Goal: Information Seeking & Learning: Check status

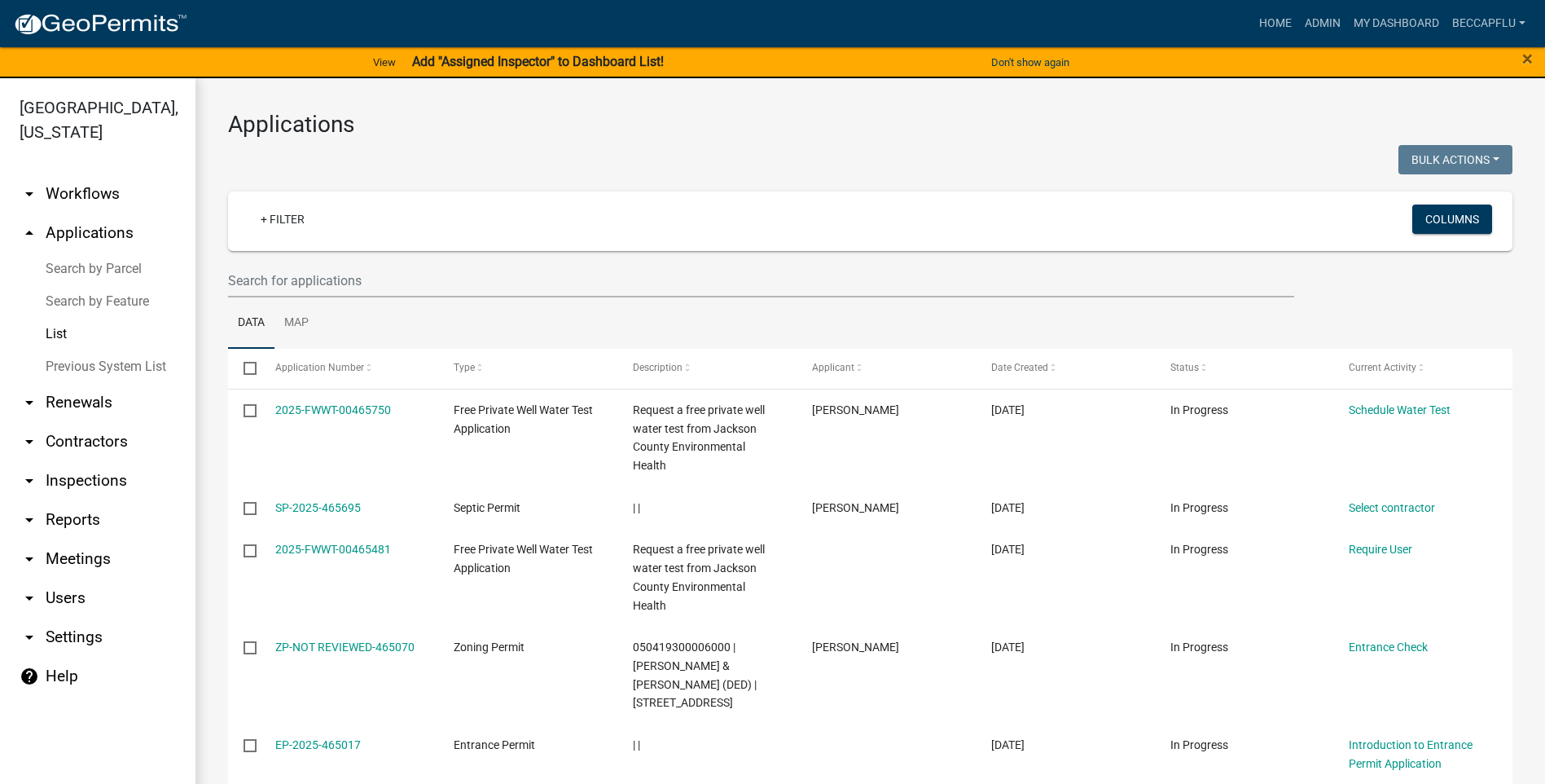
select select "3: 100"
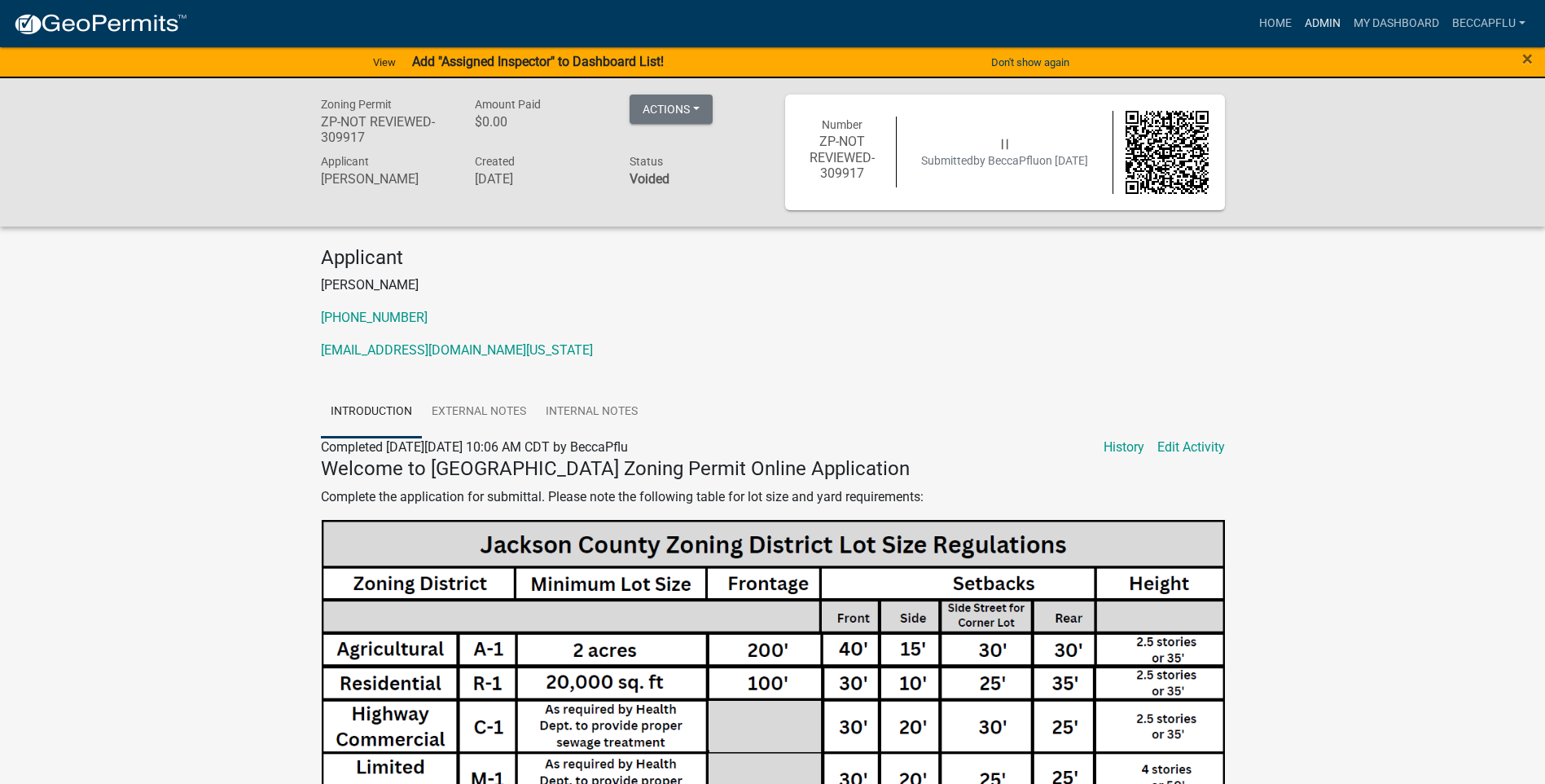
click at [1329, 15] on link "Admin" at bounding box center [1323, 24] width 49 height 31
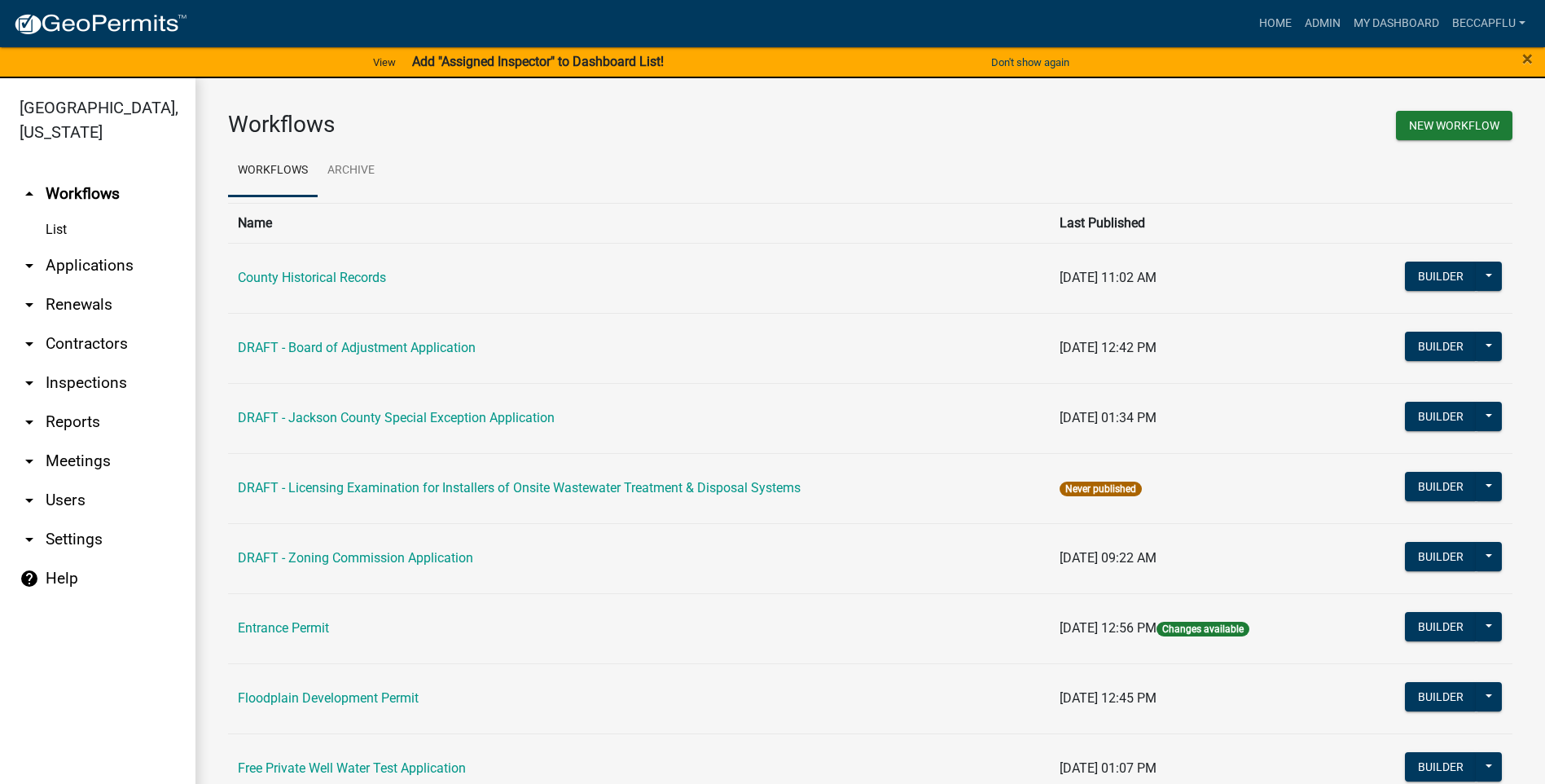
click at [89, 246] on link "arrow_drop_down Applications" at bounding box center [98, 266] width 196 height 39
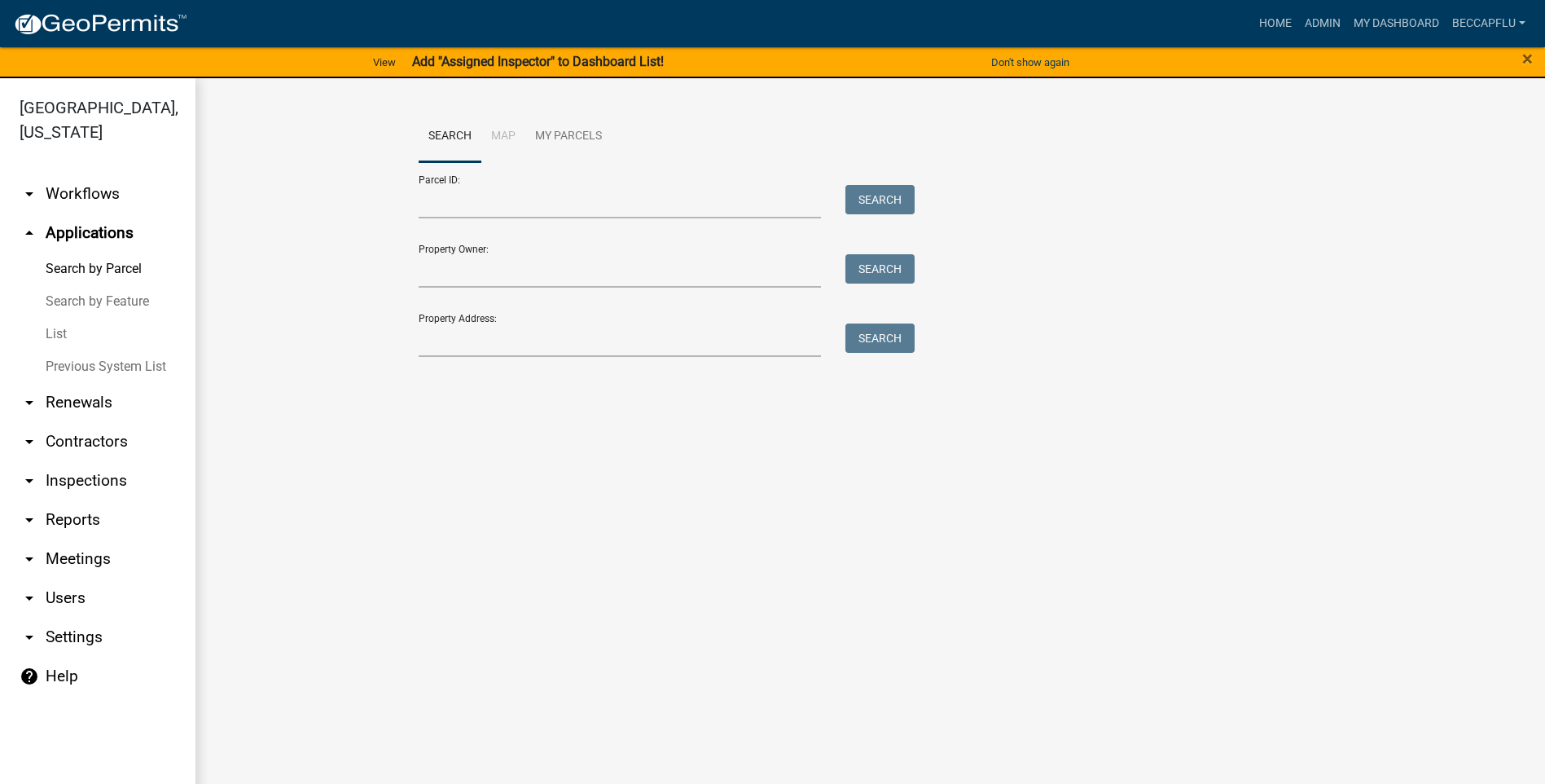
click at [59, 317] on link "List" at bounding box center [98, 333] width 196 height 32
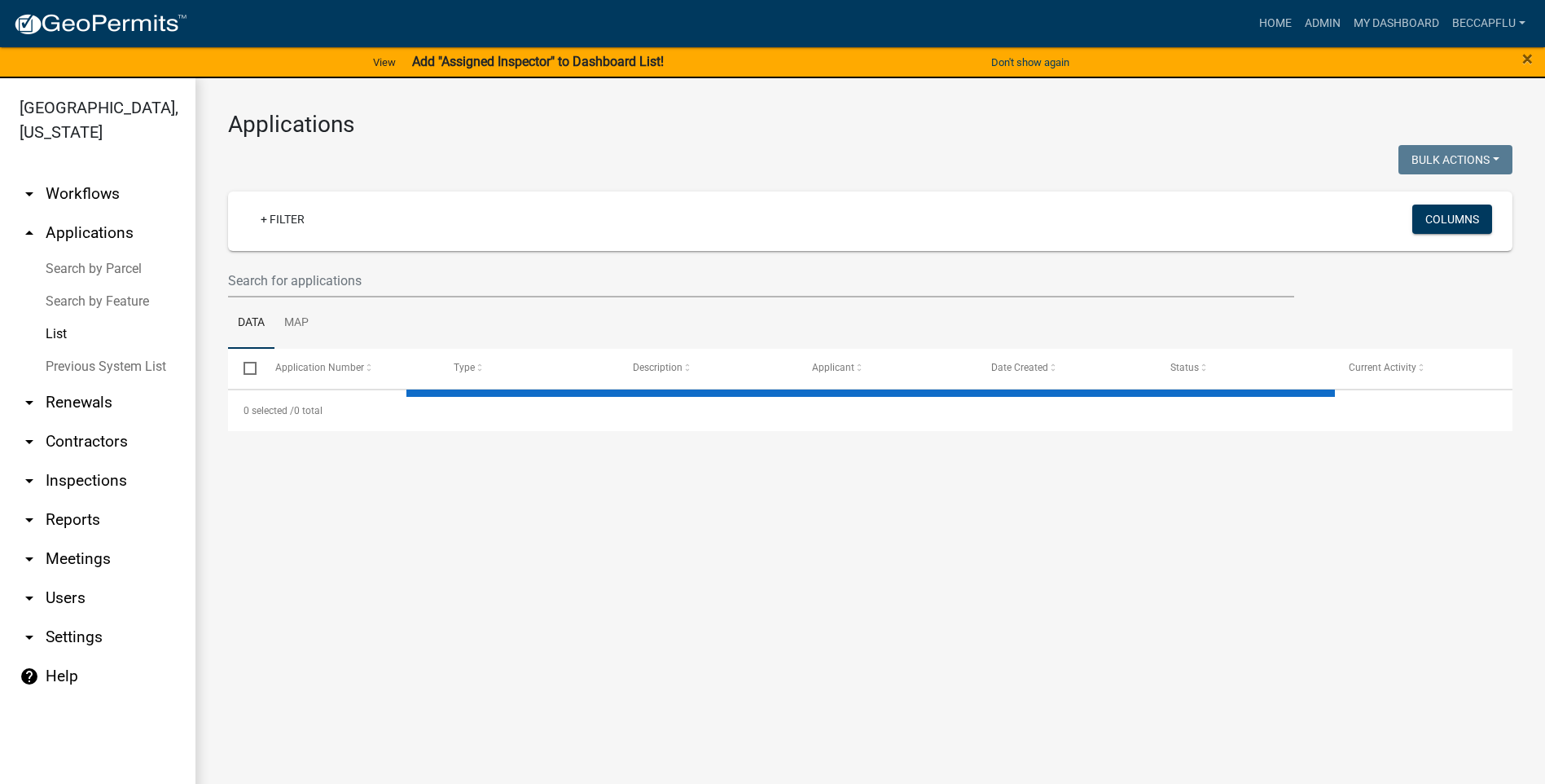
select select "3: 100"
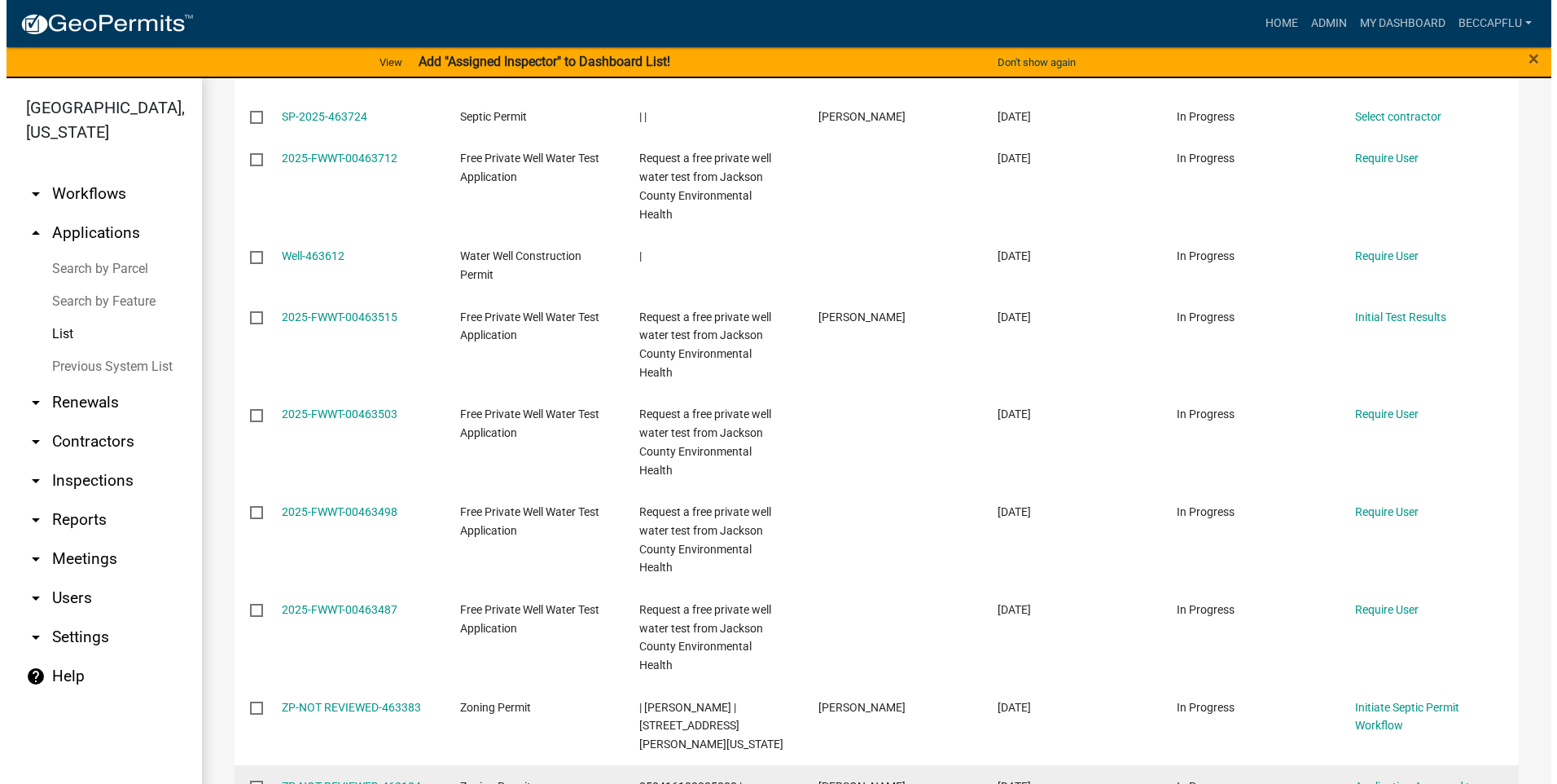
scroll to position [1445, 0]
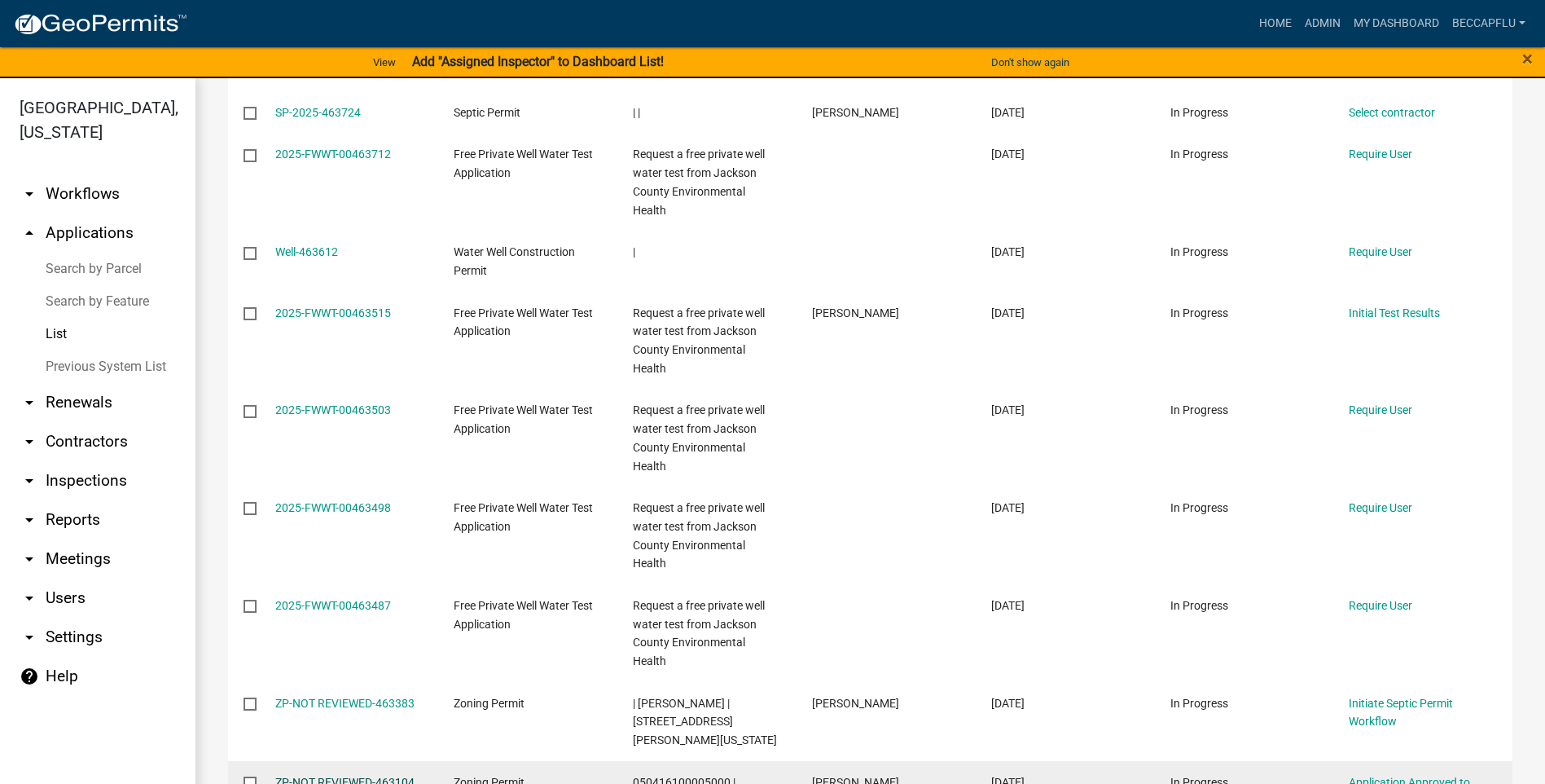
click at [310, 776] on link "ZP-NOT REVIEWED-463104" at bounding box center [344, 782] width 139 height 13
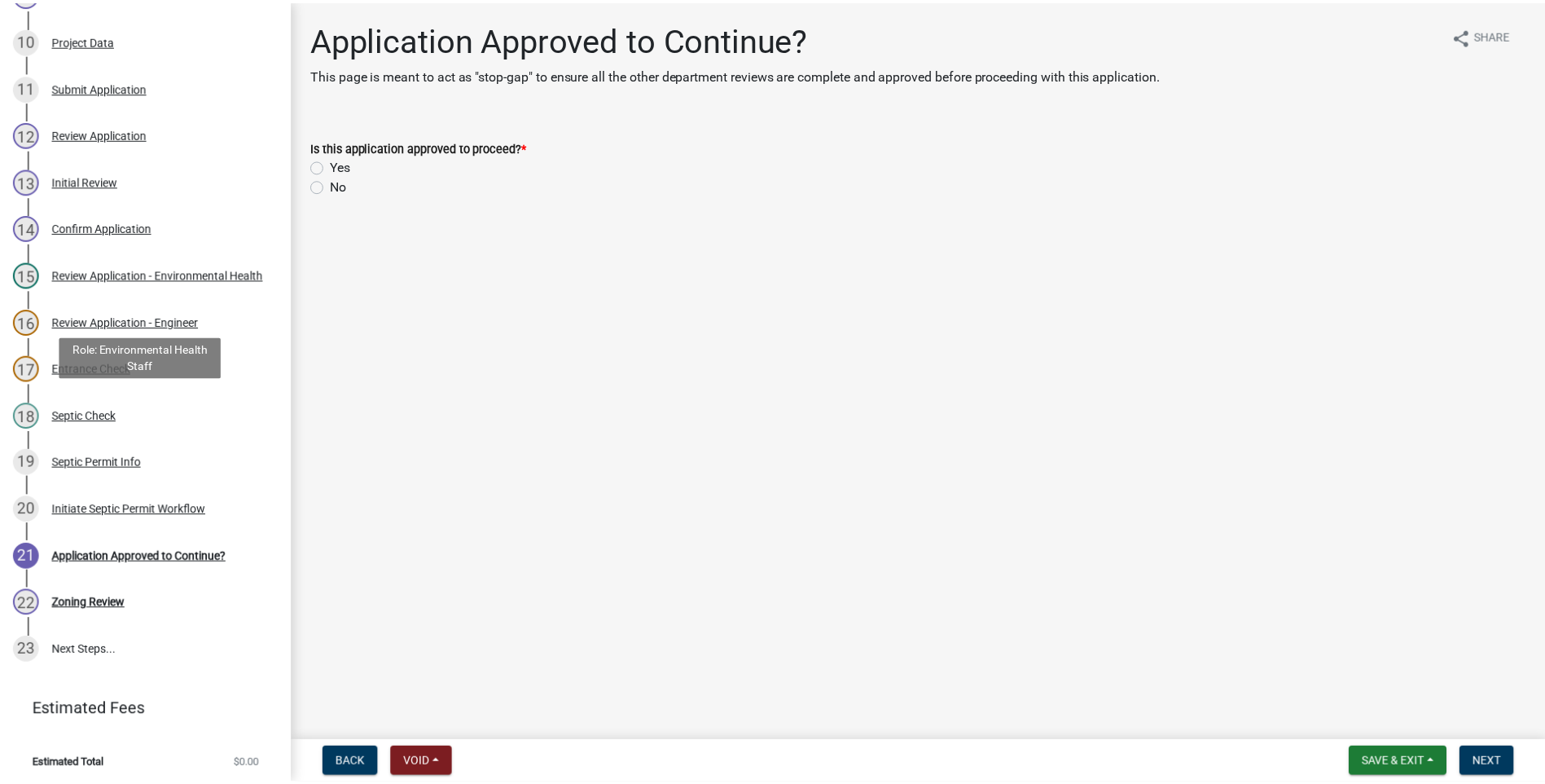
scroll to position [612, 0]
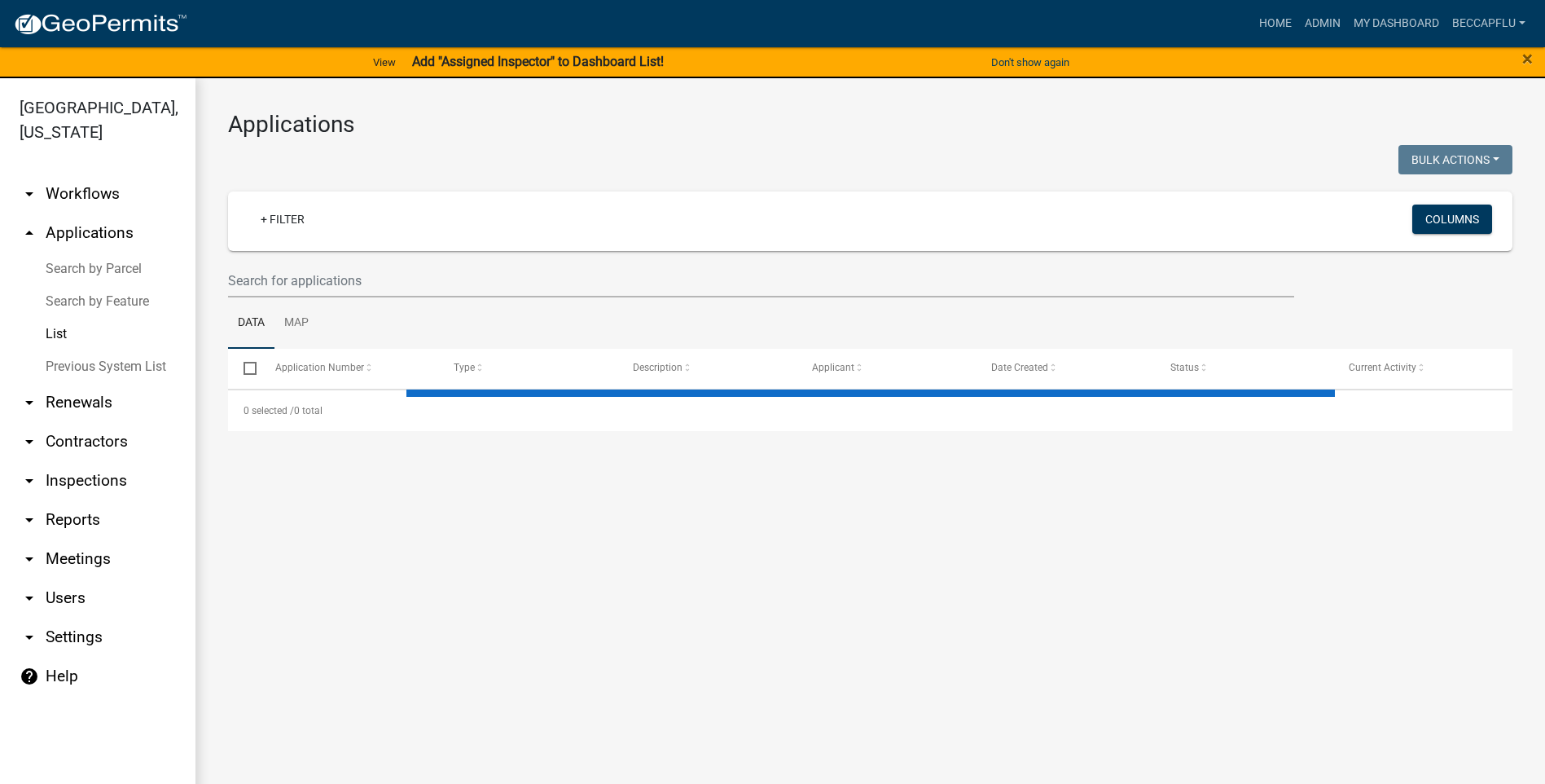
select select "3: 100"
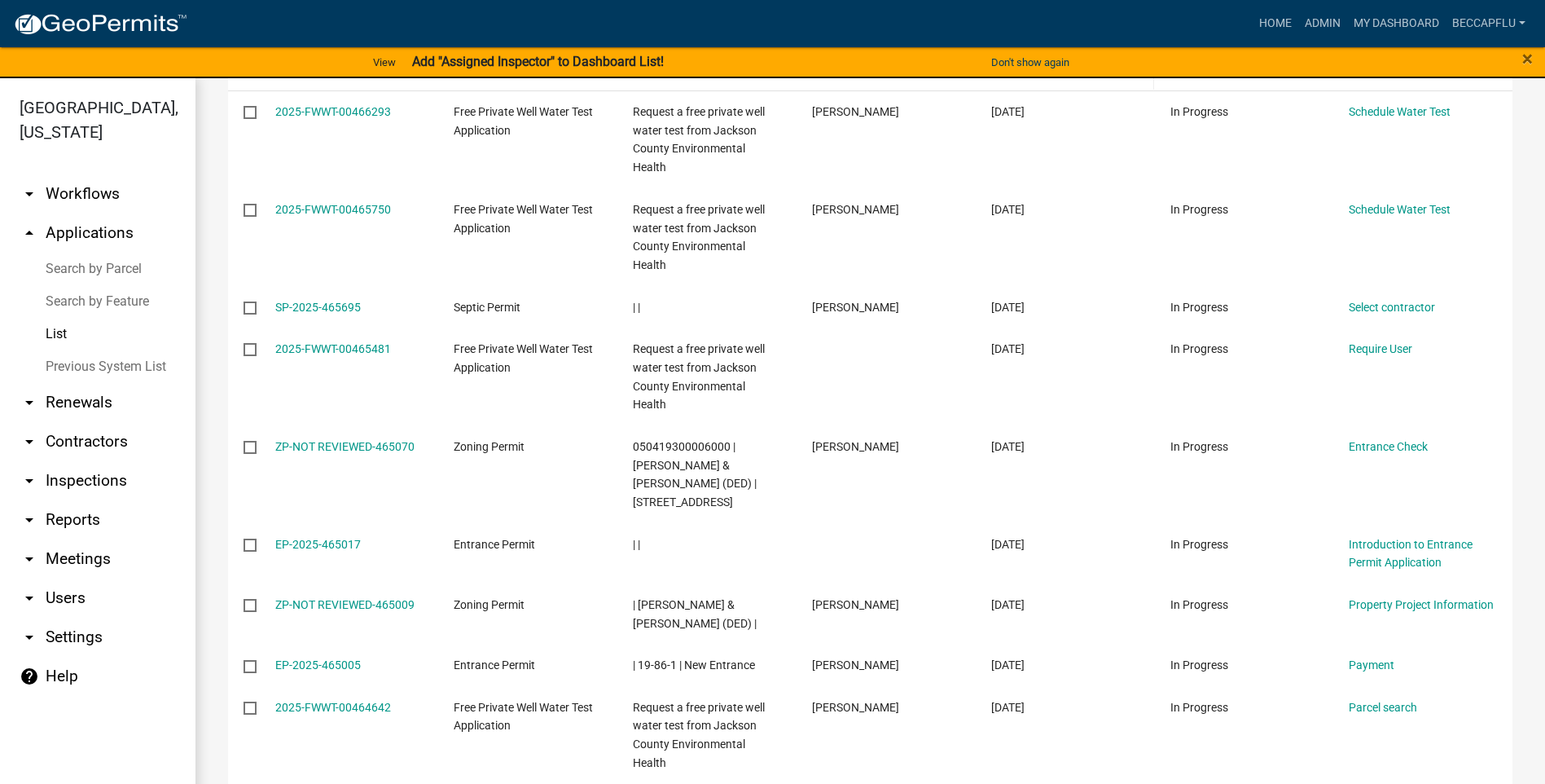
scroll to position [305, 0]
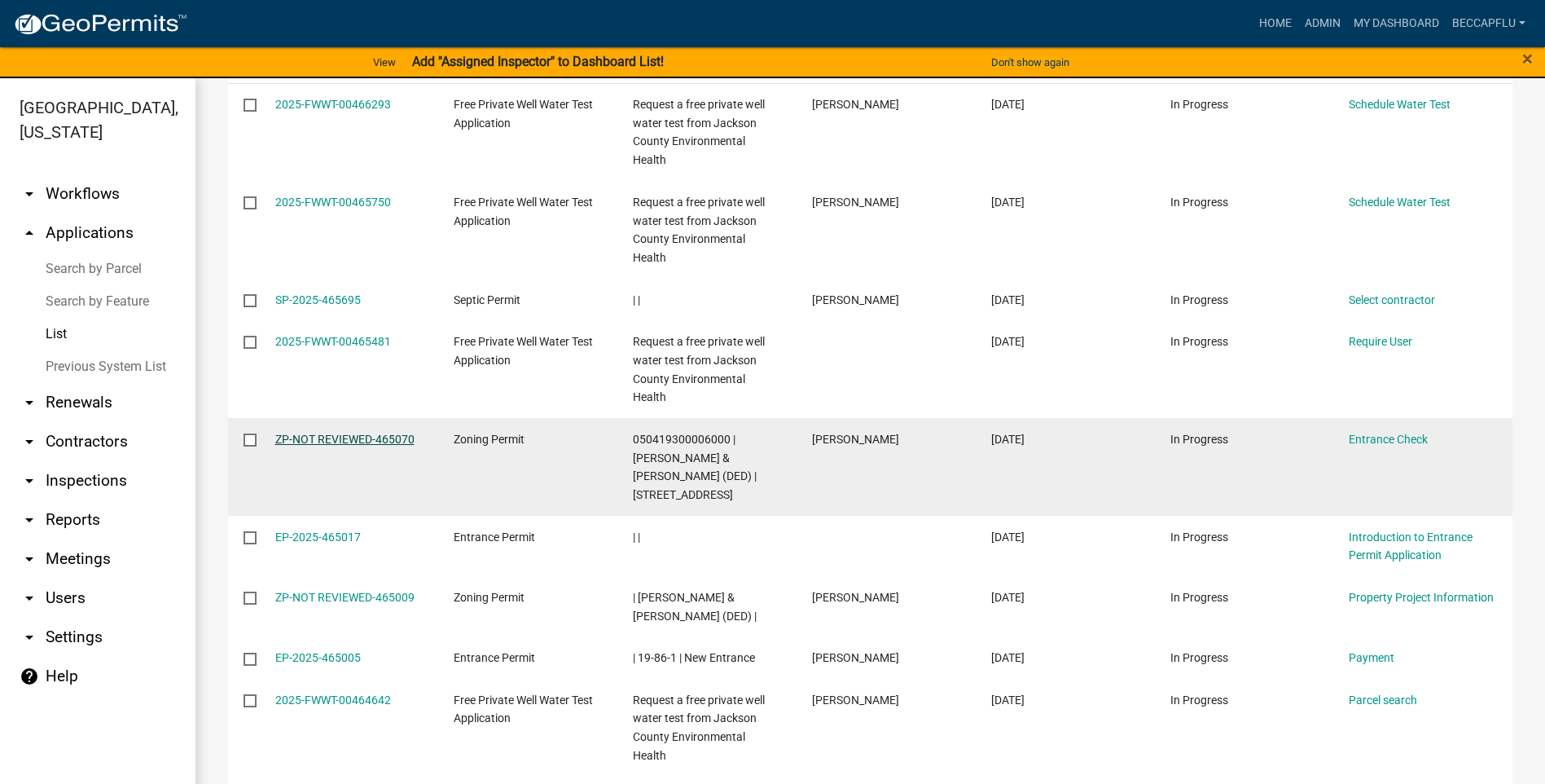
click at [369, 433] on link "ZP-NOT REVIEWED-465070" at bounding box center [344, 439] width 139 height 13
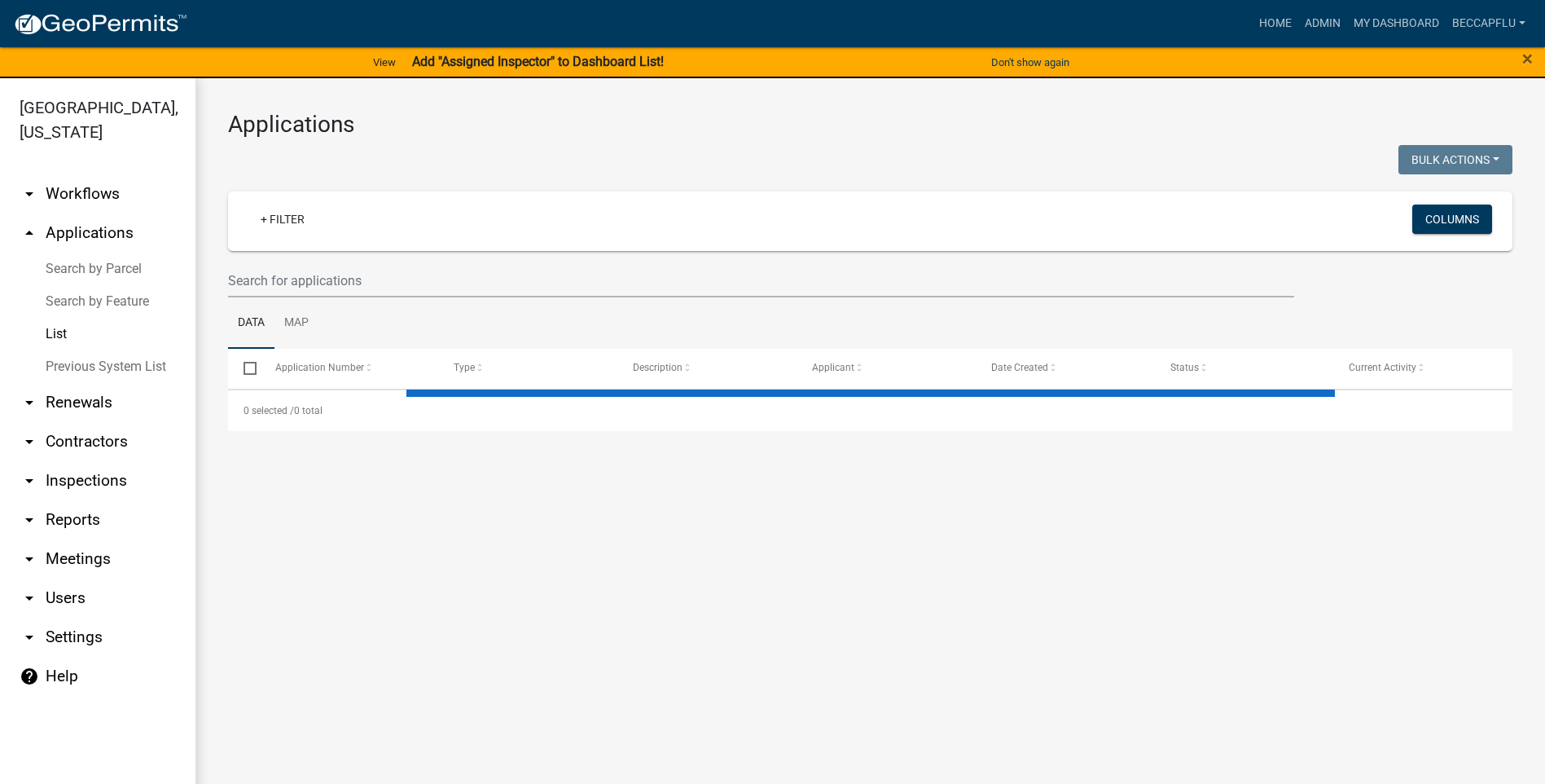
select select "3: 100"
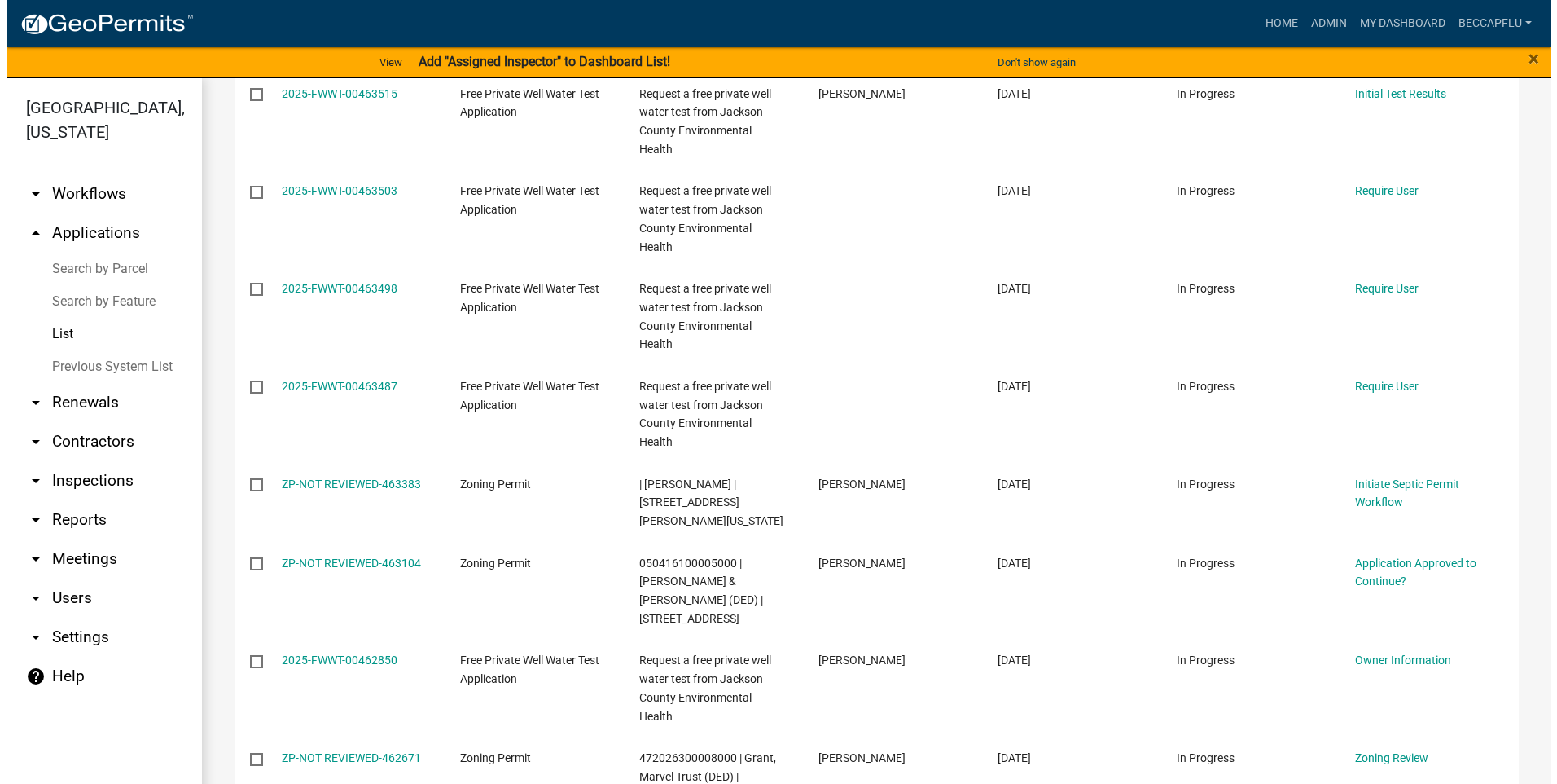
scroll to position [1669, 0]
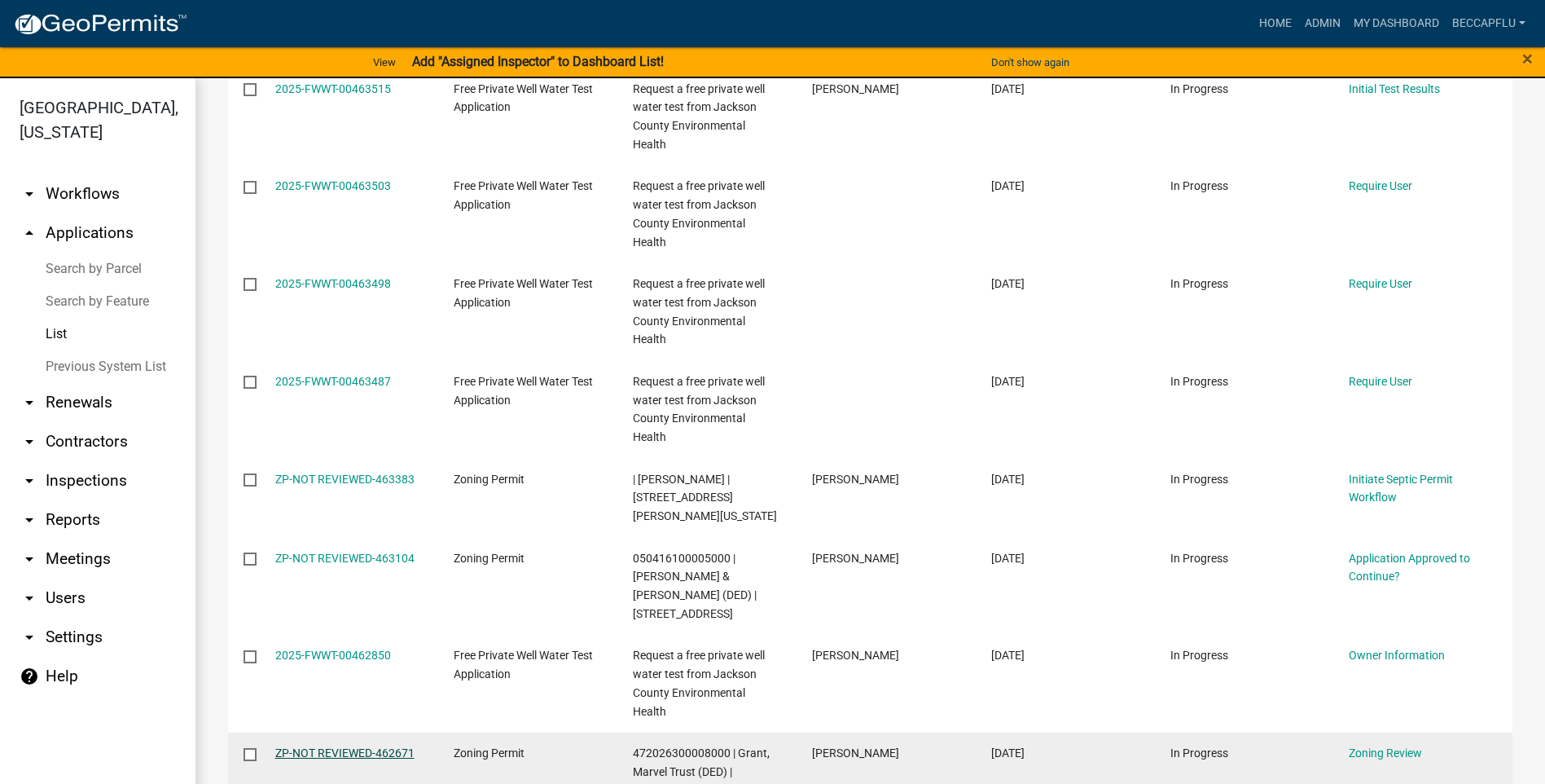
click at [338, 746] on link "ZP-NOT REVIEWED-462671" at bounding box center [344, 753] width 139 height 13
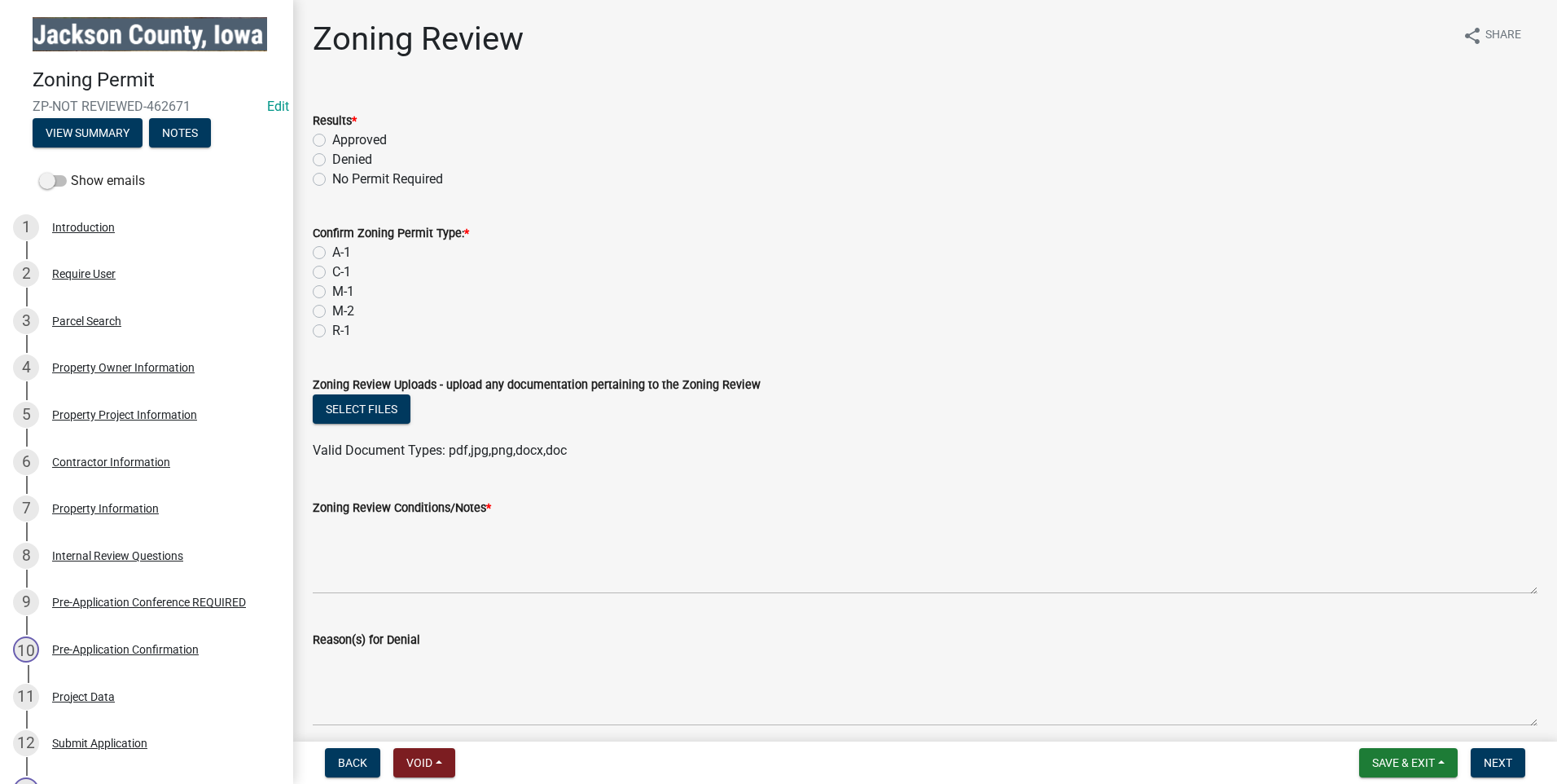
click at [332, 137] on label "Approved" at bounding box center [359, 139] width 54 height 19
click at [332, 137] on input "Approved" at bounding box center [337, 135] width 10 height 10
radio input "true"
click at [332, 273] on label "C-1" at bounding box center [341, 271] width 18 height 19
click at [332, 273] on input "C-1" at bounding box center [337, 267] width 10 height 10
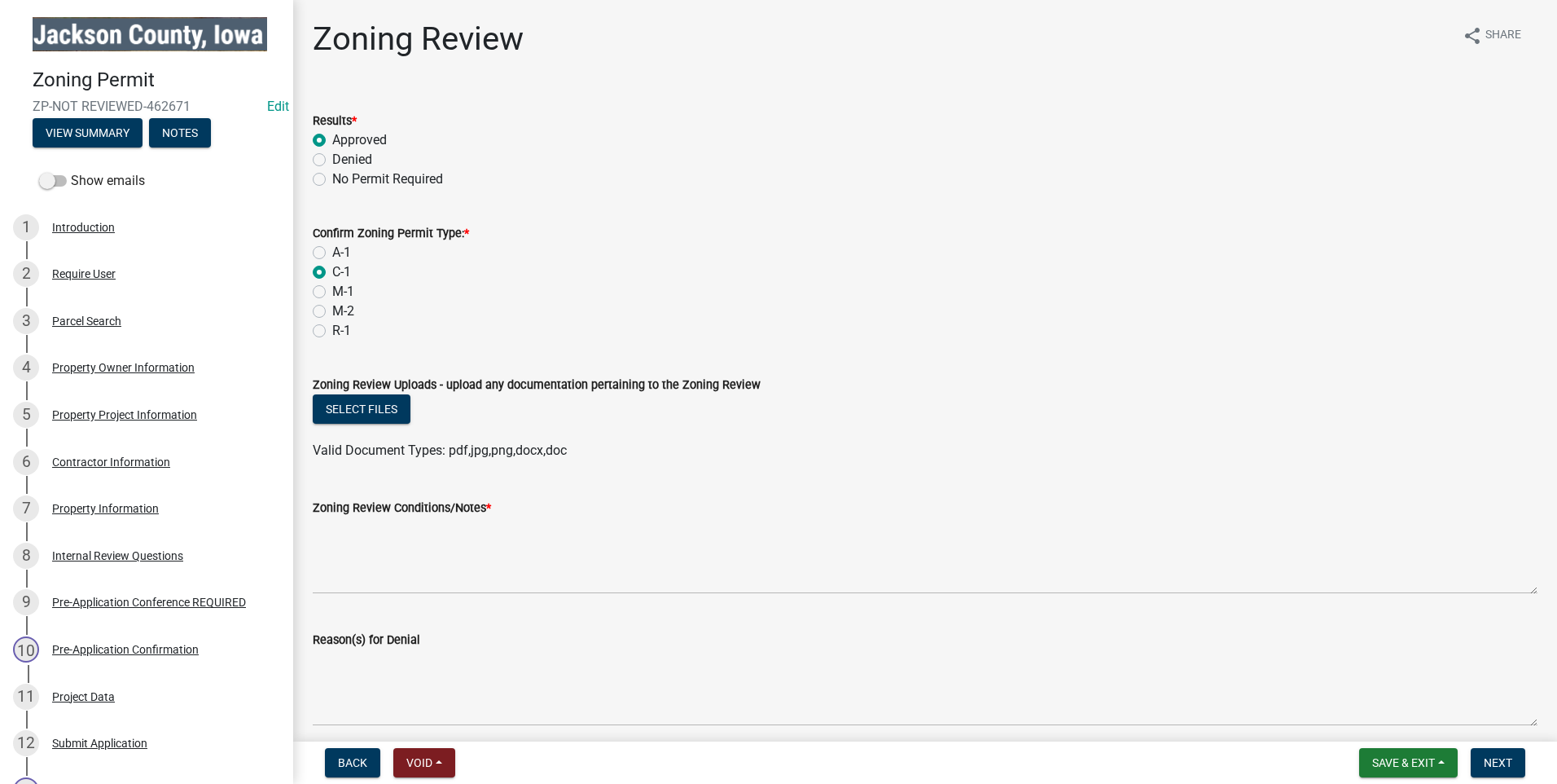
radio input "true"
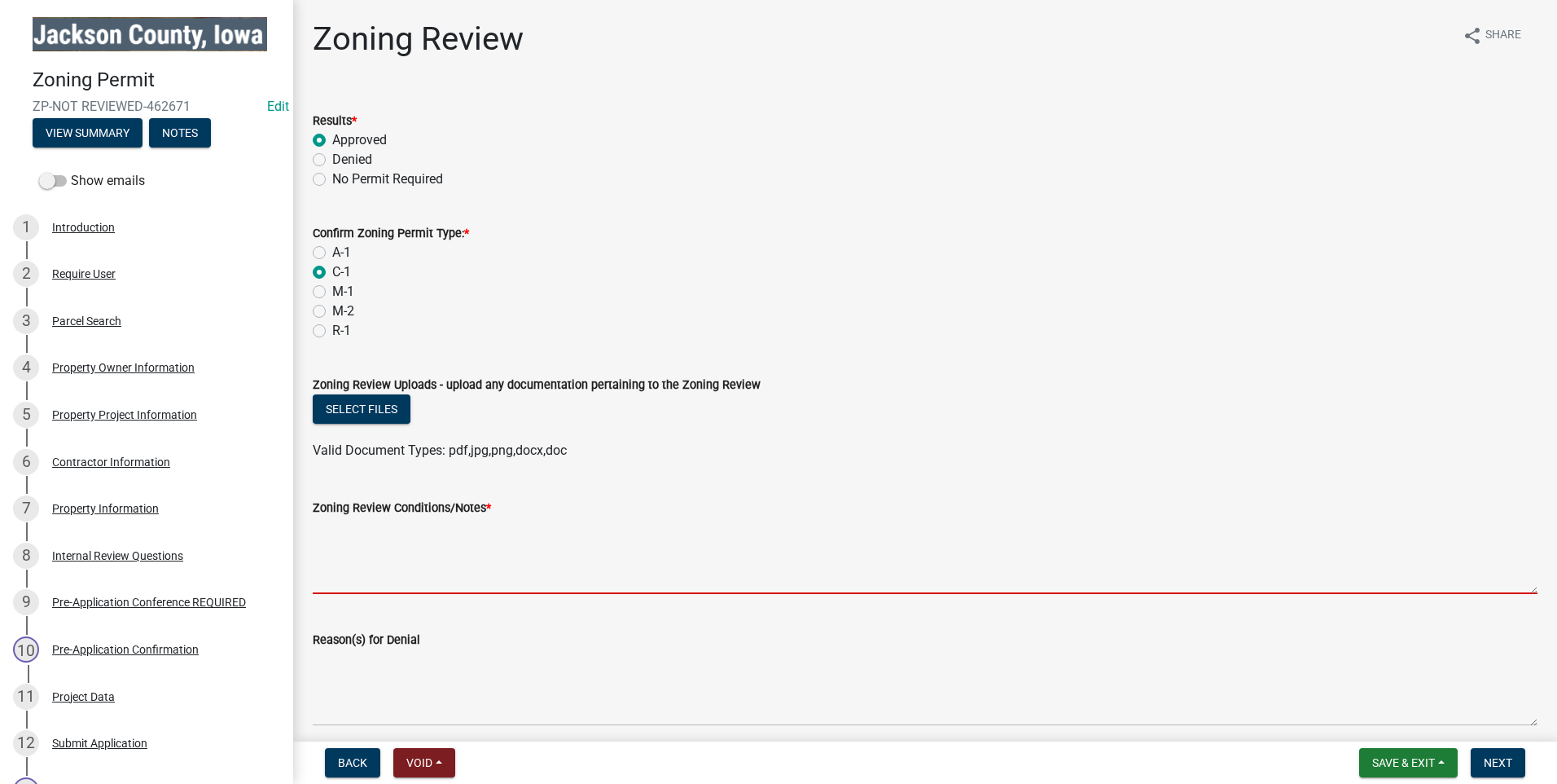
click at [357, 576] on textarea "Zoning Review Conditions/Notes *" at bounding box center [925, 555] width 1225 height 77
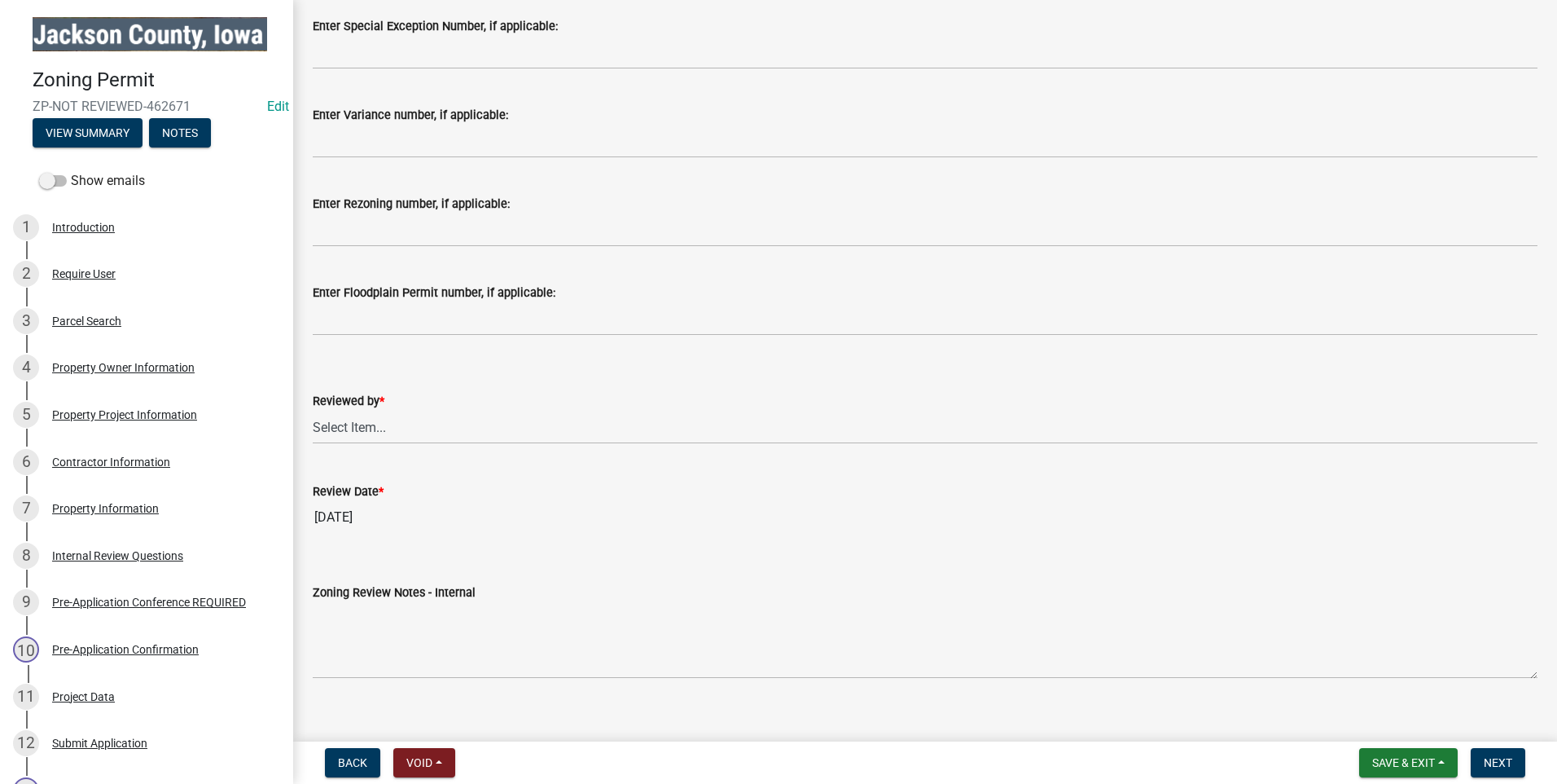
scroll to position [766, 0]
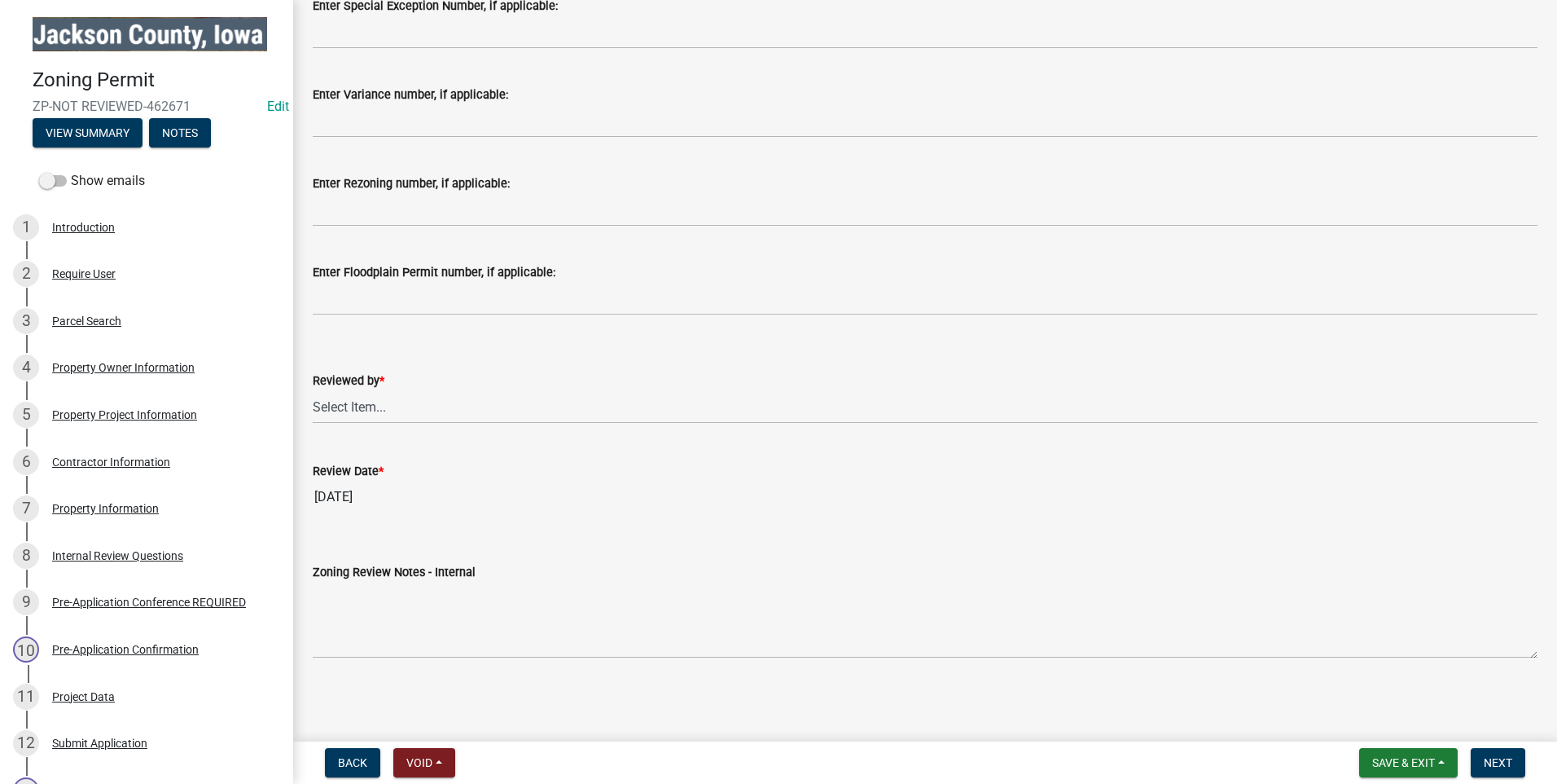
type textarea "none"
click at [343, 407] on select "Select Item... [PERSON_NAME] [PERSON_NAME]" at bounding box center [925, 407] width 1225 height 33
click at [313, 390] on select "Select Item... [PERSON_NAME] [PERSON_NAME]" at bounding box center [925, 407] width 1225 height 33
click at [374, 400] on select "Select Item... [PERSON_NAME] [PERSON_NAME]" at bounding box center [925, 407] width 1225 height 33
click at [313, 390] on select "Select Item... [PERSON_NAME] [PERSON_NAME]" at bounding box center [925, 407] width 1225 height 33
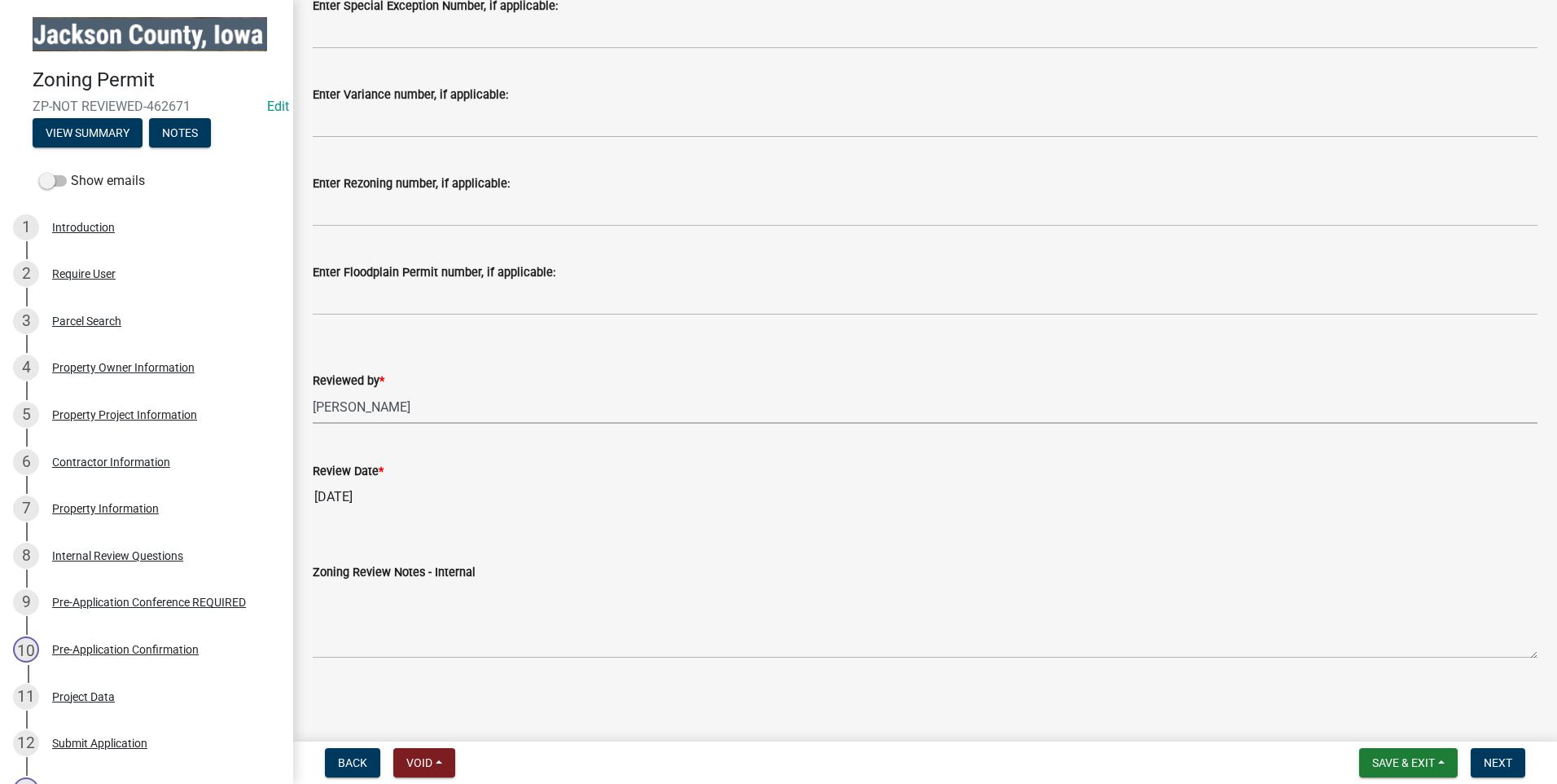
select select "77566a22-3166-4b37-8908-87d733ae0ca1"
click at [1497, 763] on span "Next" at bounding box center [1498, 762] width 29 height 13
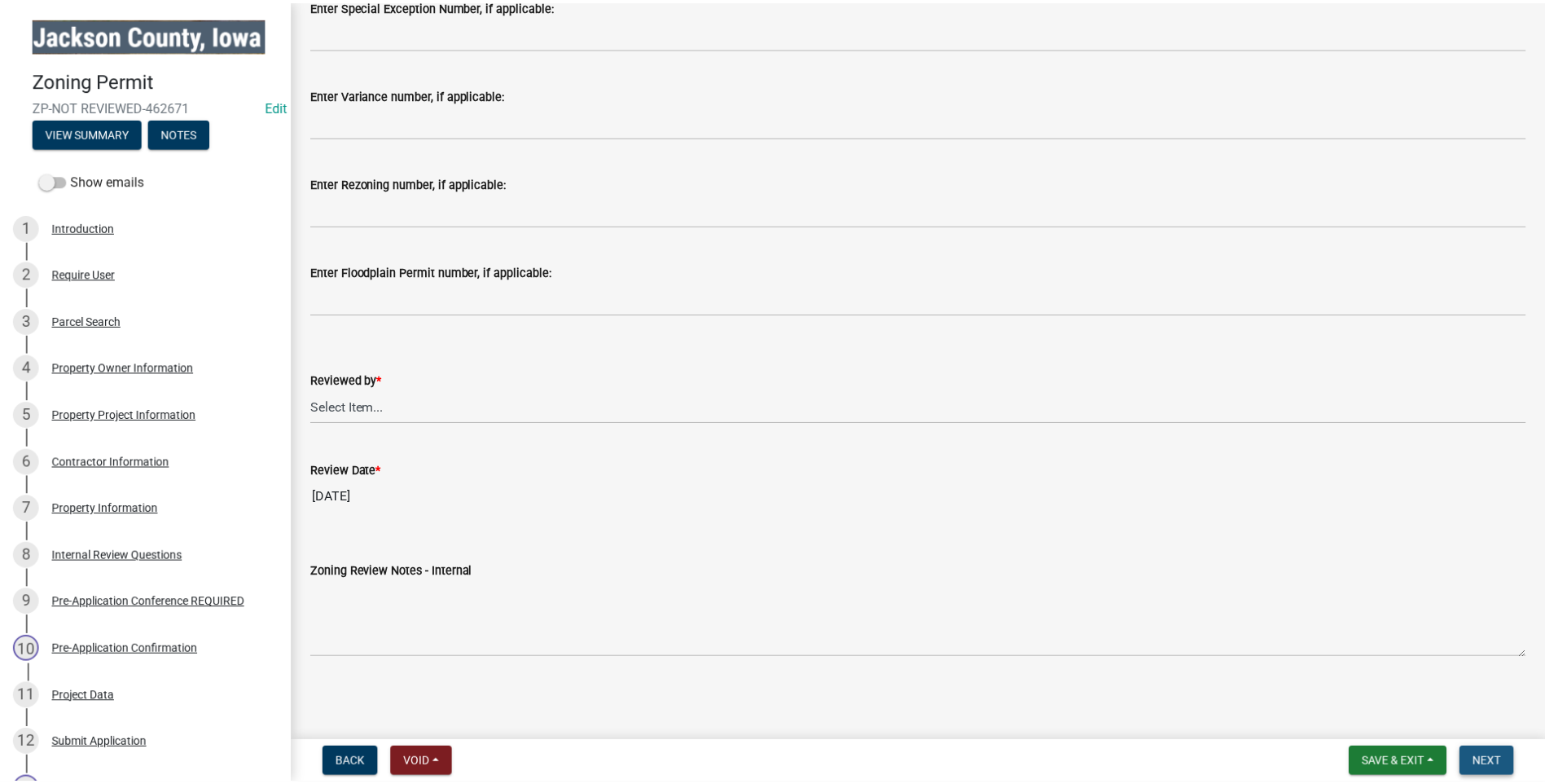
scroll to position [0, 0]
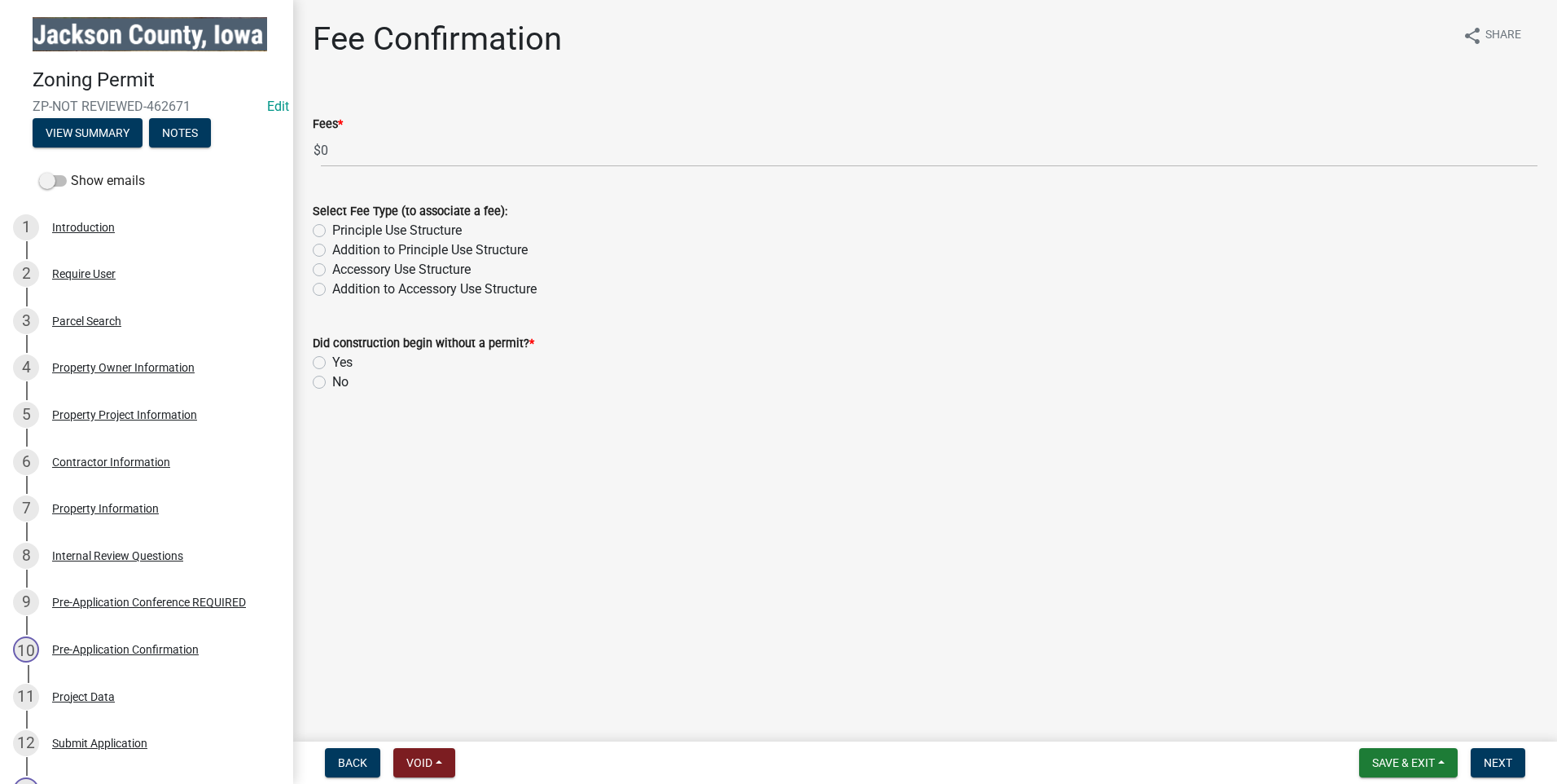
click at [332, 266] on label "Accessory Use Structure" at bounding box center [401, 269] width 138 height 19
click at [332, 266] on input "Accessory Use Structure" at bounding box center [337, 265] width 10 height 10
radio input "true"
click at [332, 381] on label "No" at bounding box center [340, 382] width 17 height 19
click at [332, 381] on input "No" at bounding box center [337, 377] width 10 height 10
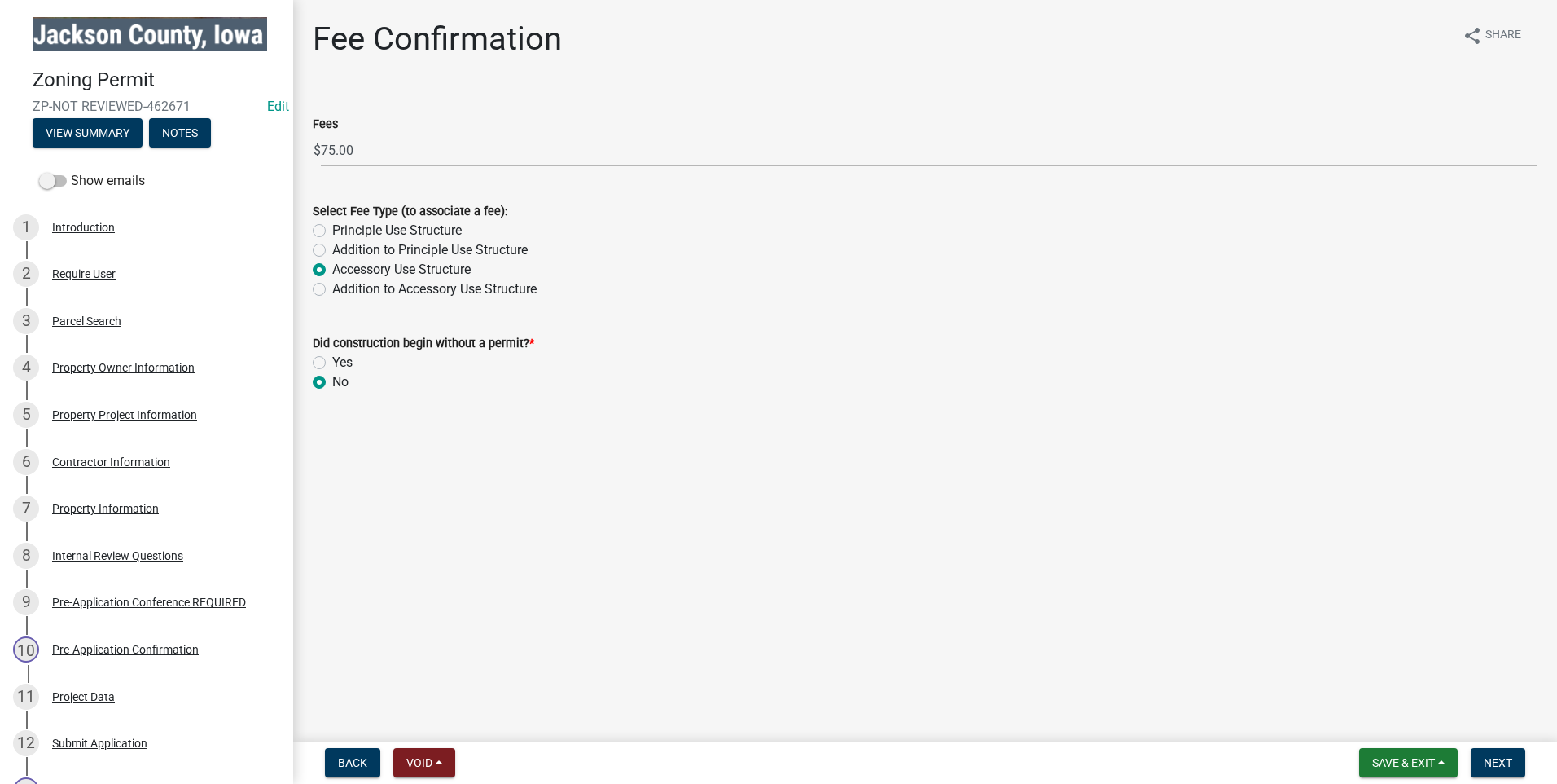
radio input "true"
click at [1494, 761] on span "Next" at bounding box center [1498, 762] width 29 height 13
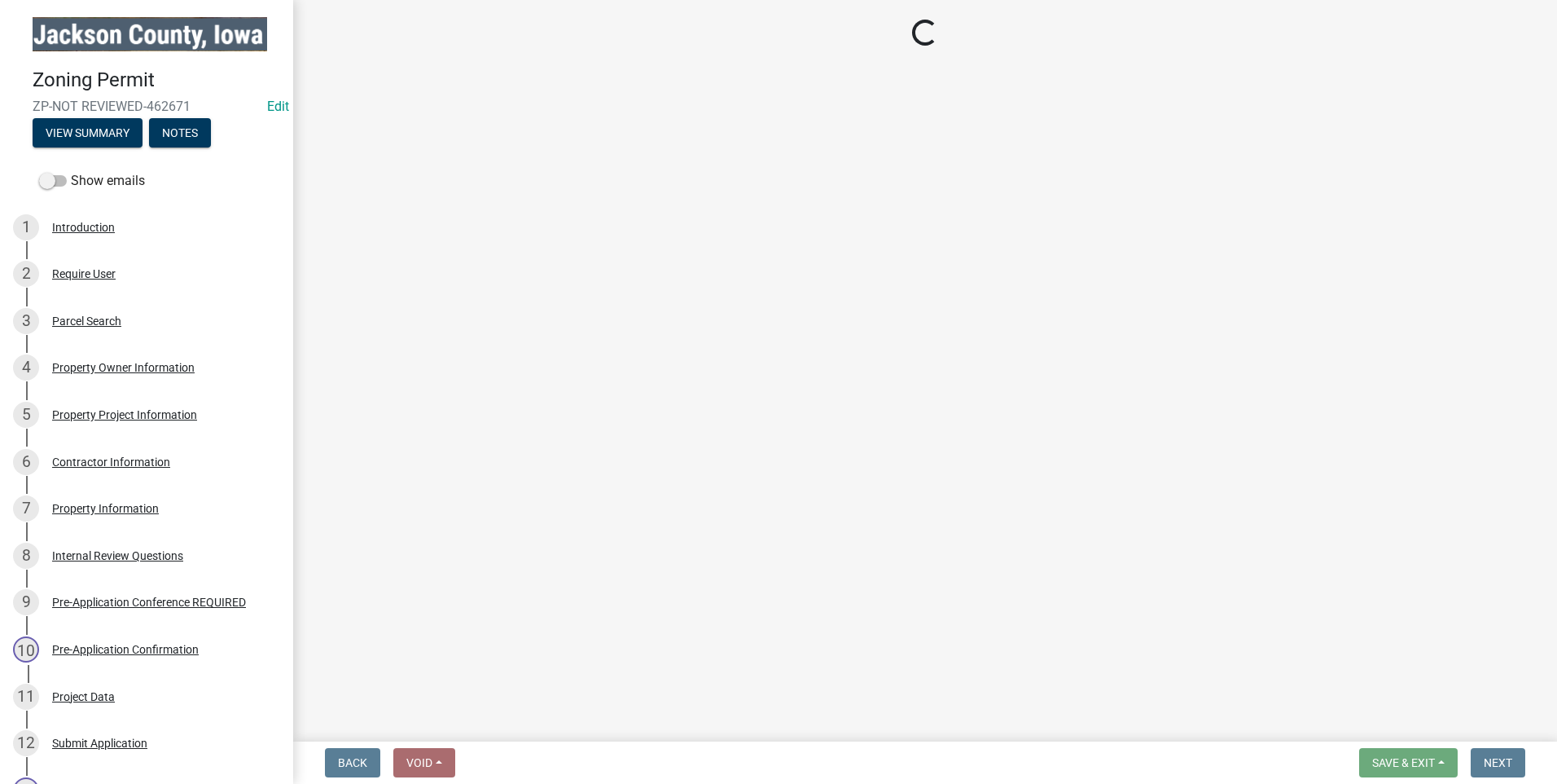
select select "3: 3"
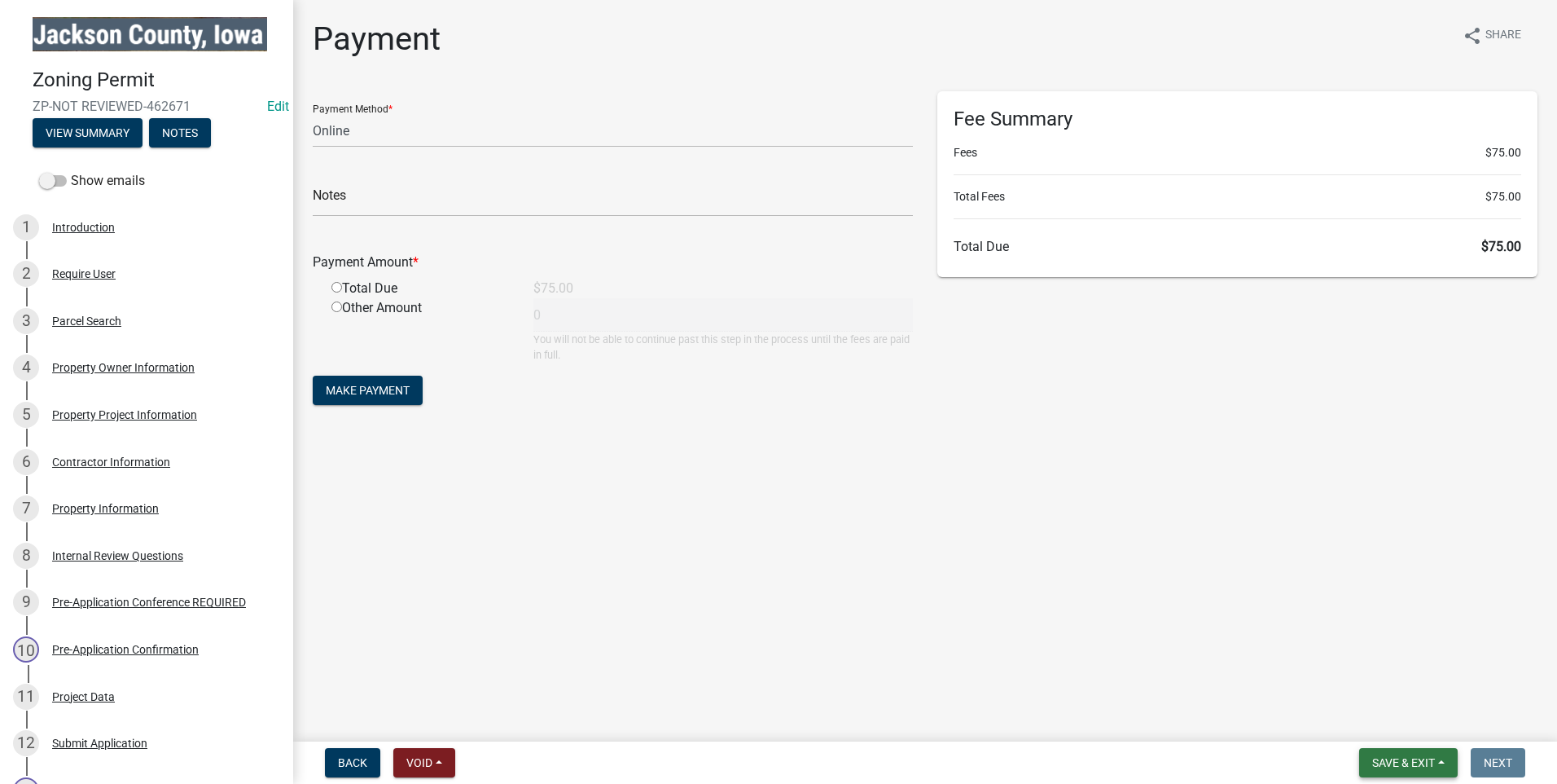
click at [1377, 770] on button "Save & Exit" at bounding box center [1408, 763] width 99 height 30
click at [1408, 710] on button "Save & Exit" at bounding box center [1392, 719] width 130 height 39
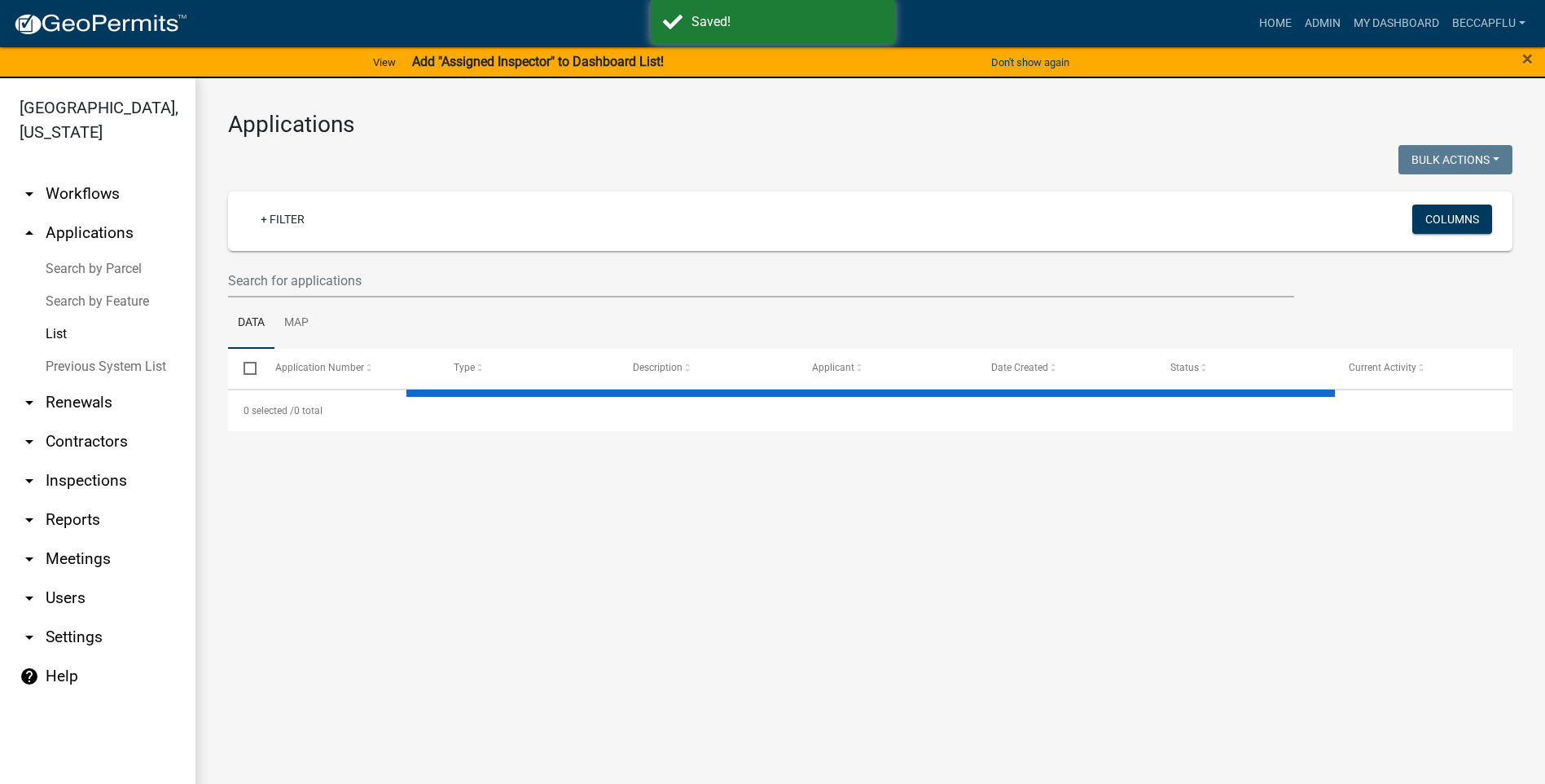
select select "3: 100"
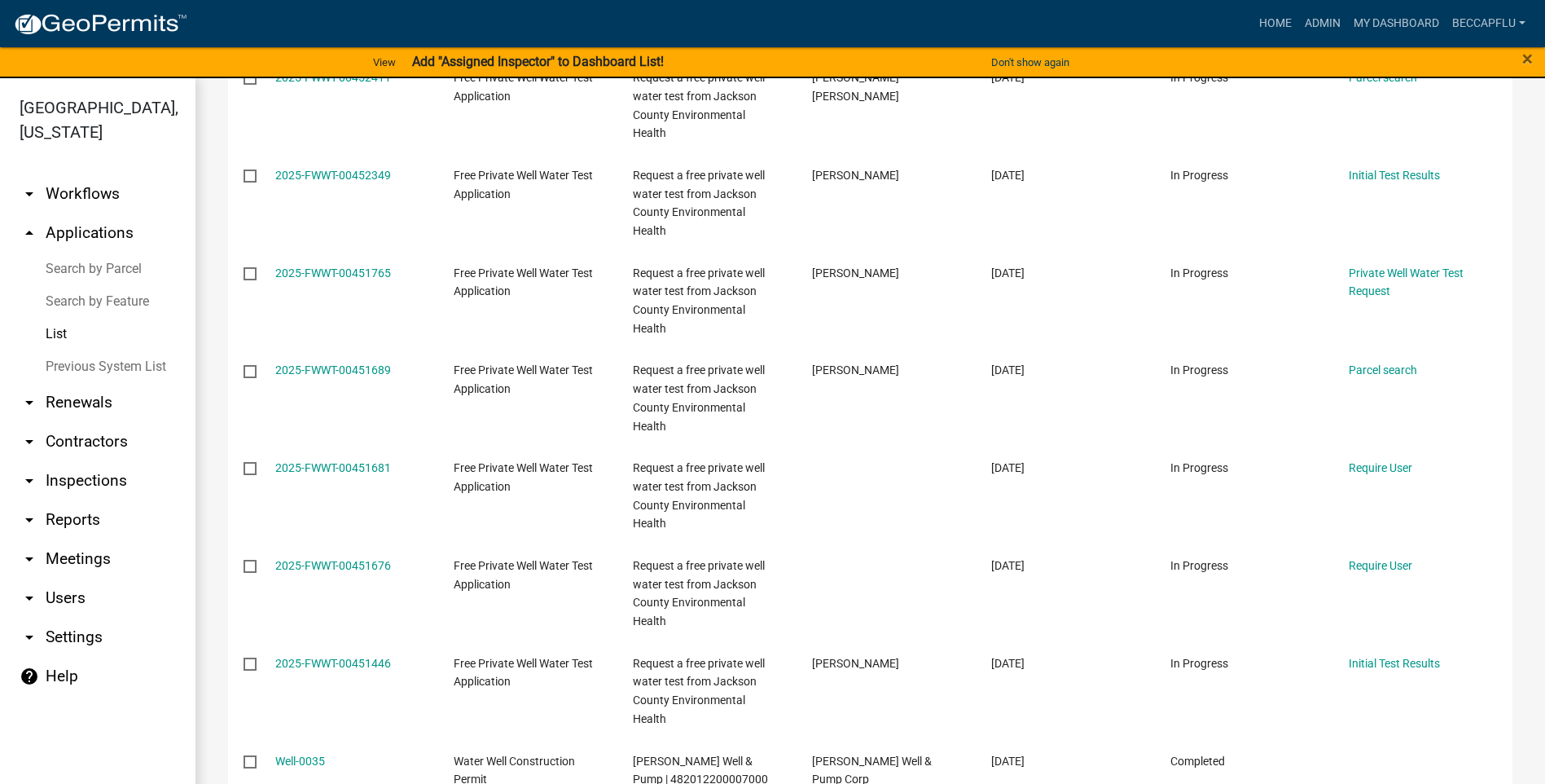
scroll to position [6719, 0]
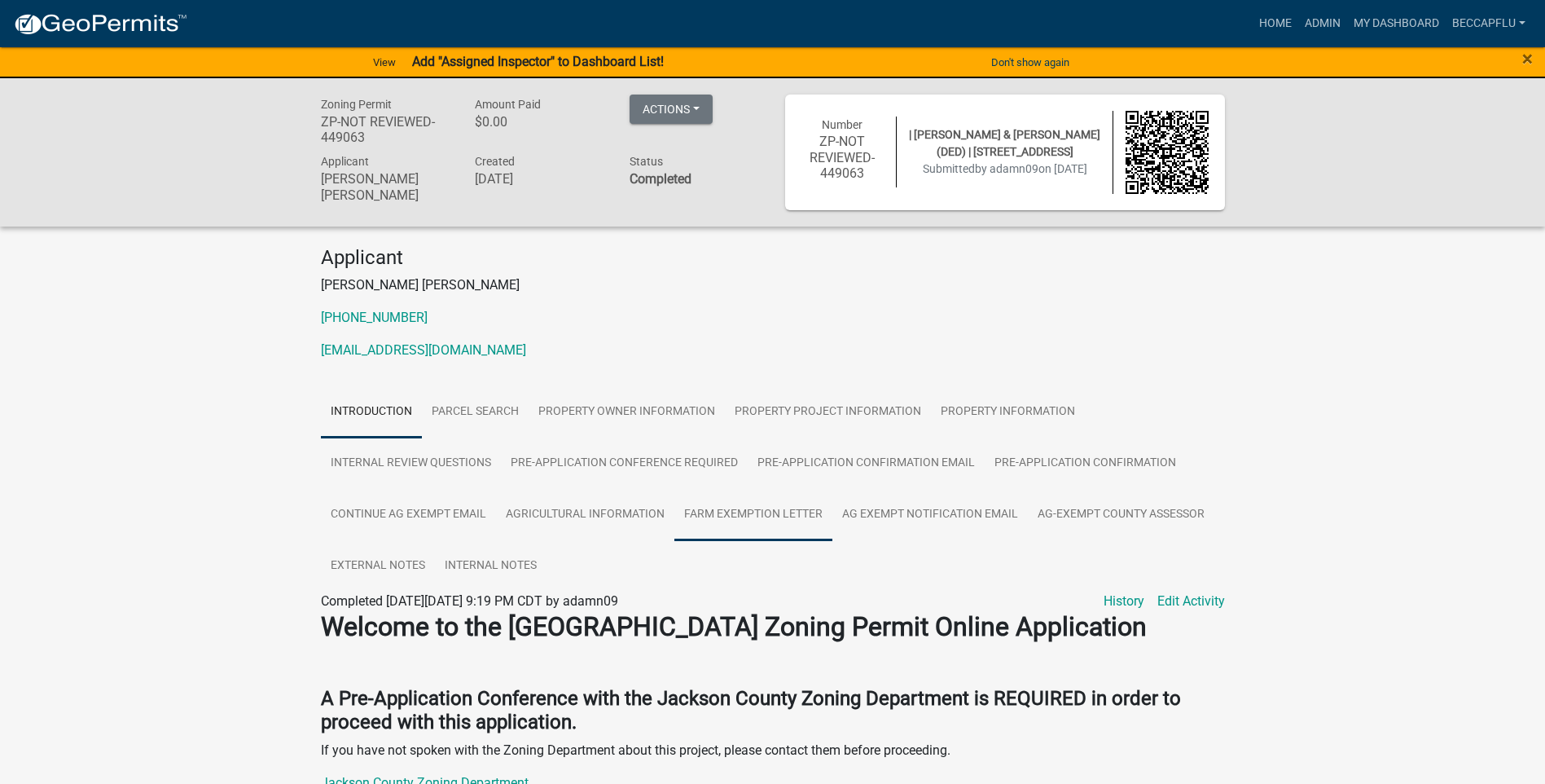
click at [759, 507] on link "Farm Exemption Letter" at bounding box center [753, 515] width 158 height 53
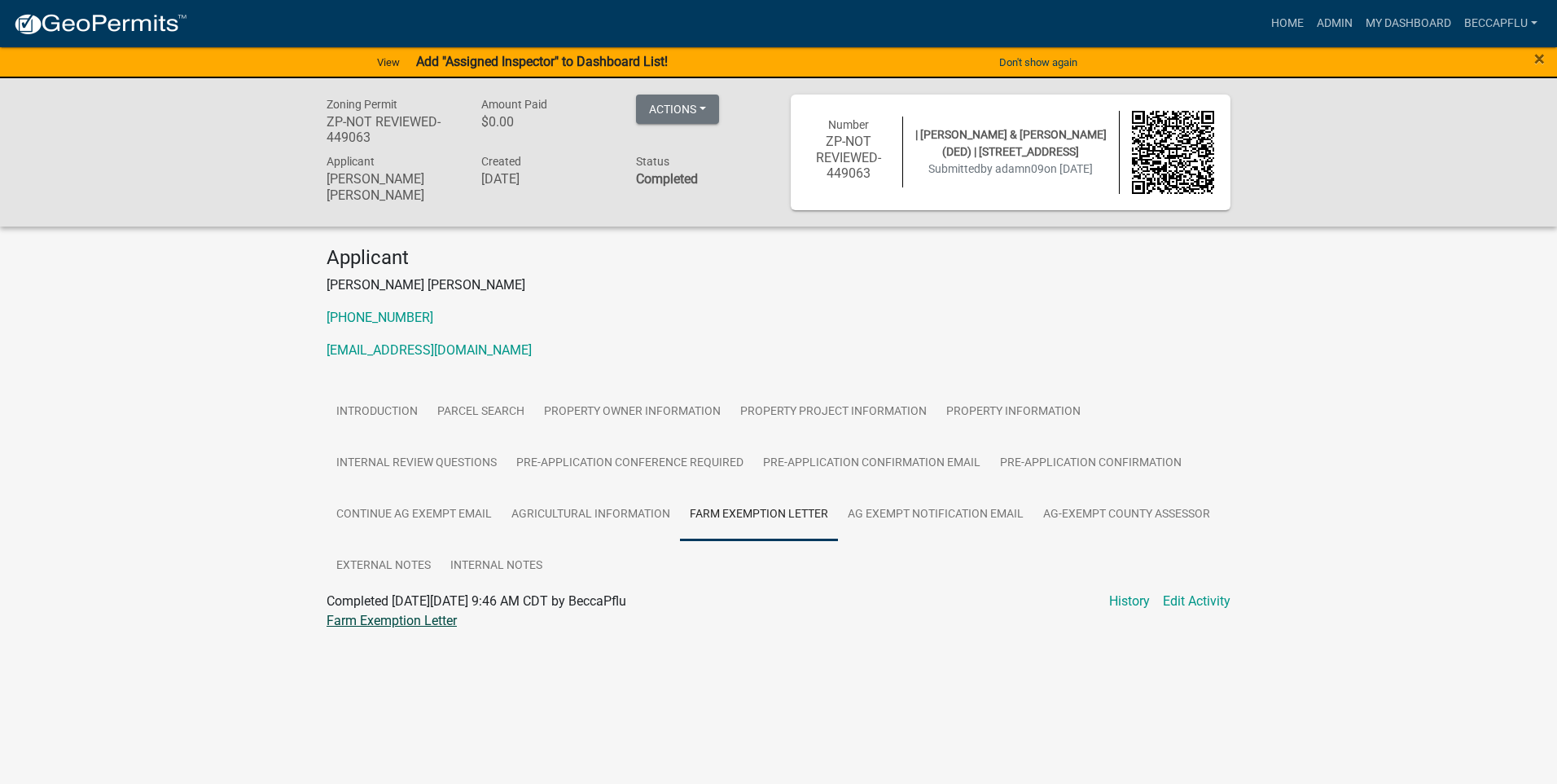
click at [431, 618] on link "Farm Exemption Letter" at bounding box center [391, 620] width 130 height 16
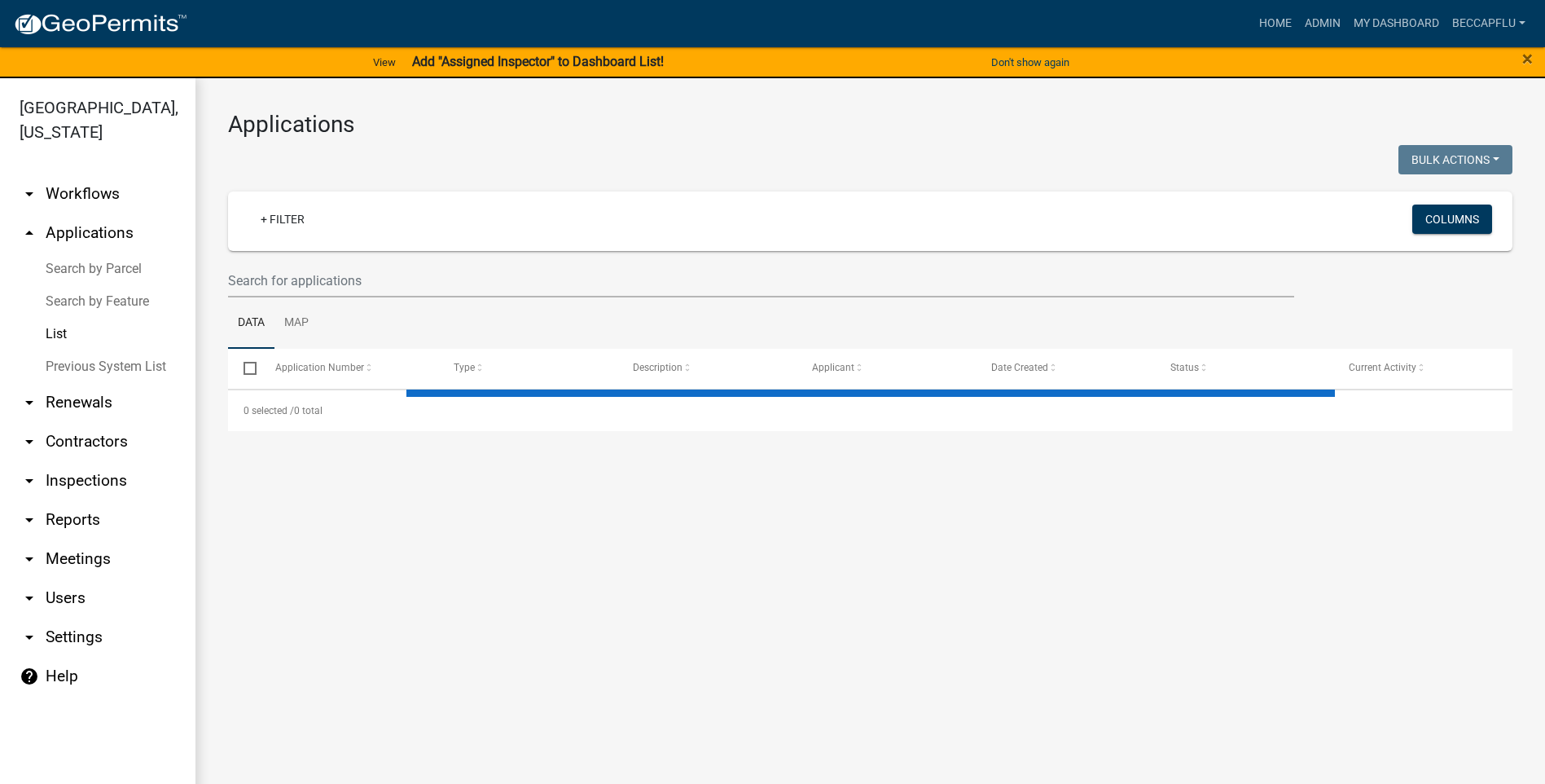
select select "3: 100"
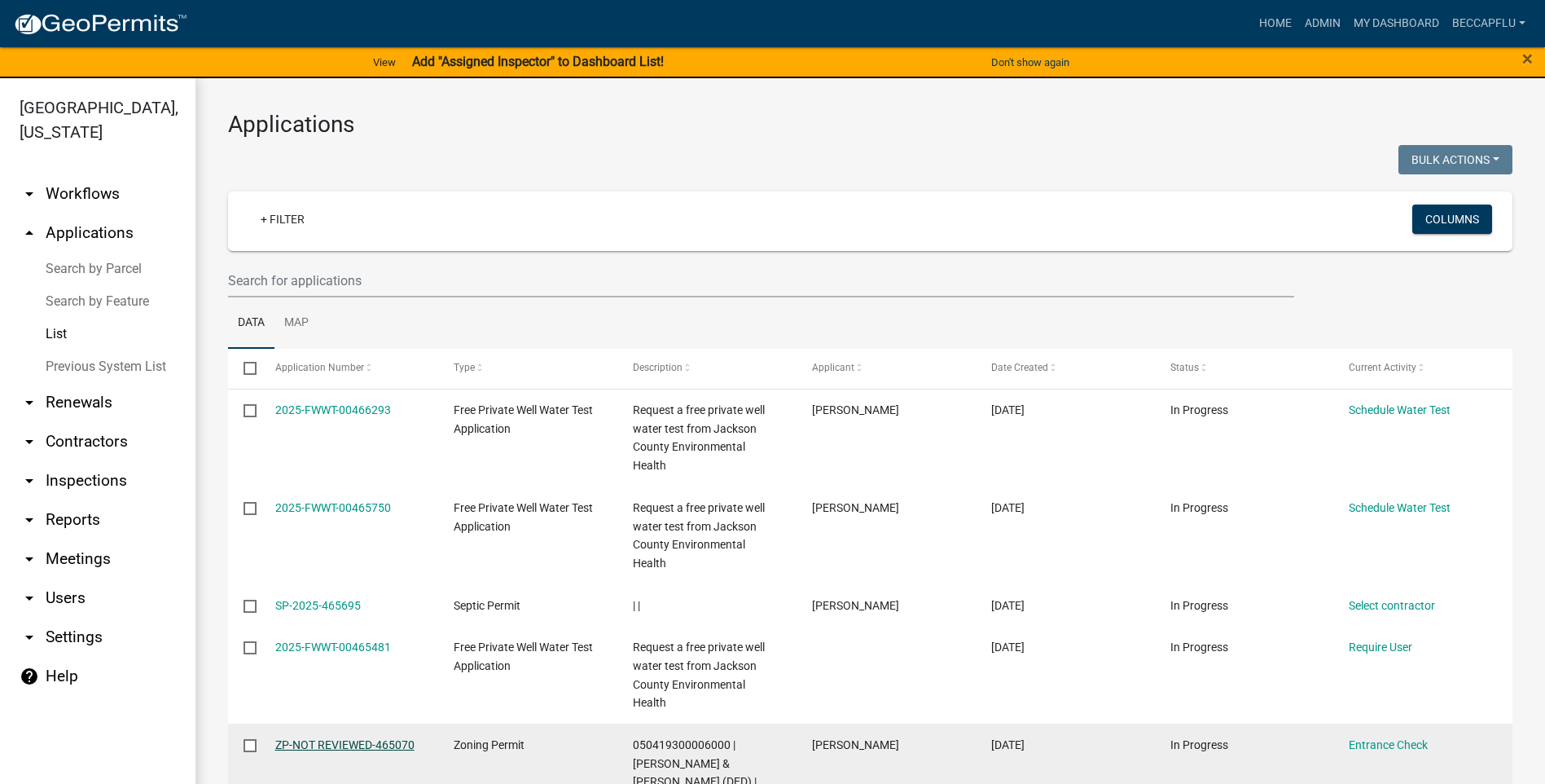
click at [359, 738] on link "ZP-NOT REVIEWED-465070" at bounding box center [344, 744] width 139 height 13
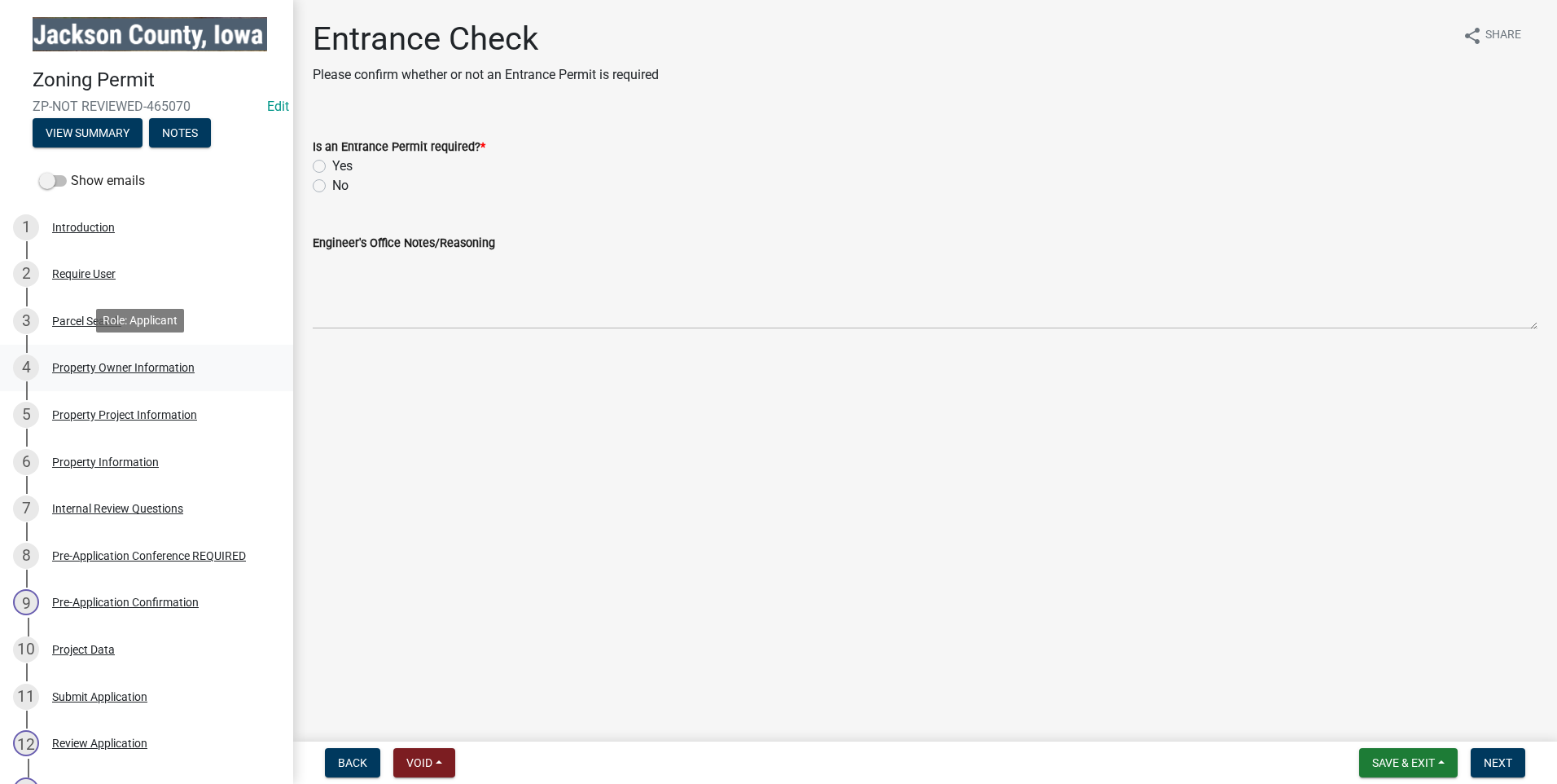
click at [125, 369] on div "Property Owner Information" at bounding box center [124, 367] width 143 height 11
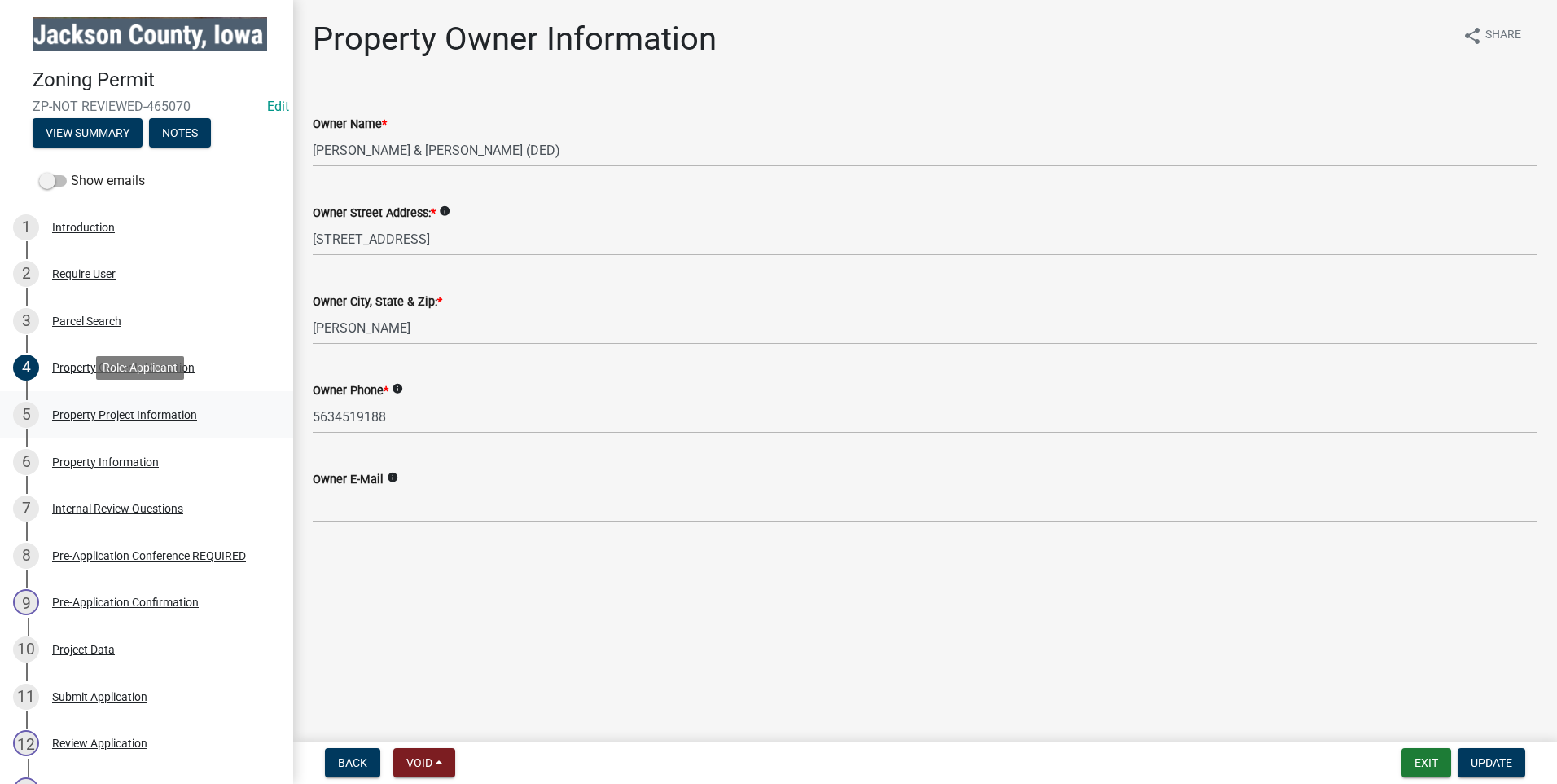
click at [140, 410] on div "Property Project Information" at bounding box center [125, 414] width 145 height 11
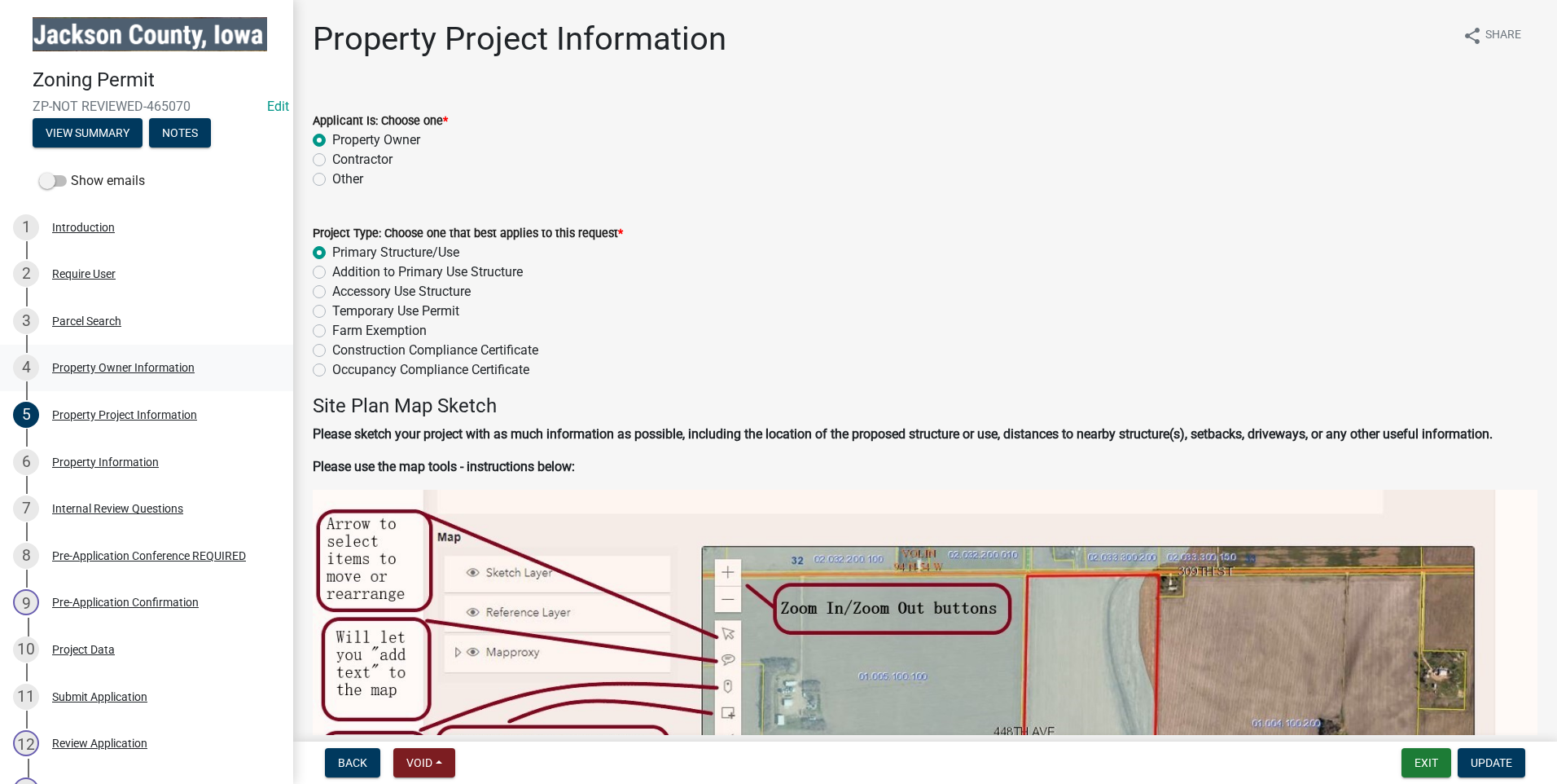
click at [80, 365] on div "Property Owner Information" at bounding box center [124, 367] width 143 height 11
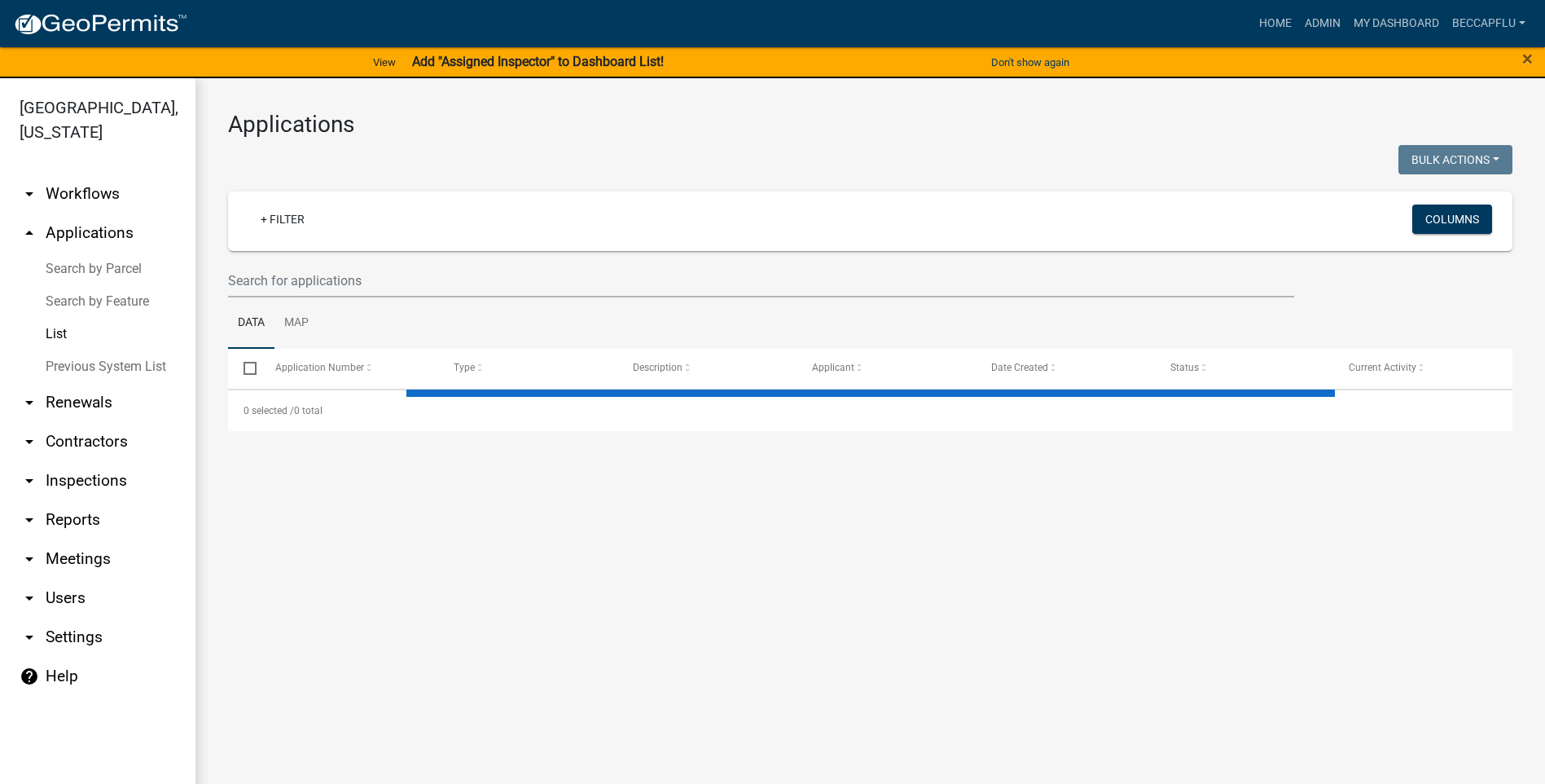
select select "3: 100"
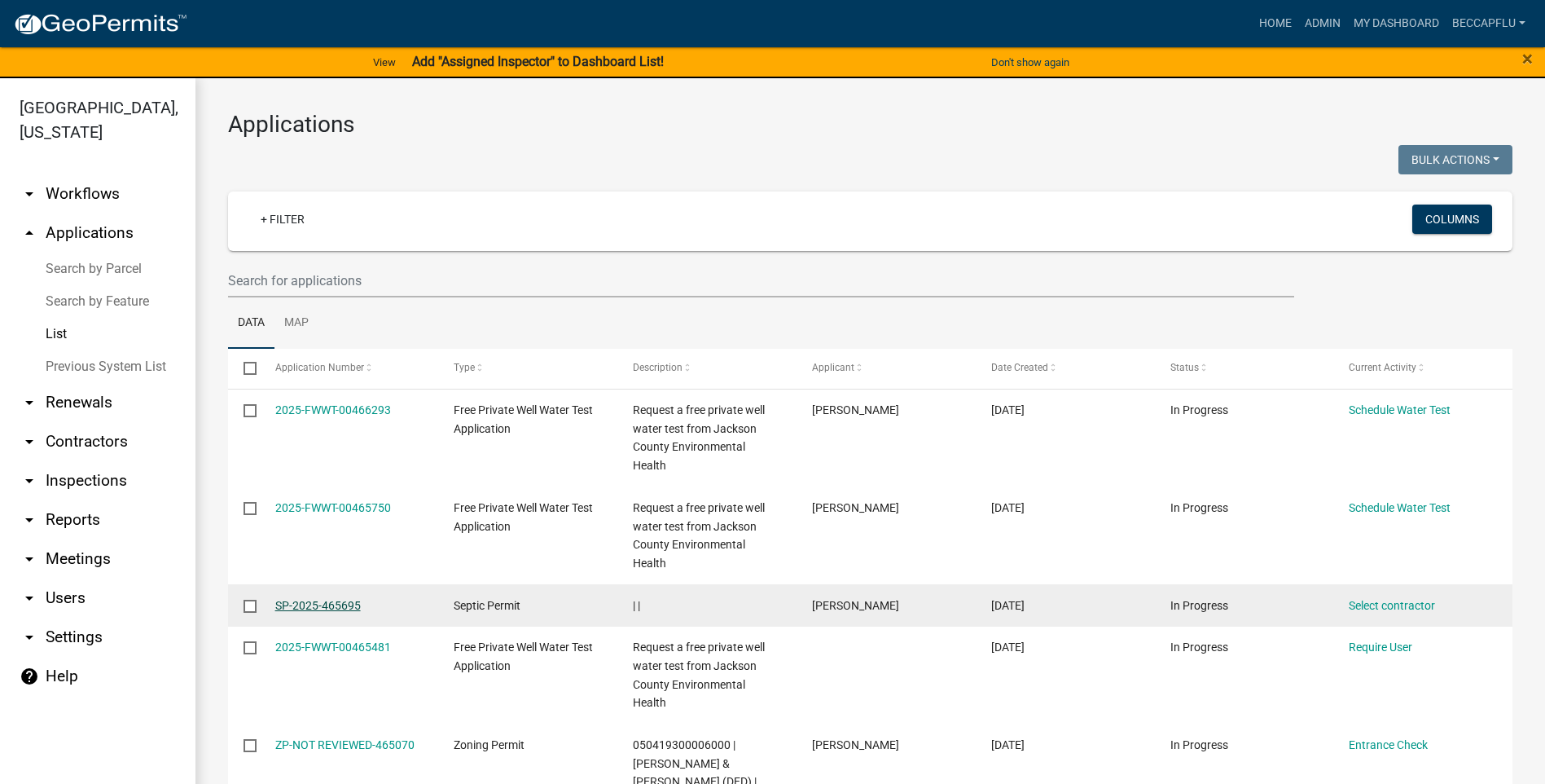
click at [320, 599] on link "SP-2025-465695" at bounding box center [317, 605] width 86 height 13
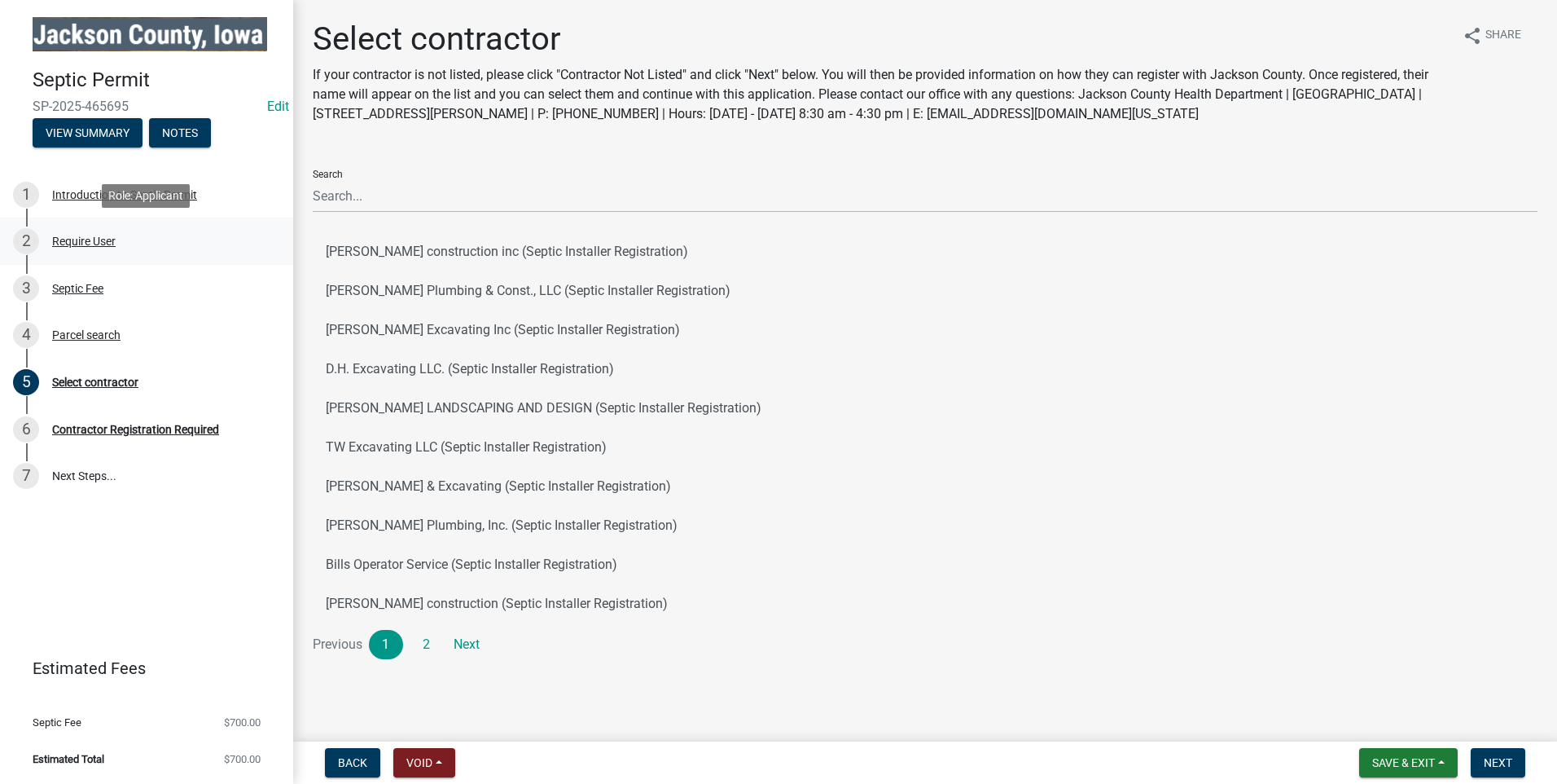
click at [85, 237] on div "Require User" at bounding box center [84, 241] width 64 height 11
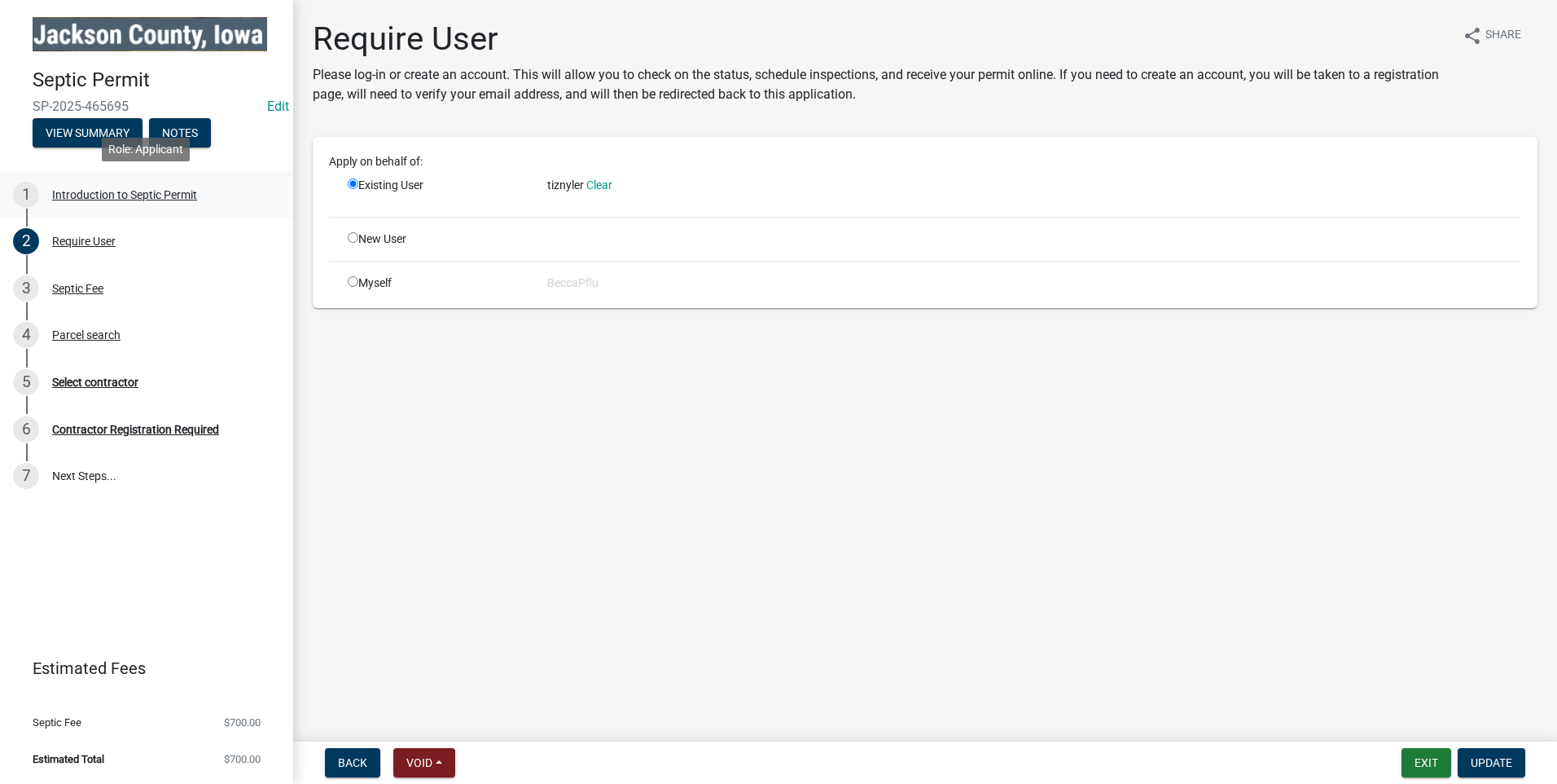
click at [97, 193] on div "Introduction to Septic Permit" at bounding box center [125, 195] width 145 height 11
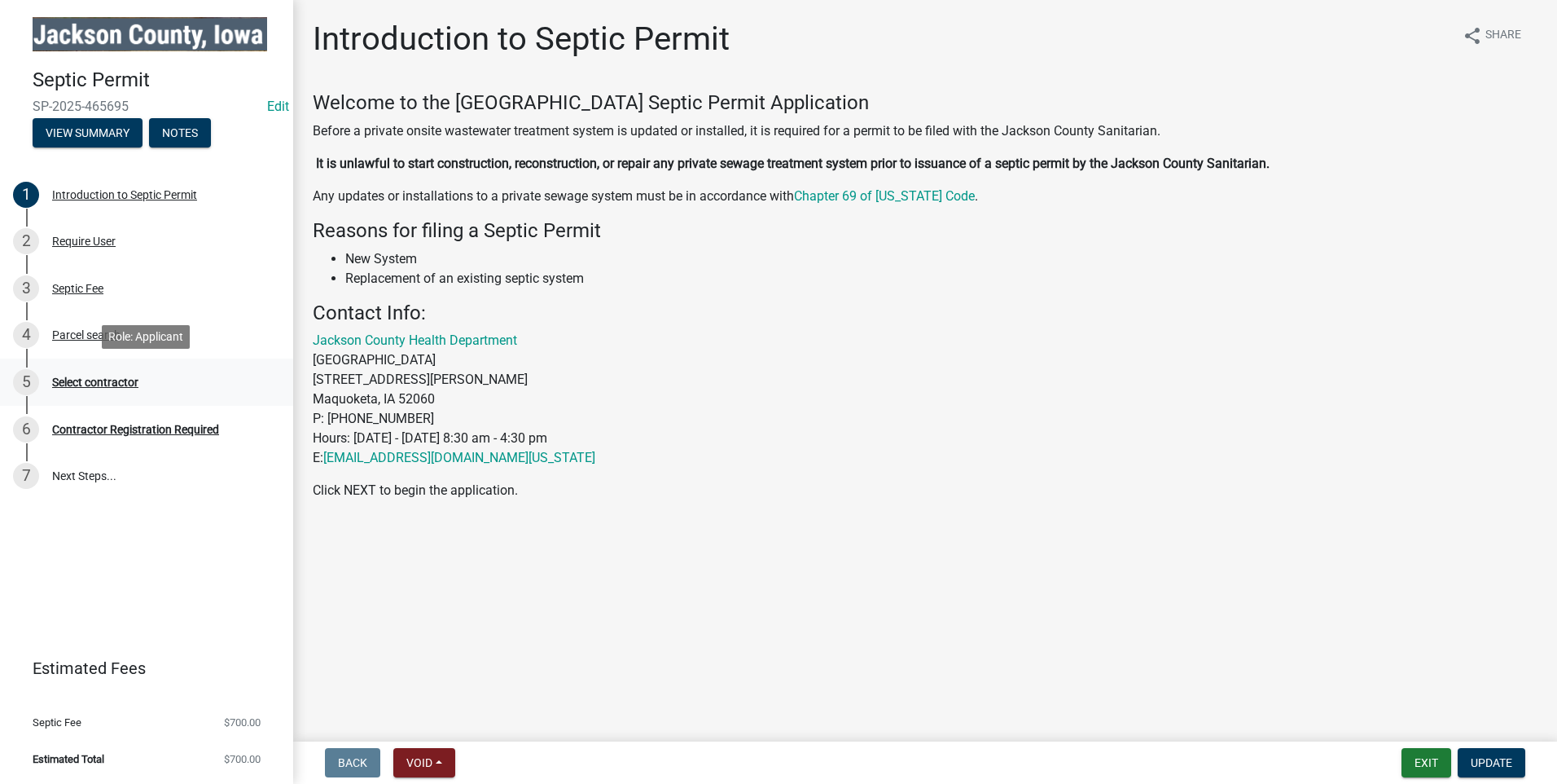
click at [87, 372] on div "5 Select contractor" at bounding box center [140, 382] width 255 height 26
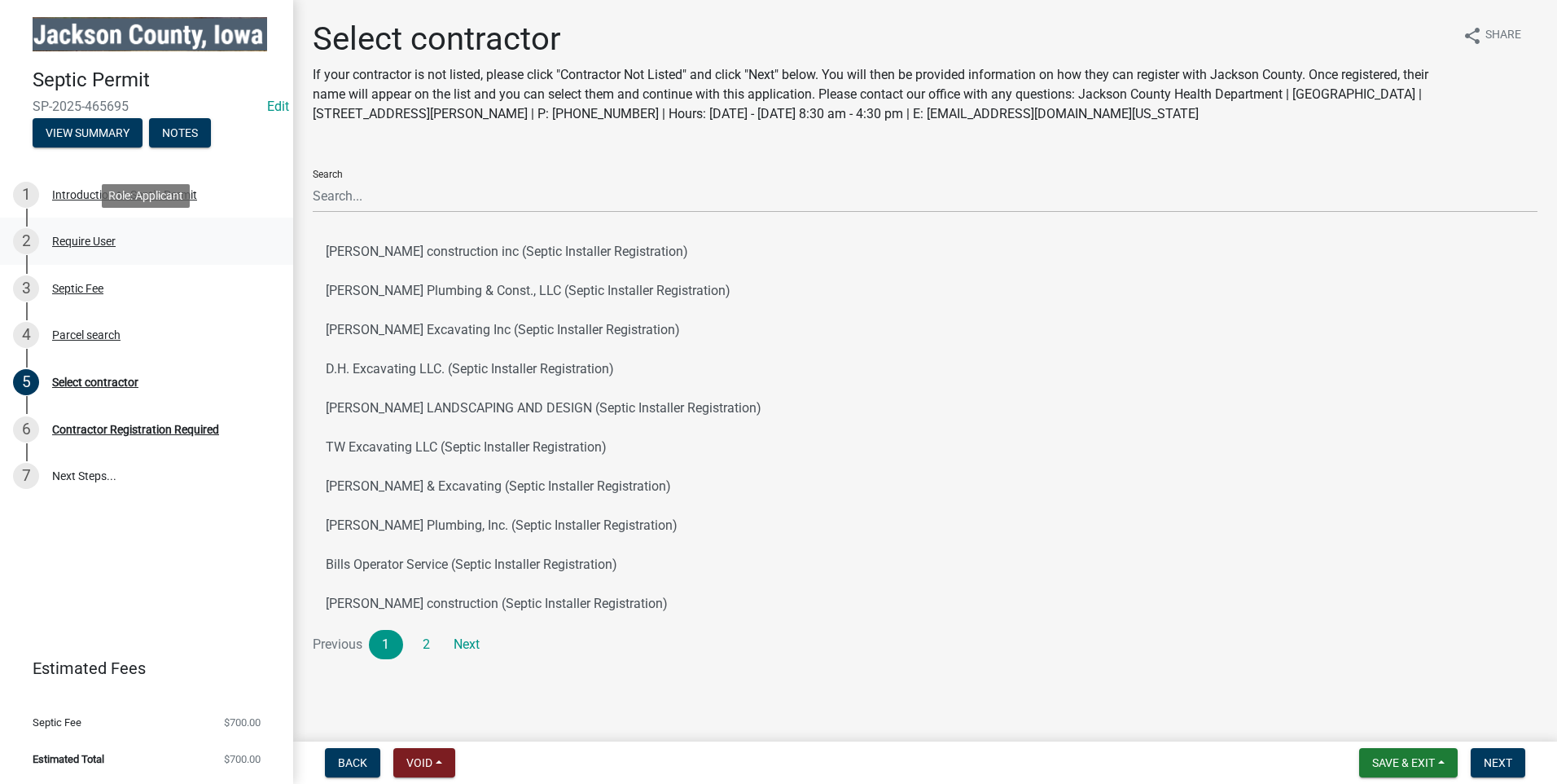
click at [72, 235] on div "Require User" at bounding box center [84, 241] width 64 height 11
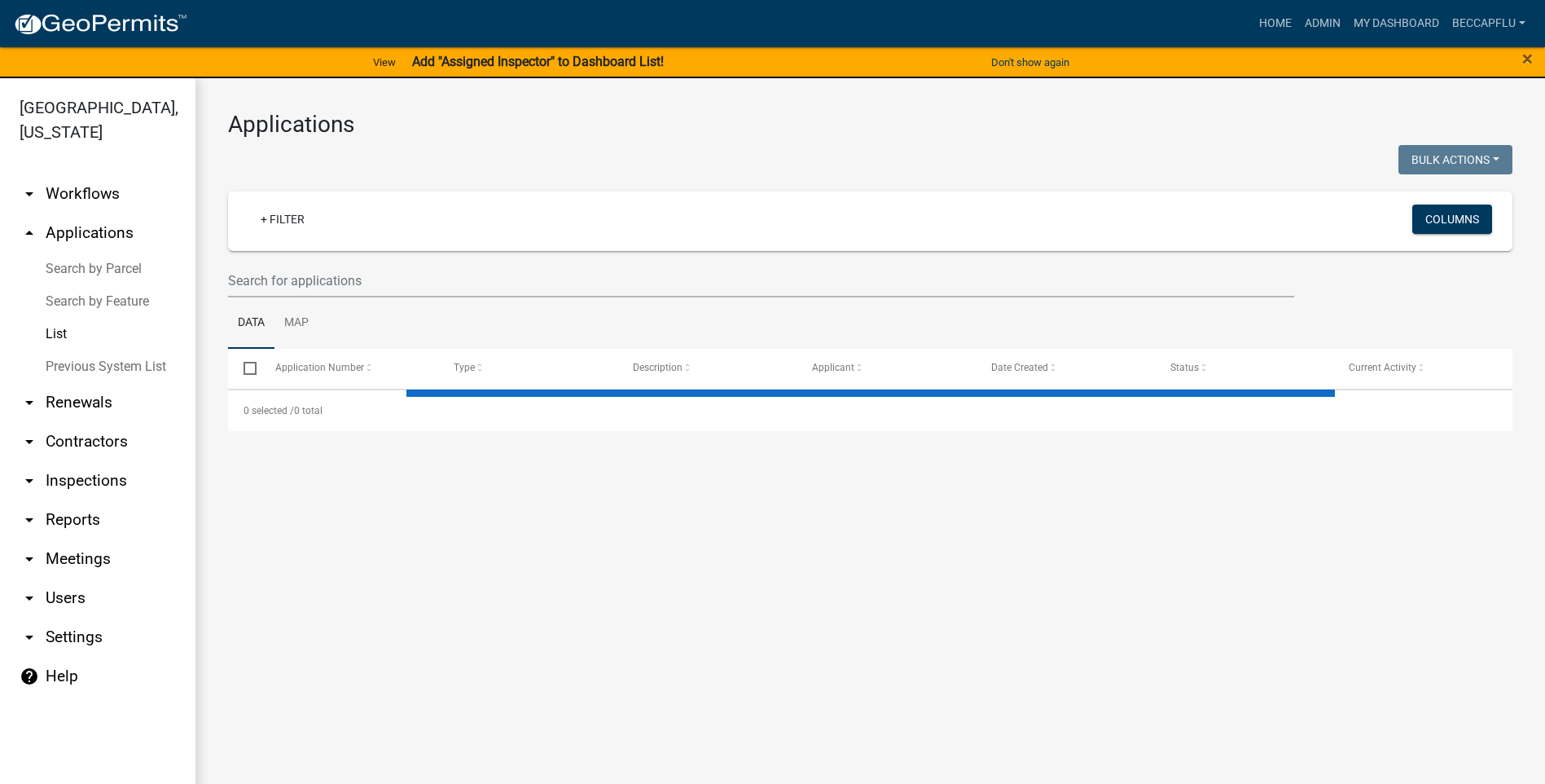
select select "3: 100"
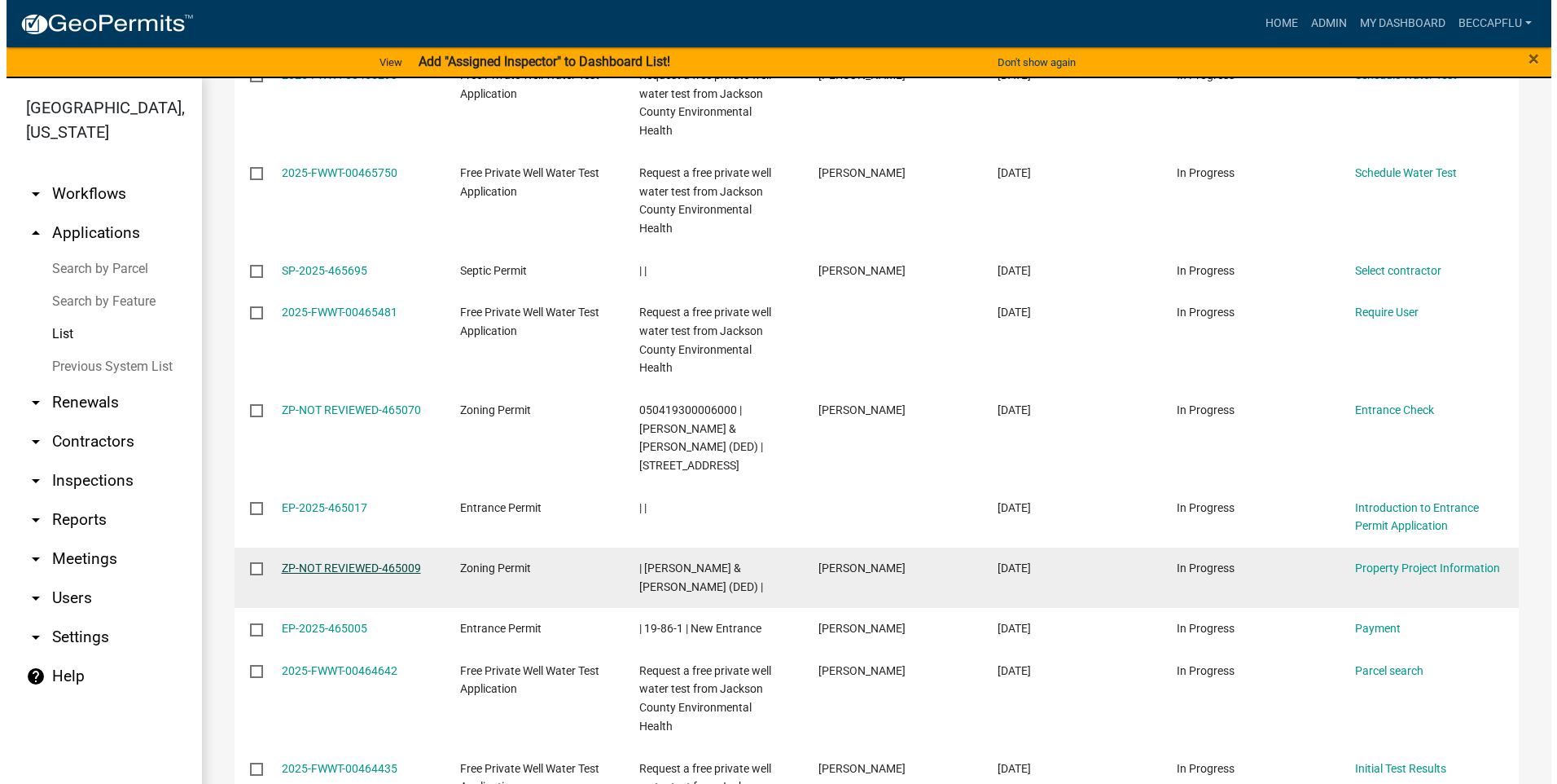
scroll to position [346, 0]
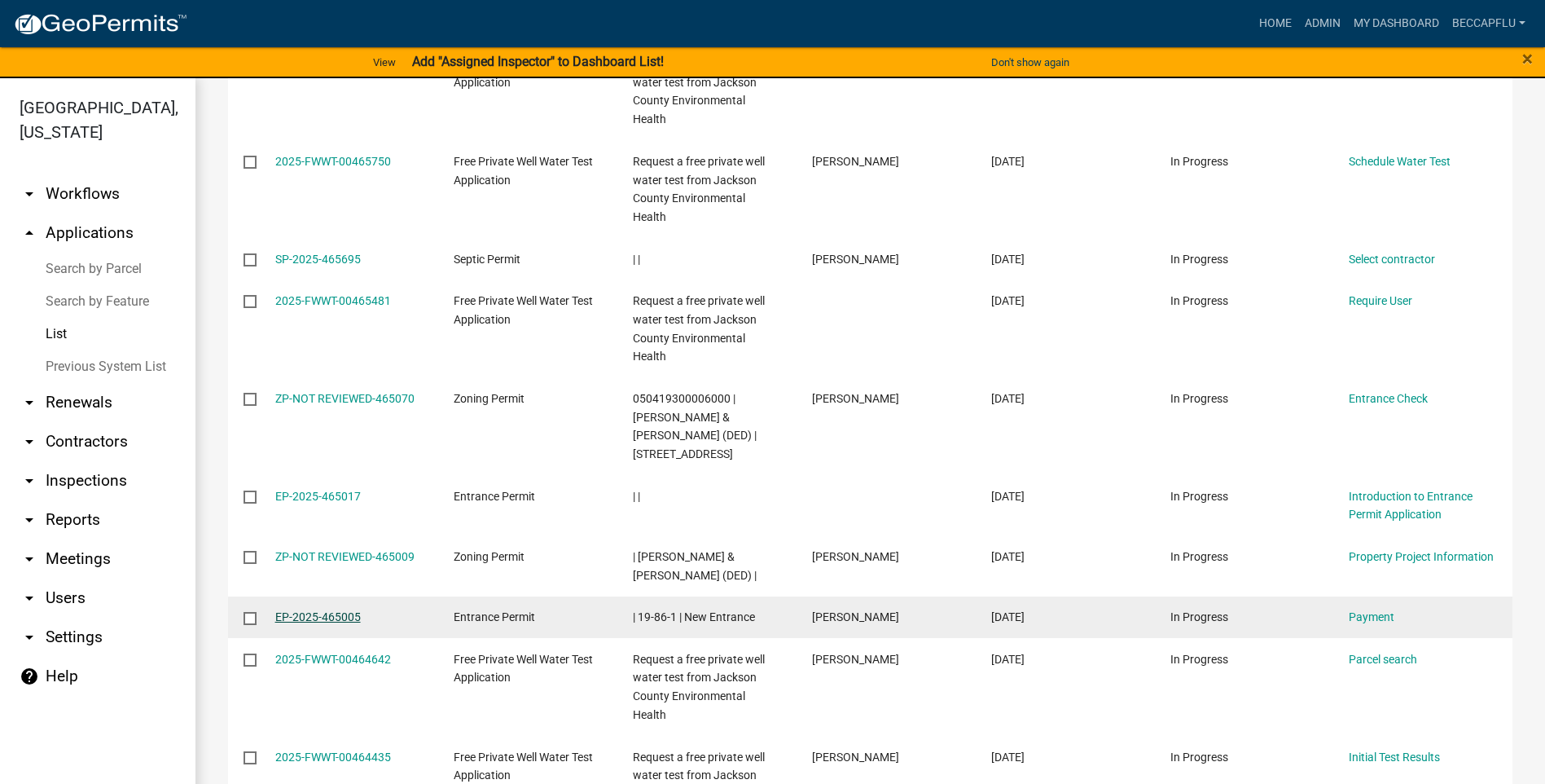
click at [330, 610] on link "EP-2025-465005" at bounding box center [317, 616] width 86 height 13
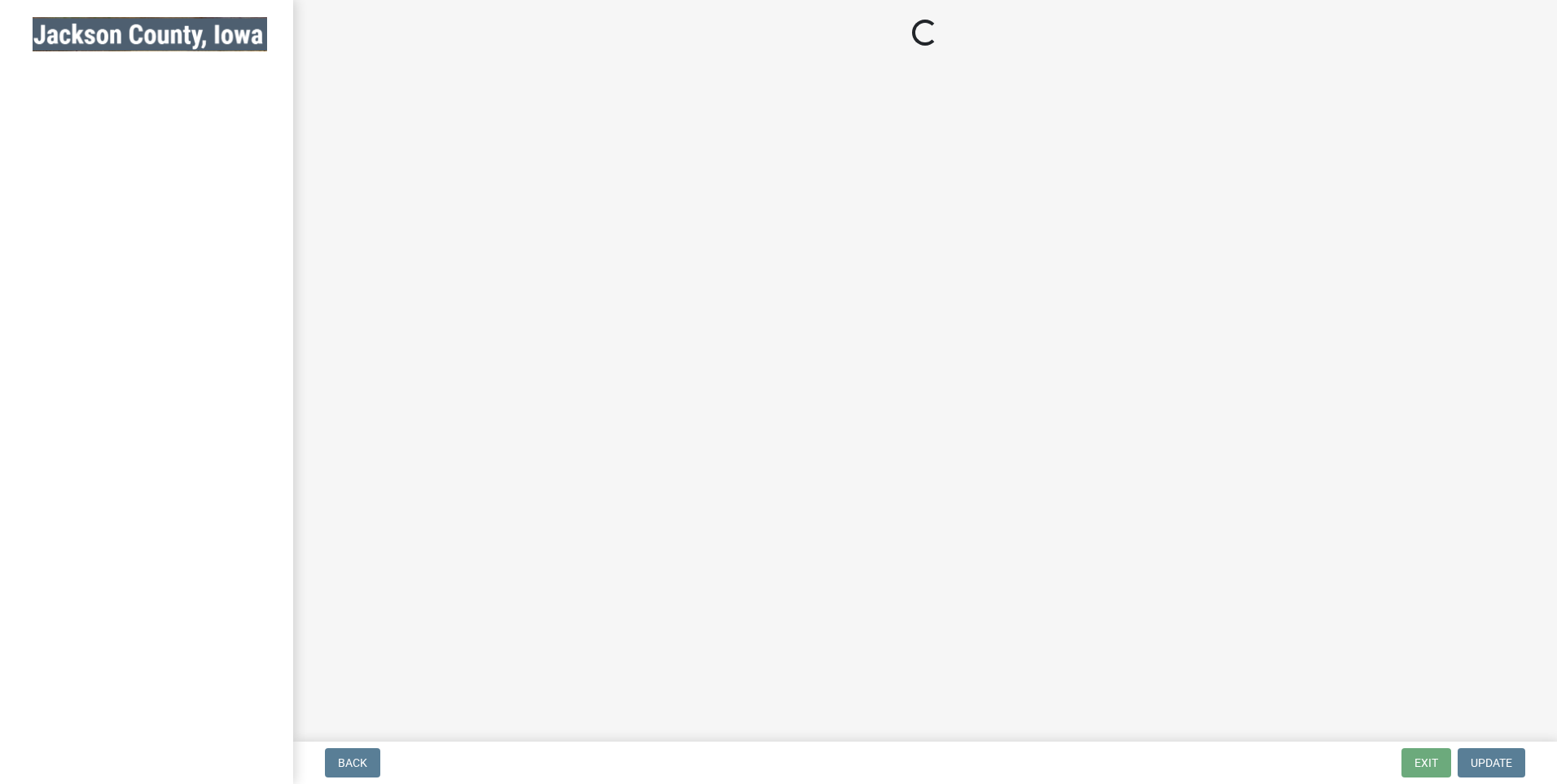
select select "3: 3"
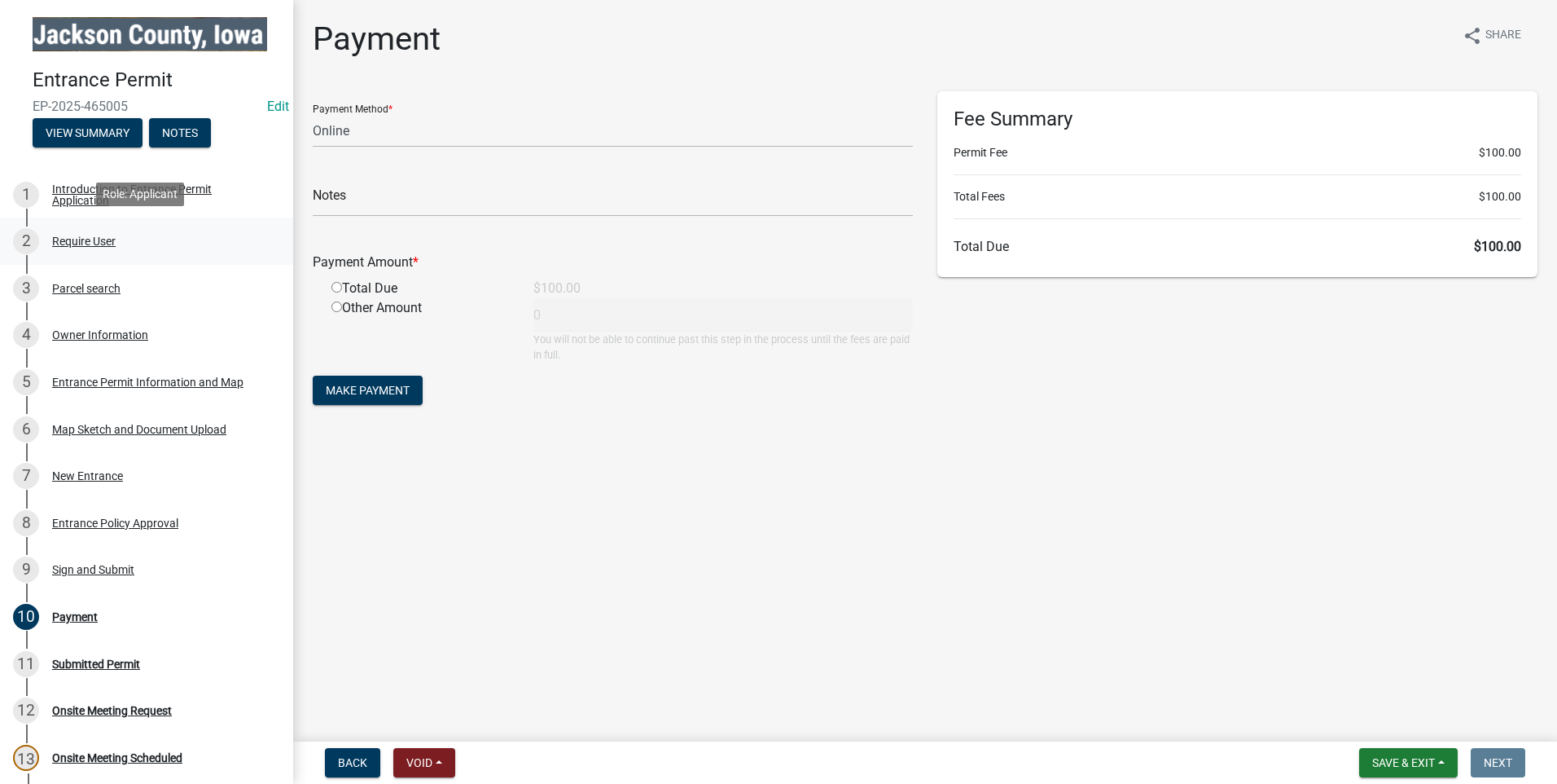
click at [95, 235] on div "Require User" at bounding box center [84, 241] width 64 height 11
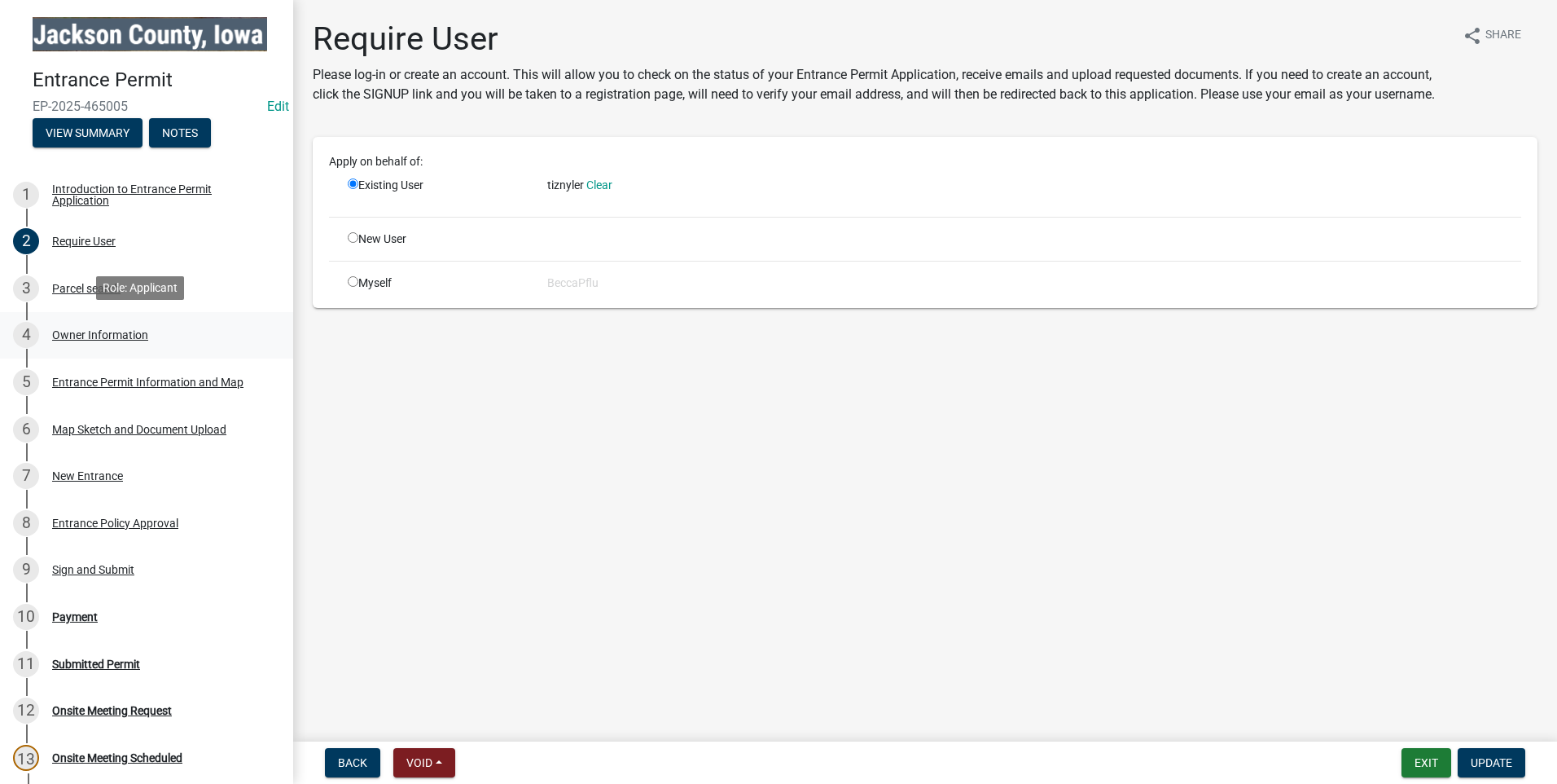
click at [103, 330] on div "Owner Information" at bounding box center [101, 335] width 96 height 11
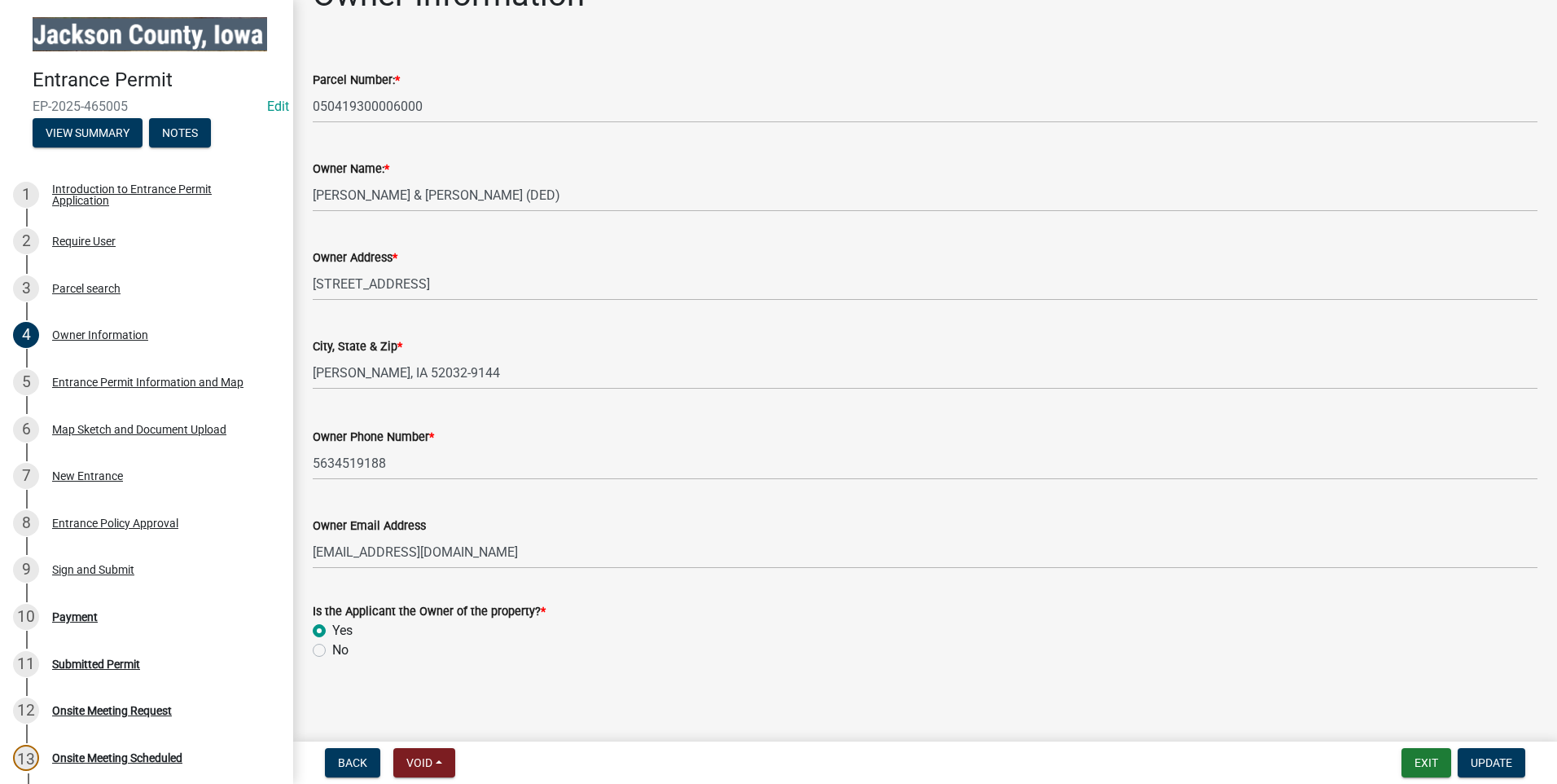
scroll to position [47, 0]
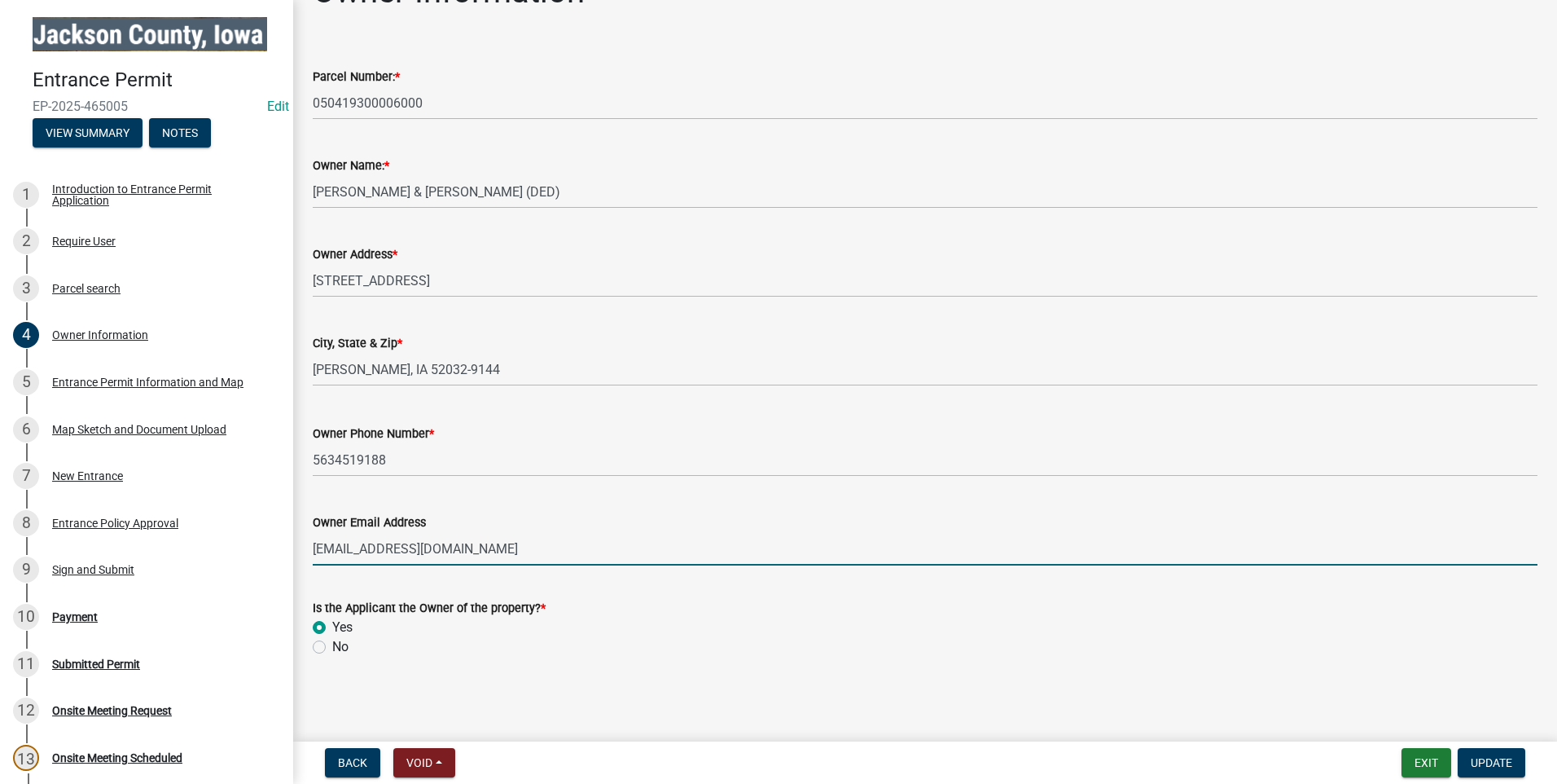
drag, startPoint x: 499, startPoint y: 554, endPoint x: 310, endPoint y: 545, distance: 189.2
click at [310, 545] on div "Owner Email Address [EMAIL_ADDRESS][DOMAIN_NAME]" at bounding box center [925, 528] width 1250 height 76
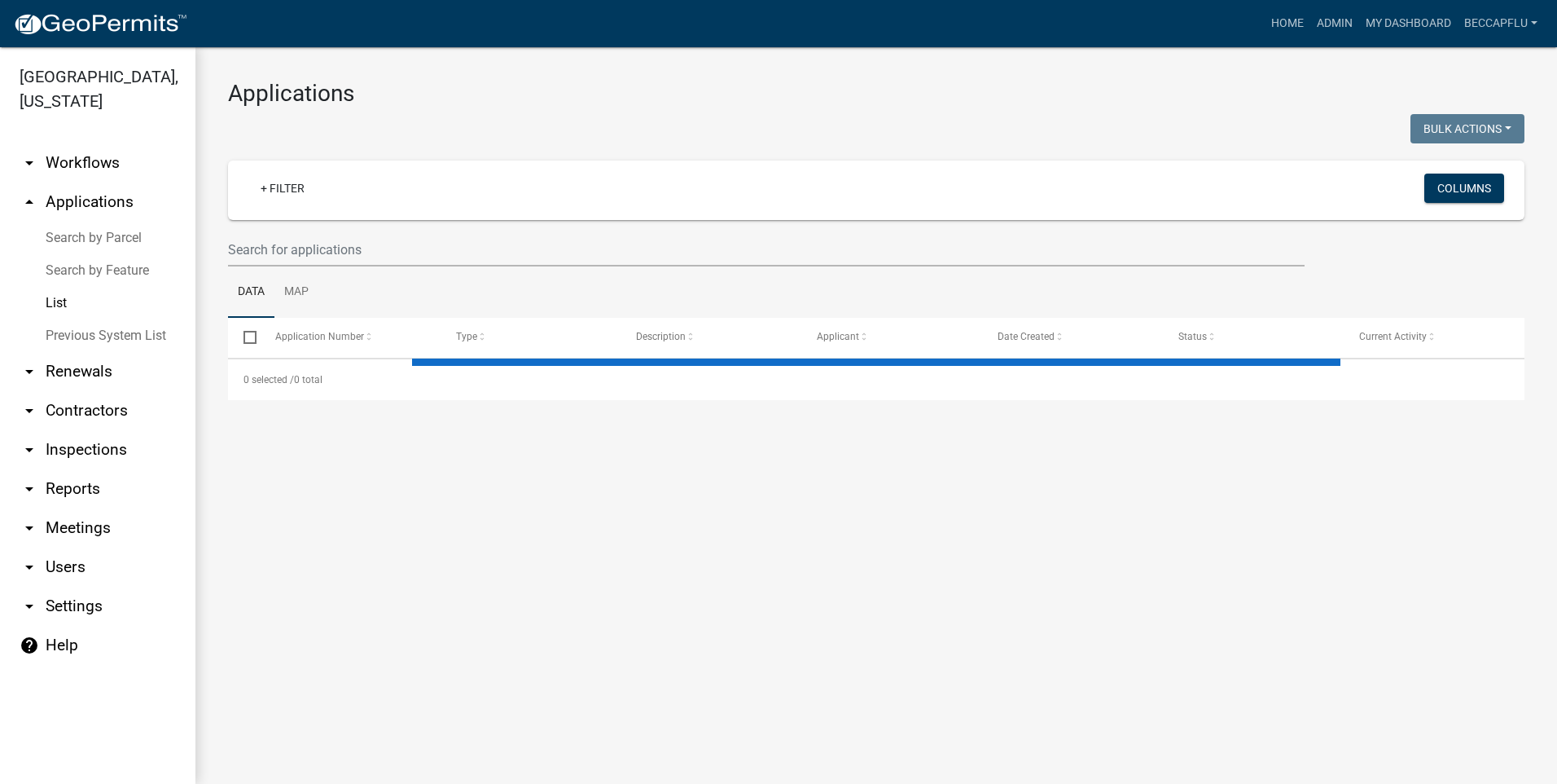
select select "3: 100"
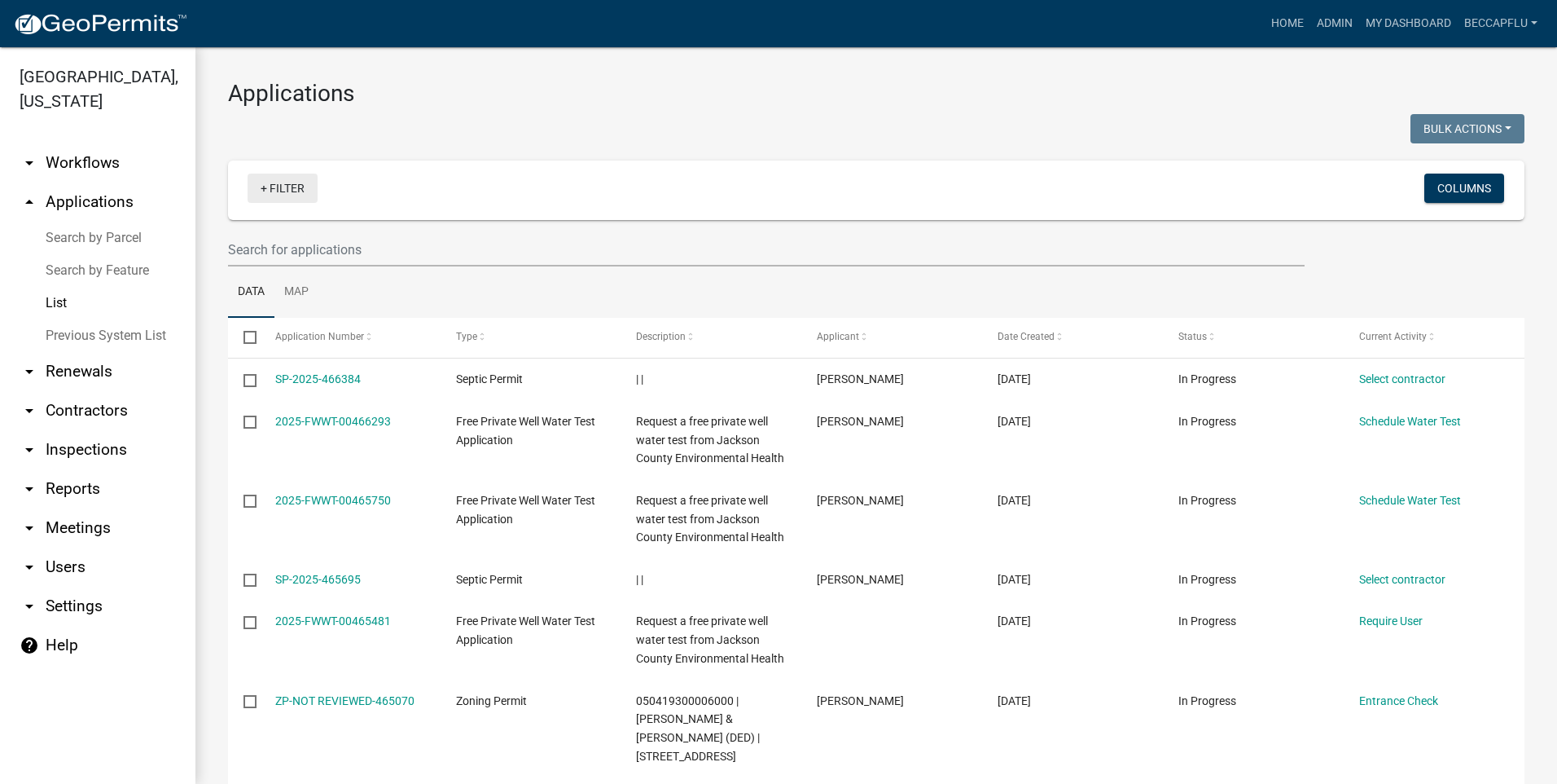
click at [288, 188] on link "+ Filter" at bounding box center [282, 188] width 70 height 30
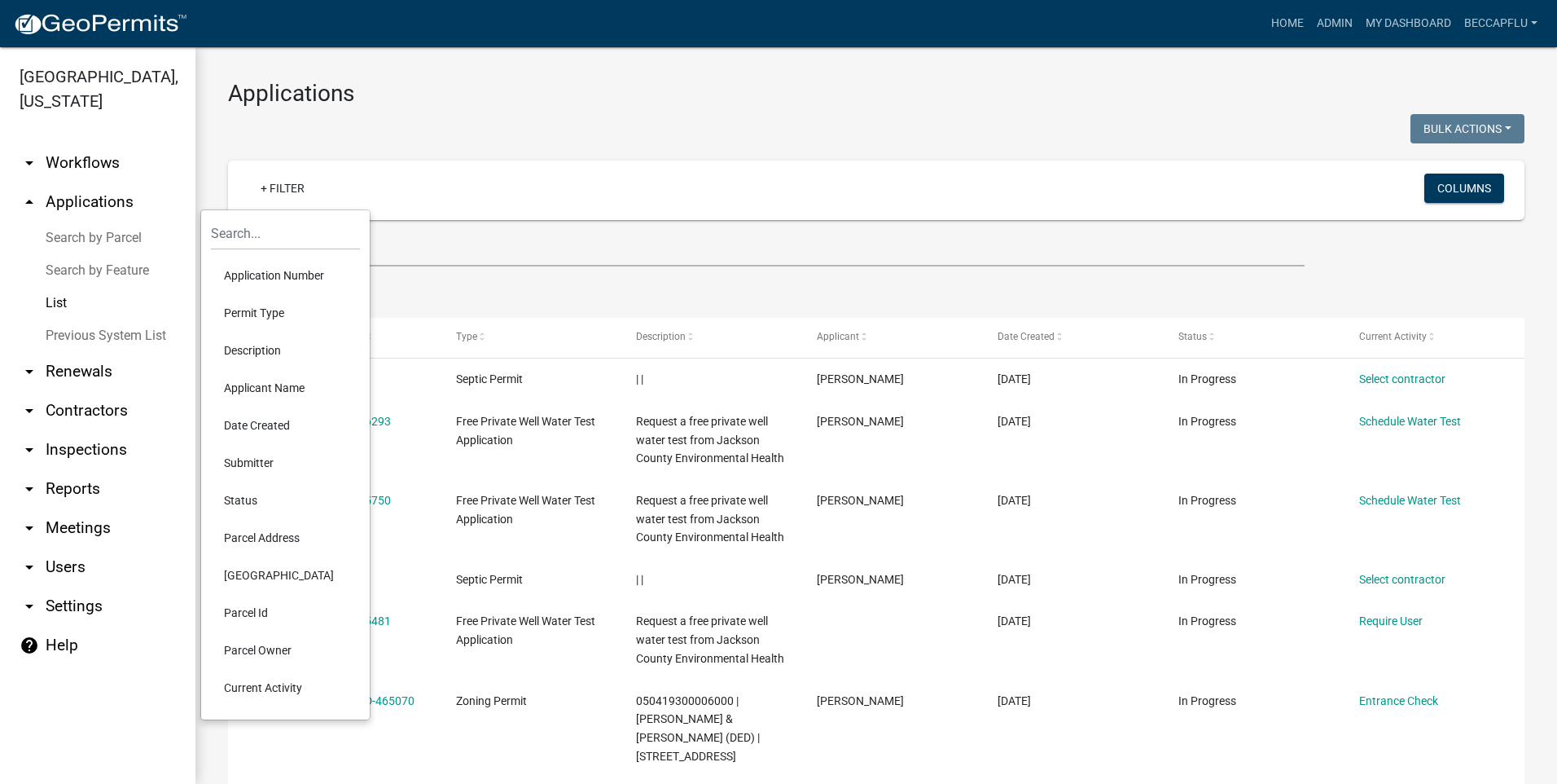
click at [257, 309] on li "Permit Type" at bounding box center [286, 313] width 149 height 38
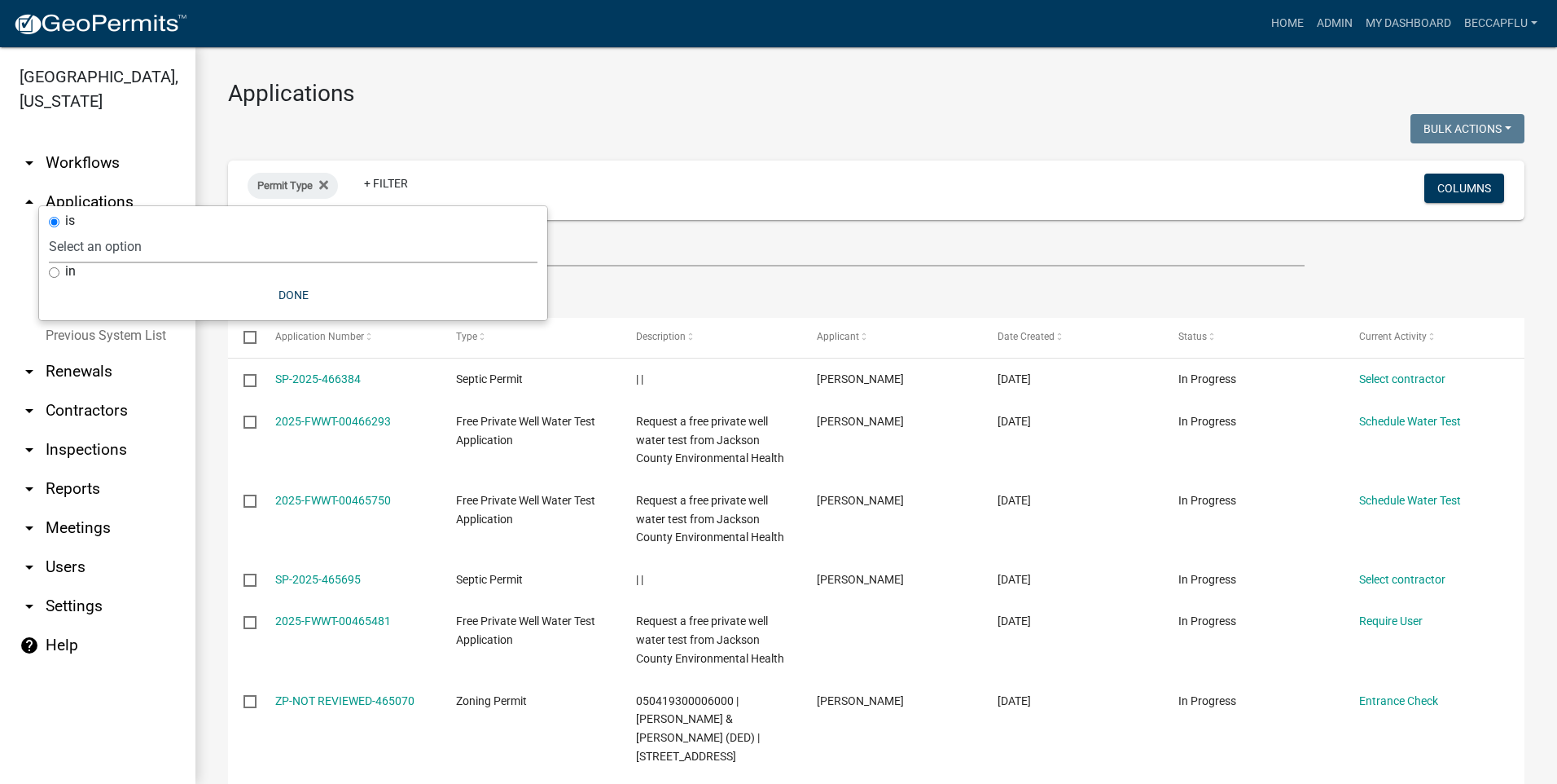
click at [170, 241] on select "Select an option County Historical Records DRAFT - Board of Adjustment Applicat…" at bounding box center [293, 246] width 489 height 33
select select "94af8675-8182-4df1-896b-73d3f368e8d1"
click at [89, 230] on select "Select an option County Historical Records DRAFT - Board of Adjustment Applicat…" at bounding box center [293, 246] width 489 height 33
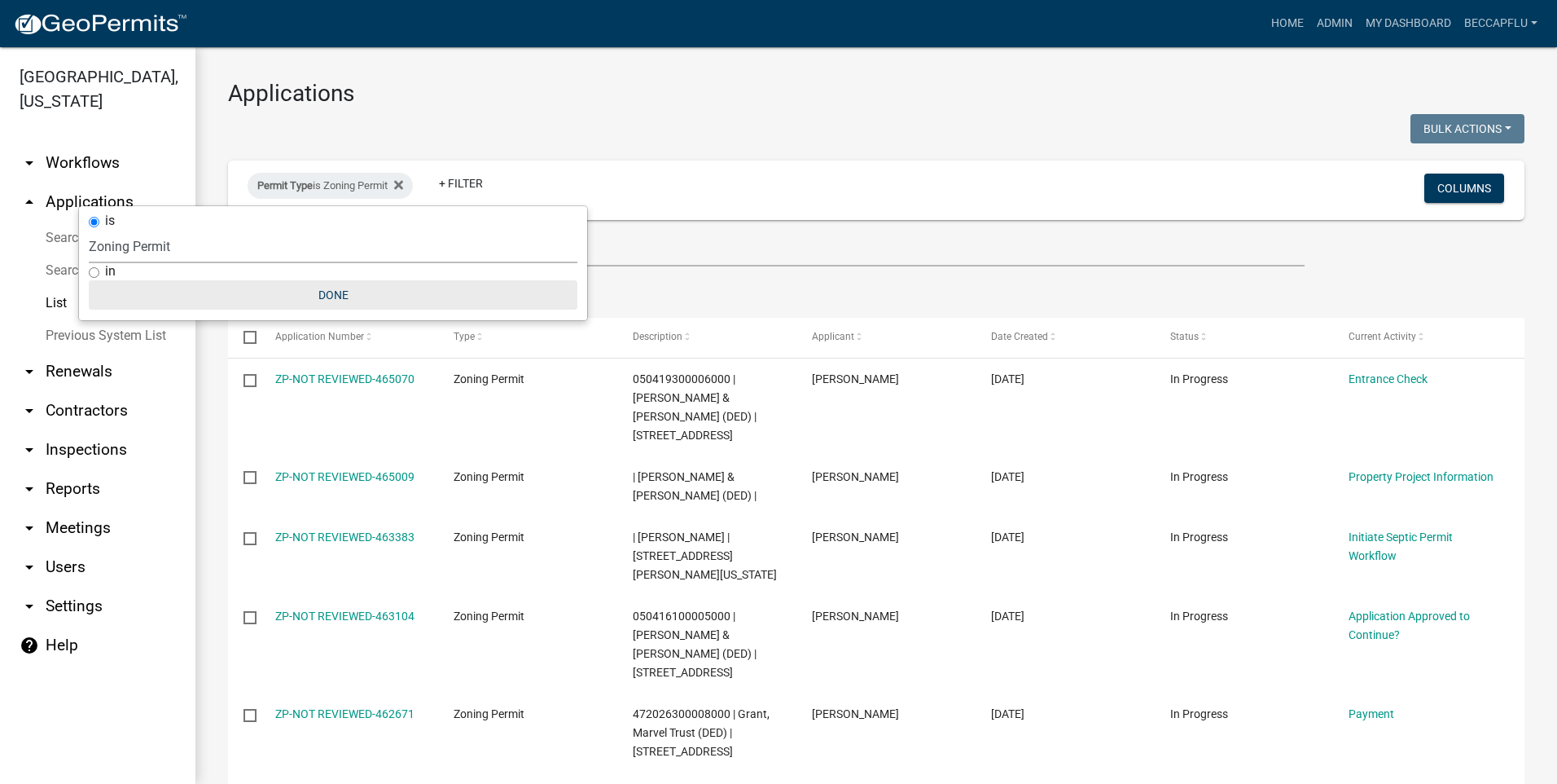
click at [332, 293] on button "Done" at bounding box center [333, 295] width 489 height 30
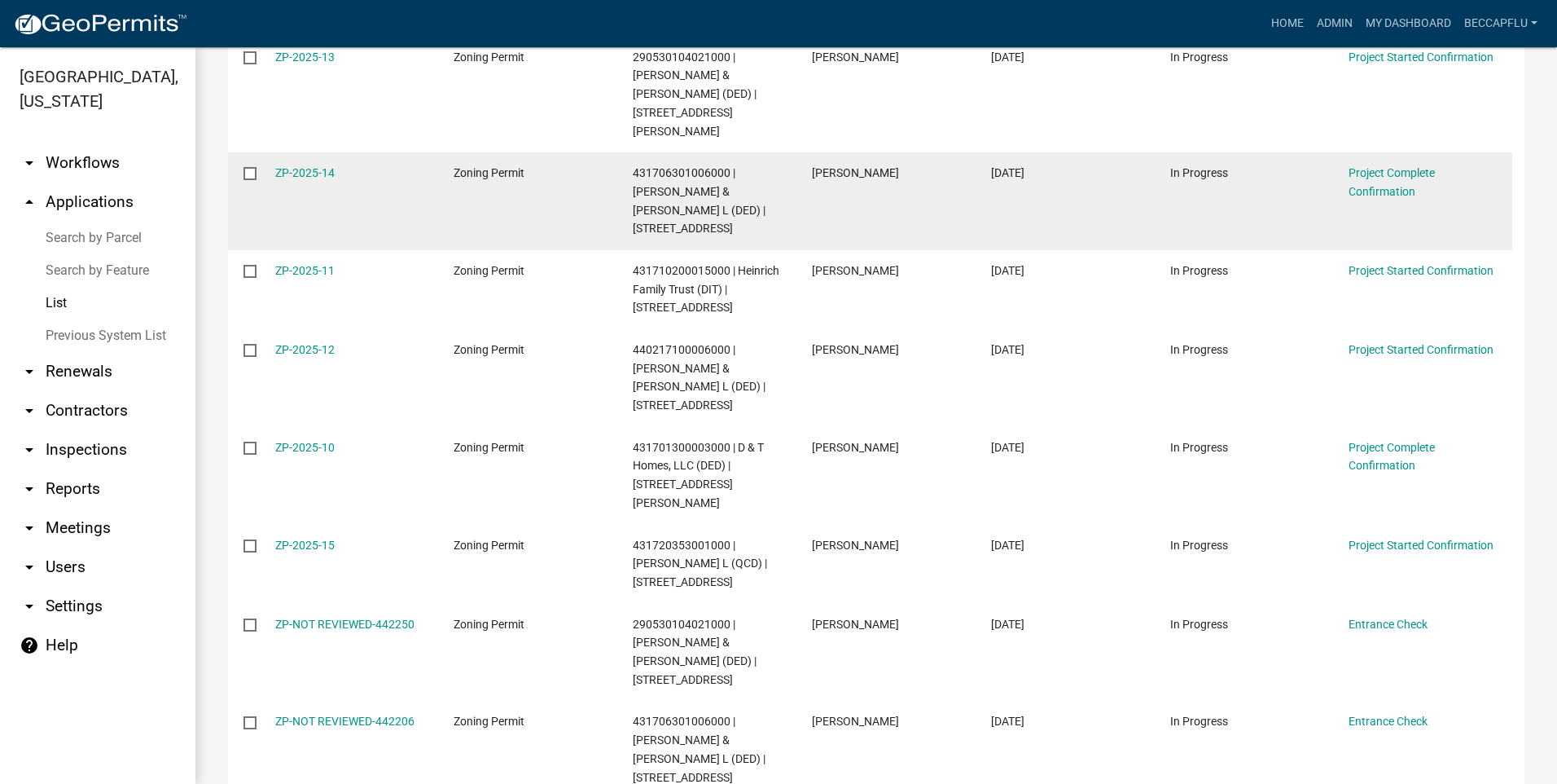
scroll to position [1752, 0]
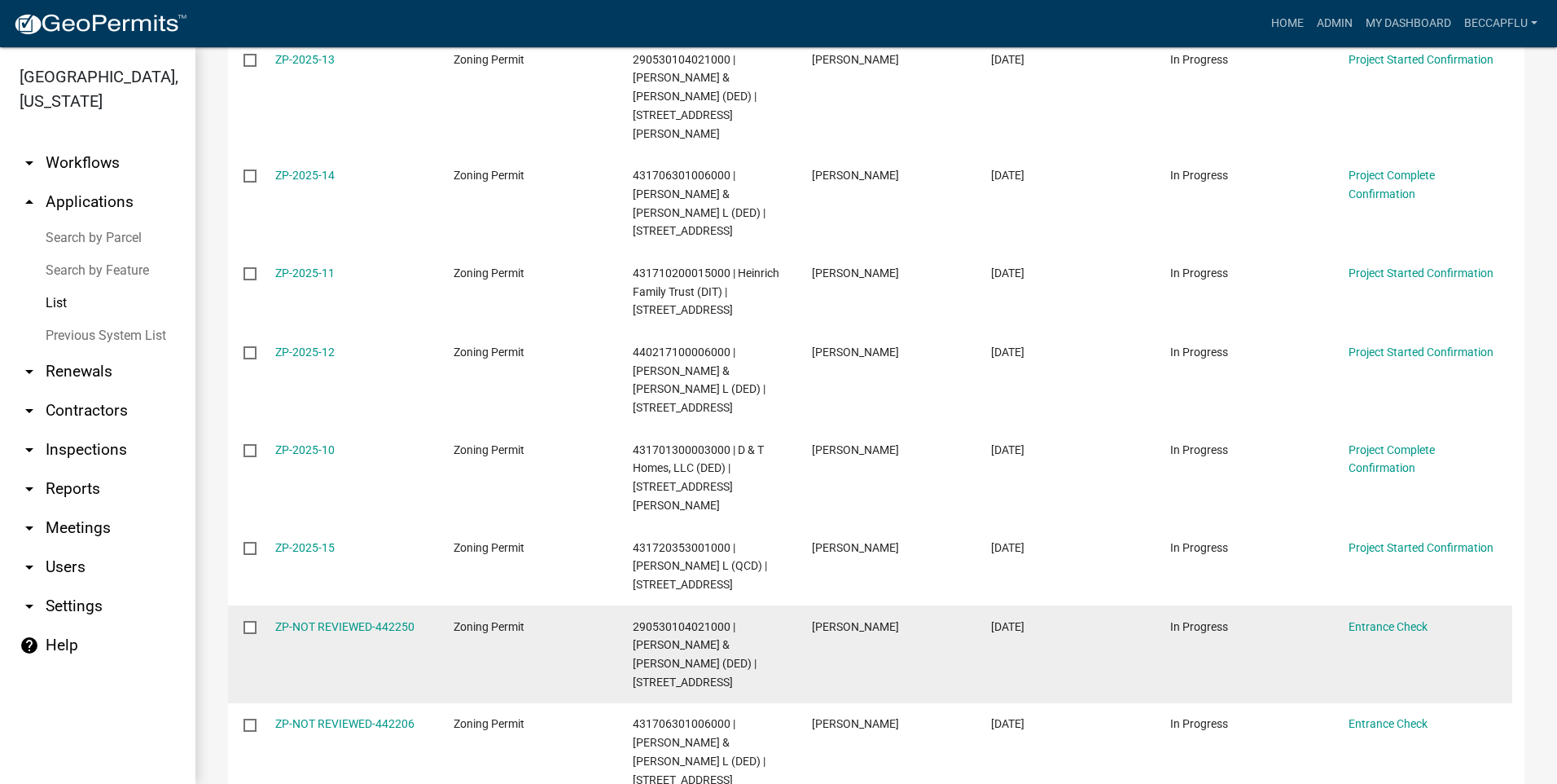
click at [253, 621] on input "checkbox" at bounding box center [248, 625] width 10 height 10
checkbox input "true"
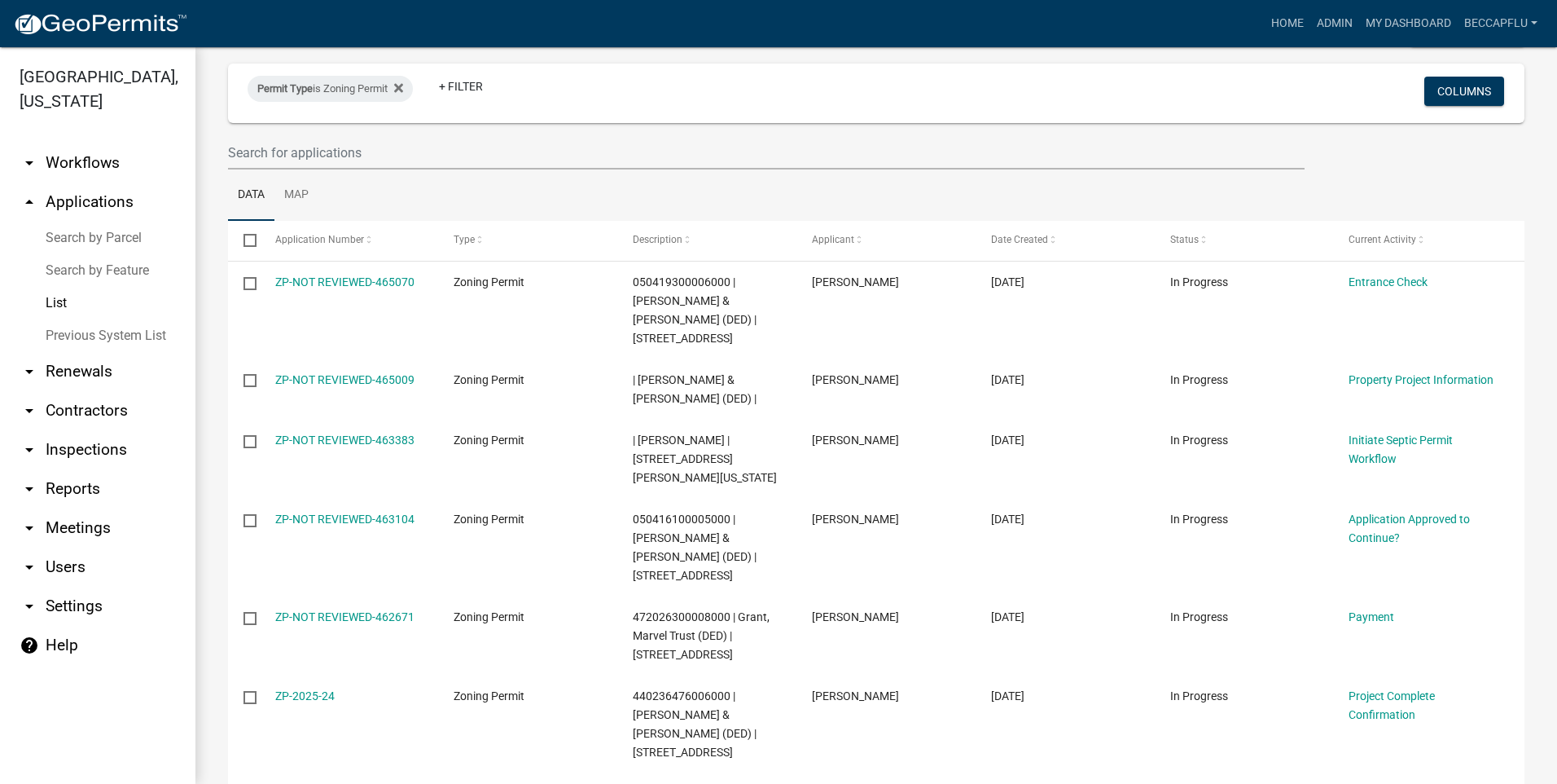
scroll to position [0, 0]
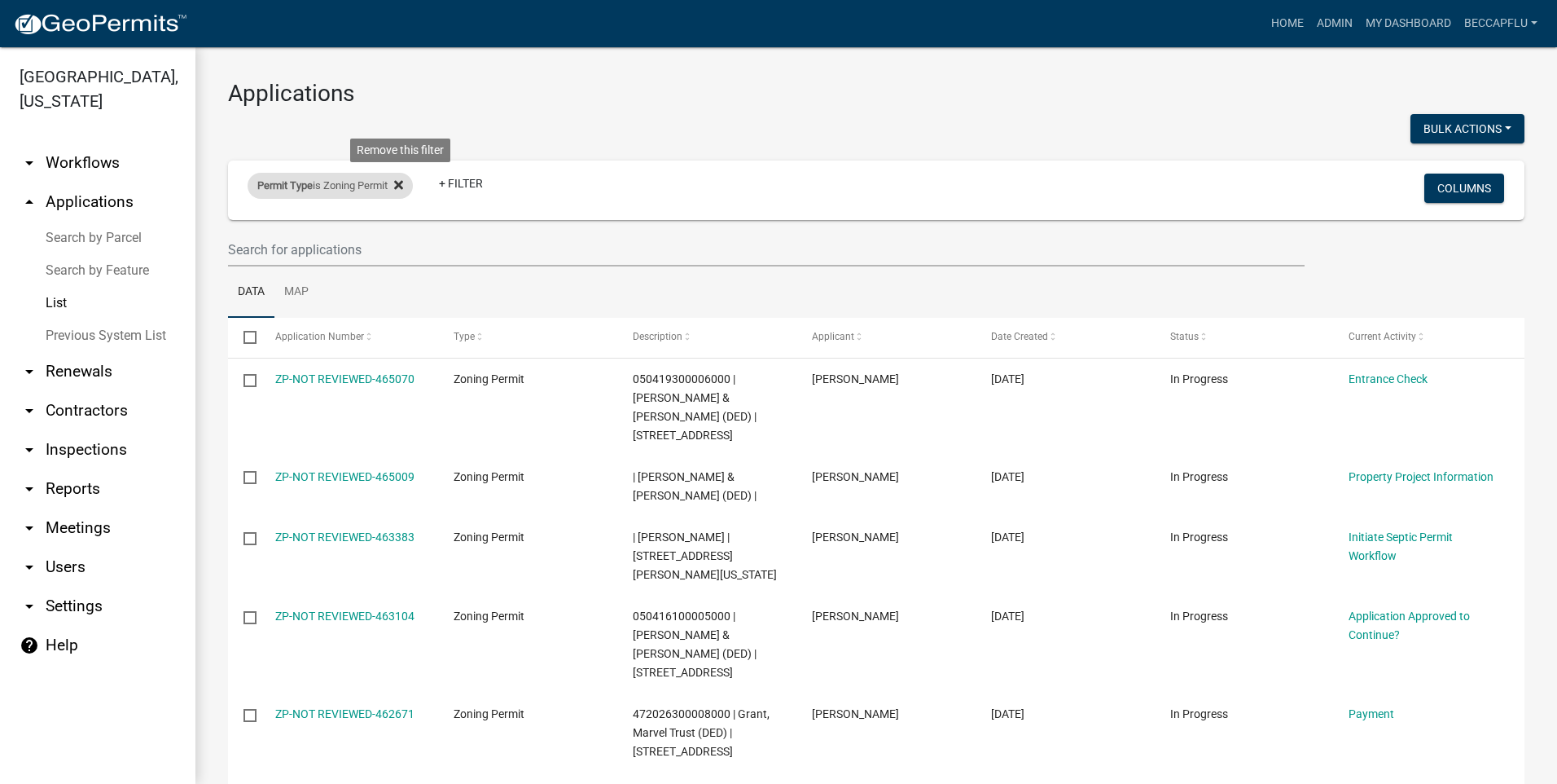
click at [403, 184] on icon at bounding box center [398, 184] width 9 height 9
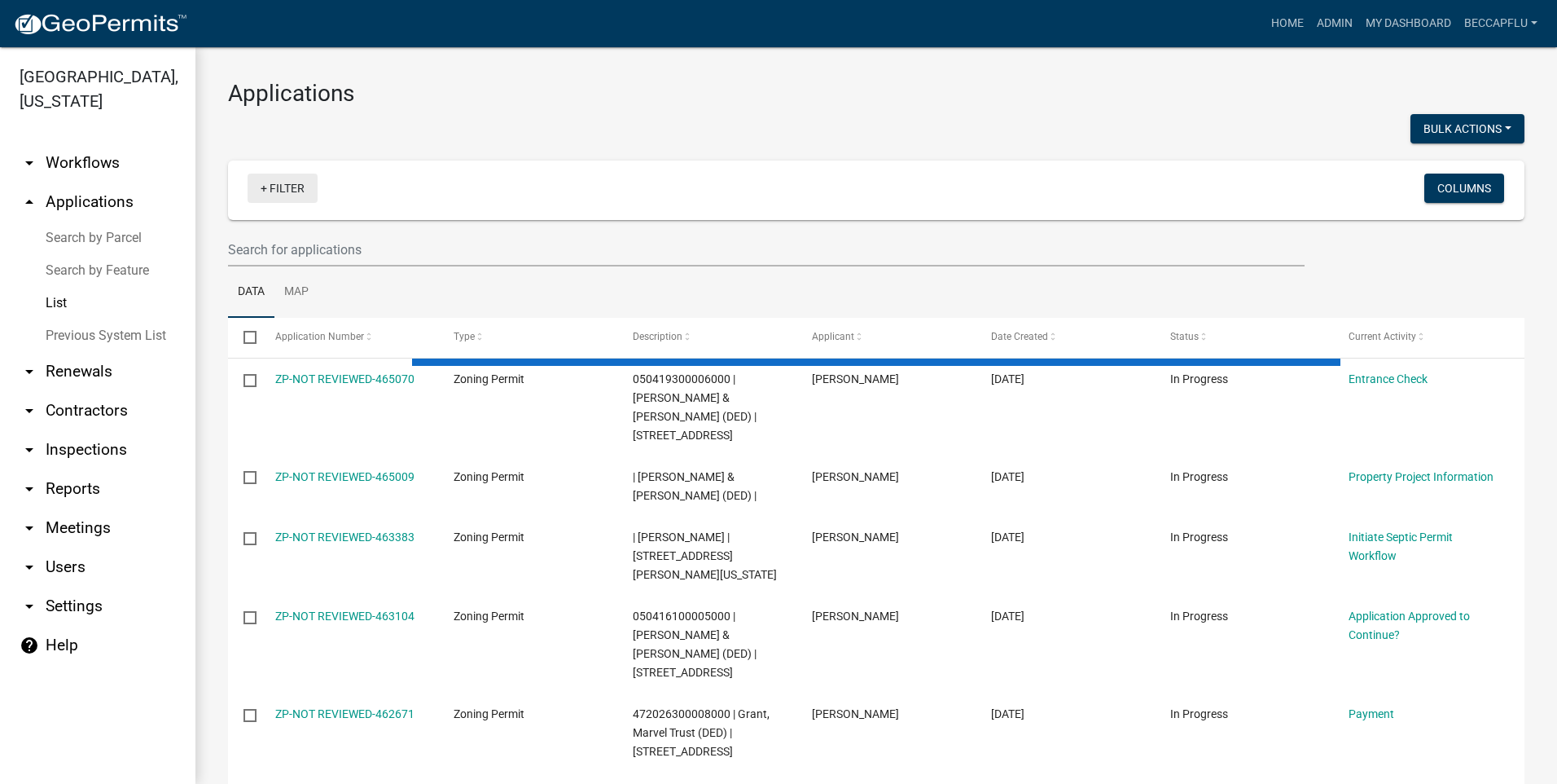
checkbox input "false"
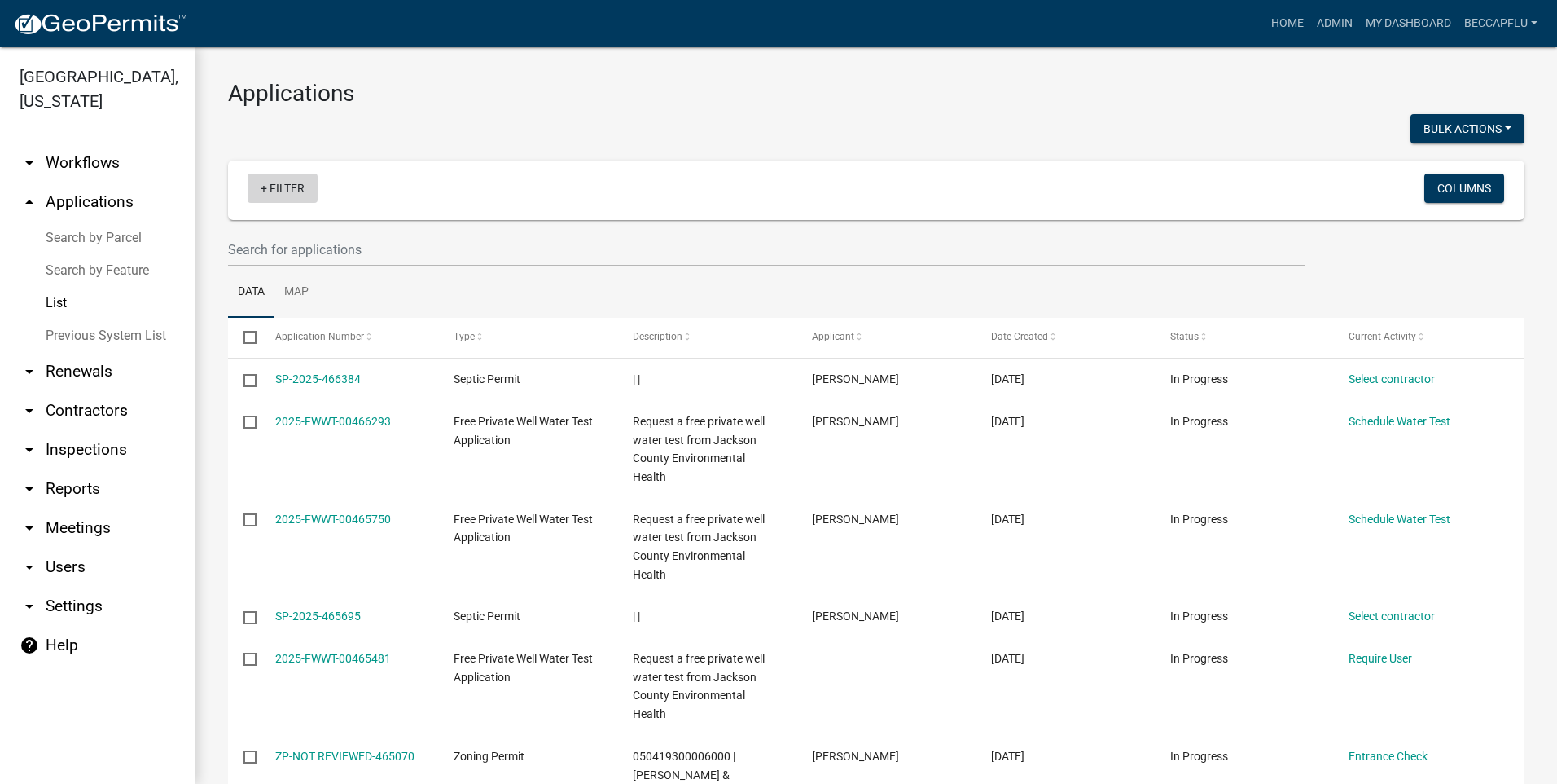
click at [284, 181] on link "+ Filter" at bounding box center [282, 188] width 70 height 30
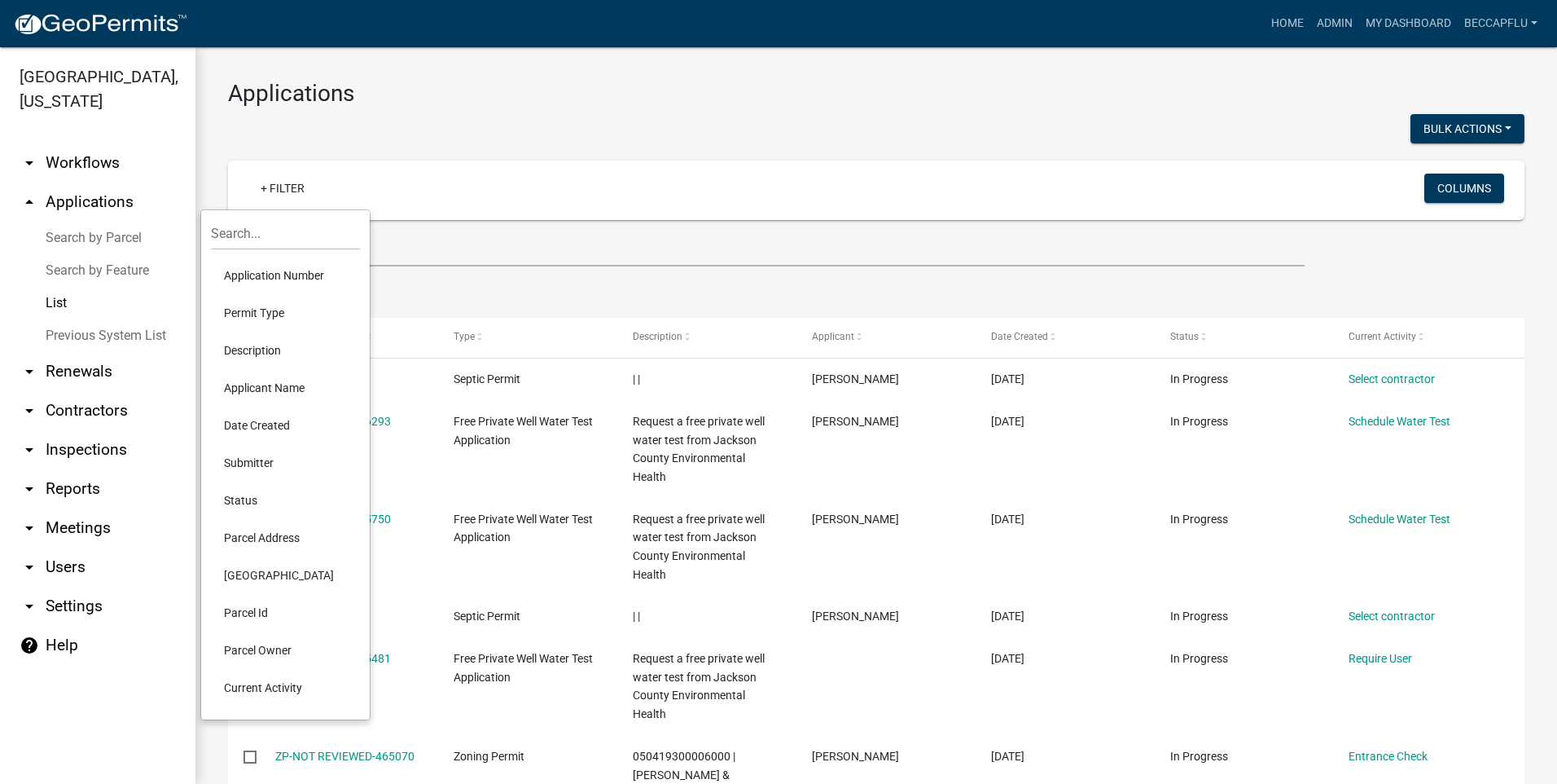
click at [251, 308] on li "Permit Type" at bounding box center [286, 313] width 149 height 38
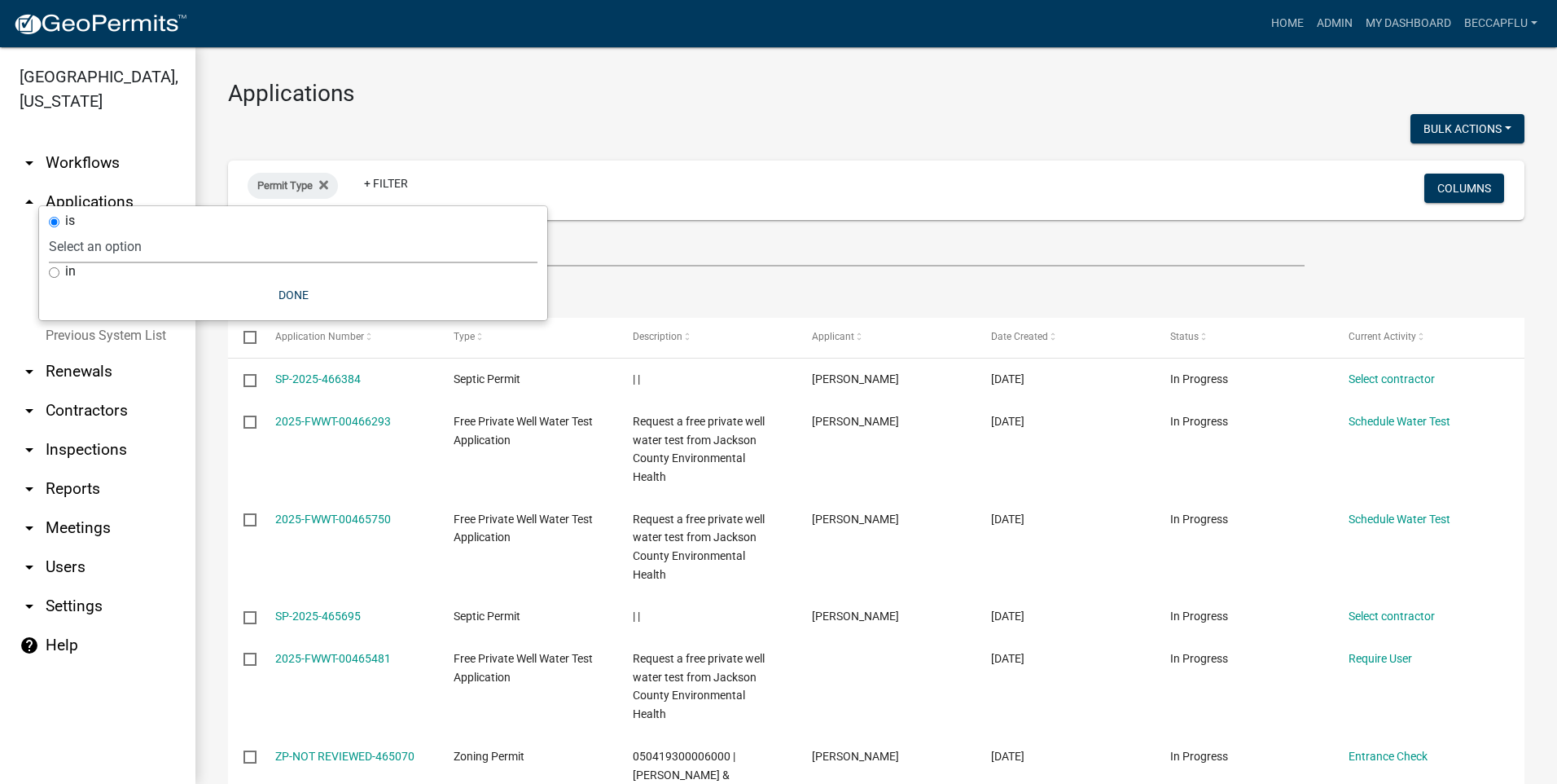
click at [111, 233] on select "Select an option County Historical Records DRAFT - Board of Adjustment Applicat…" at bounding box center [293, 246] width 489 height 33
select select "00c8d5c9-54c6-4a9d-979b-504790a05259"
click at [87, 230] on select "Select an option County Historical Records DRAFT - Board of Adjustment Applicat…" at bounding box center [293, 246] width 489 height 33
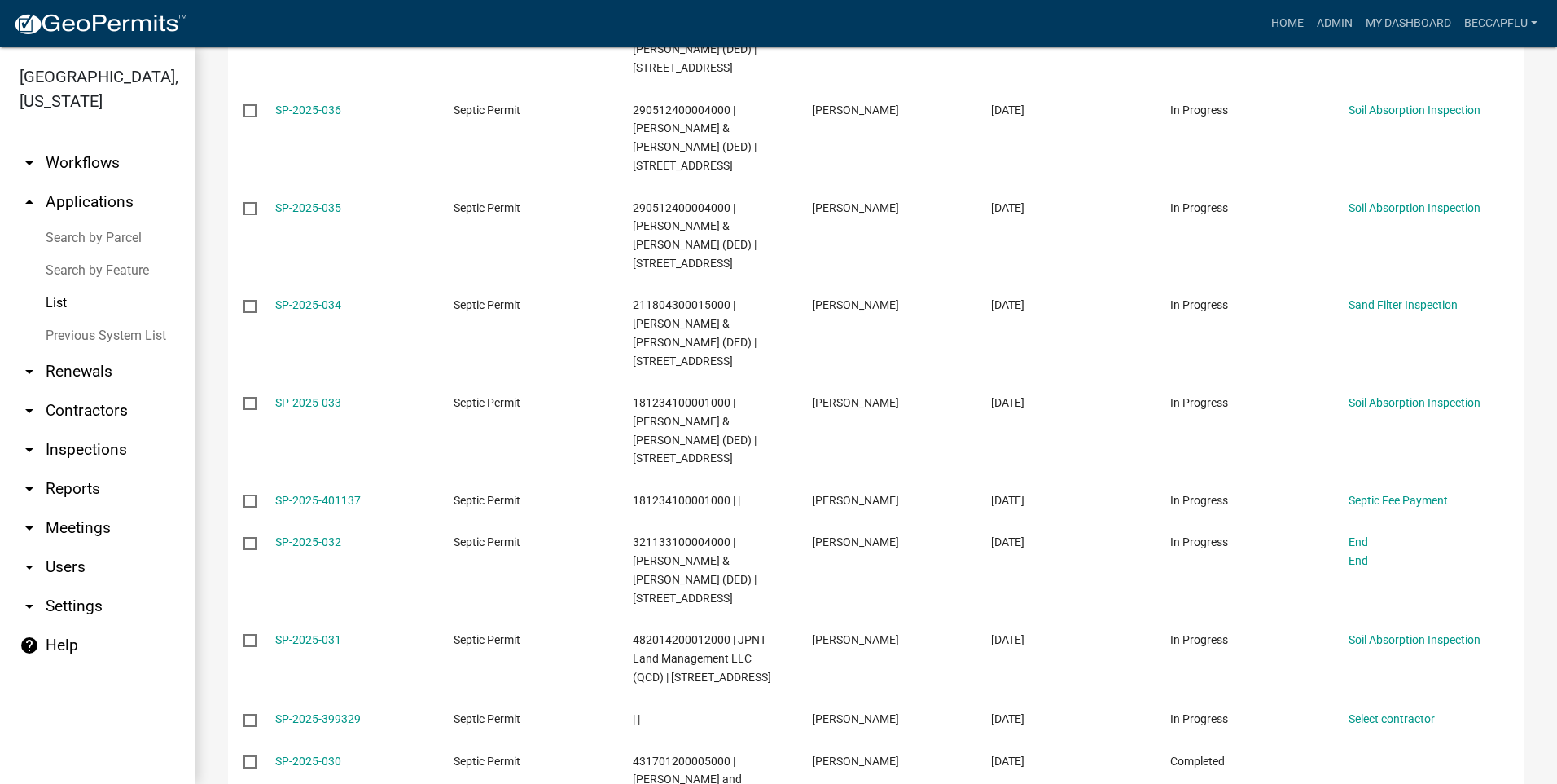
scroll to position [4195, 0]
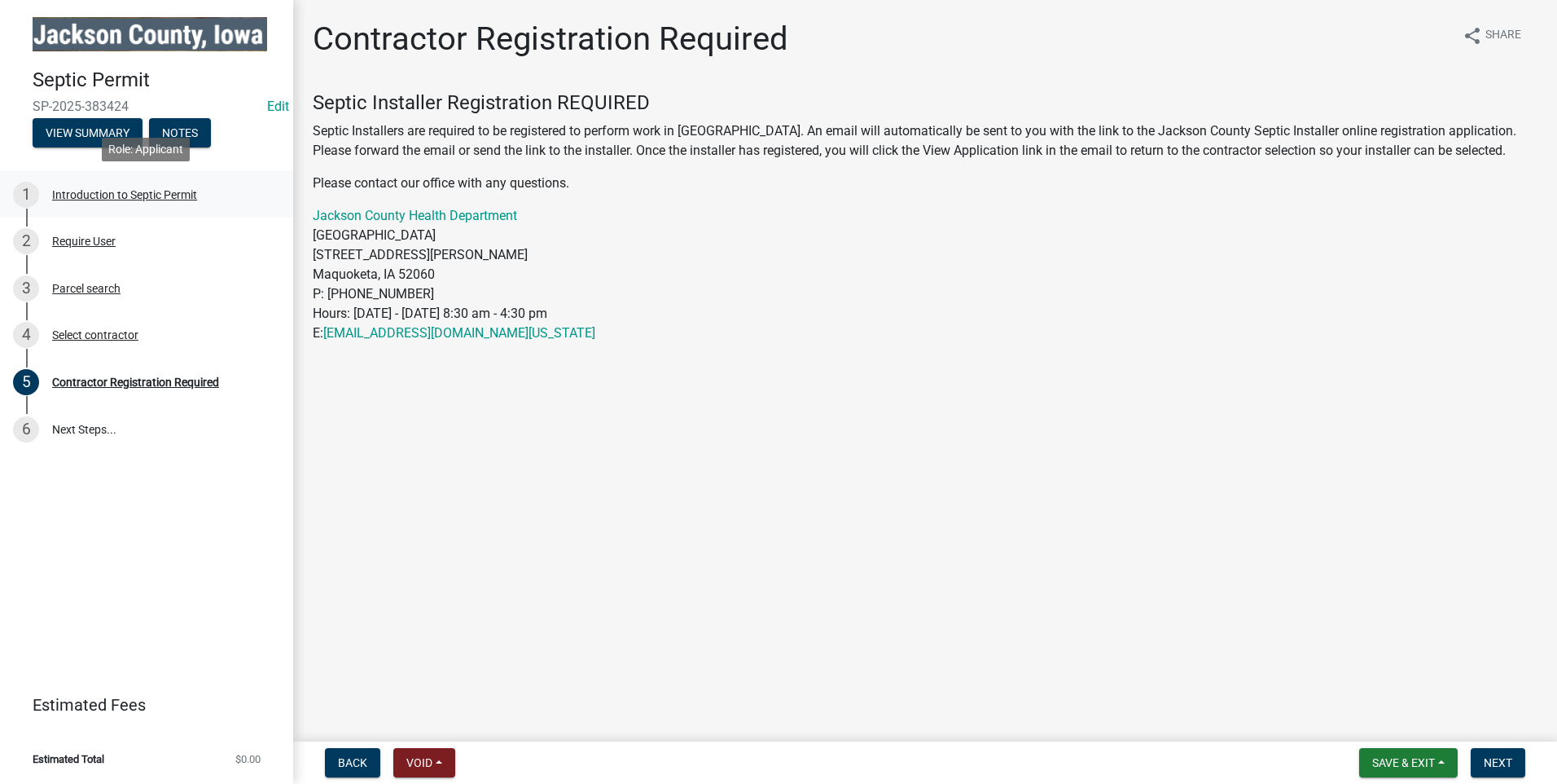
click at [148, 193] on div "Introduction to Septic Permit" at bounding box center [125, 195] width 145 height 11
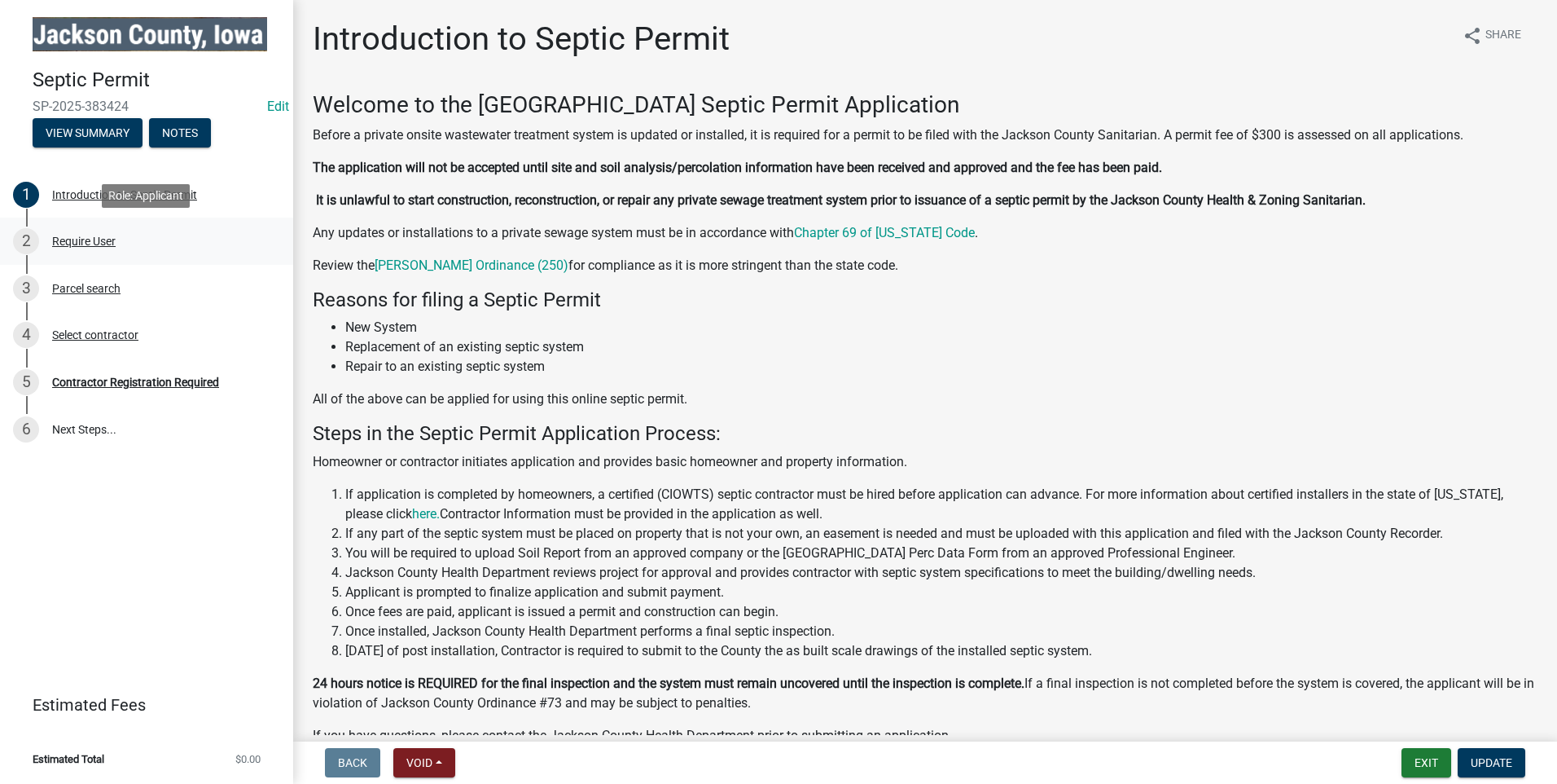
click at [86, 240] on div "Require User" at bounding box center [84, 241] width 64 height 11
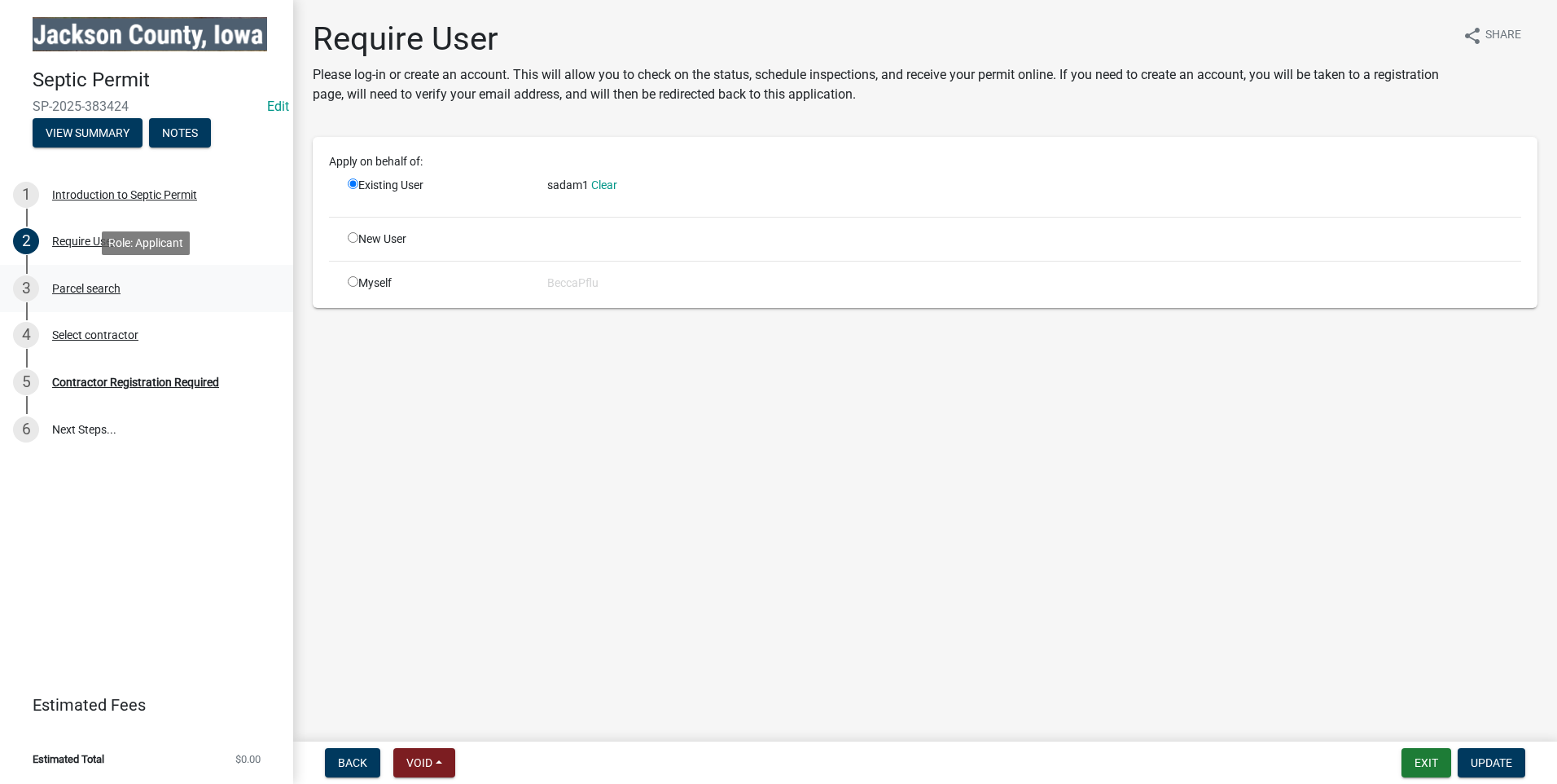
click at [101, 285] on div "Parcel search" at bounding box center [87, 288] width 68 height 11
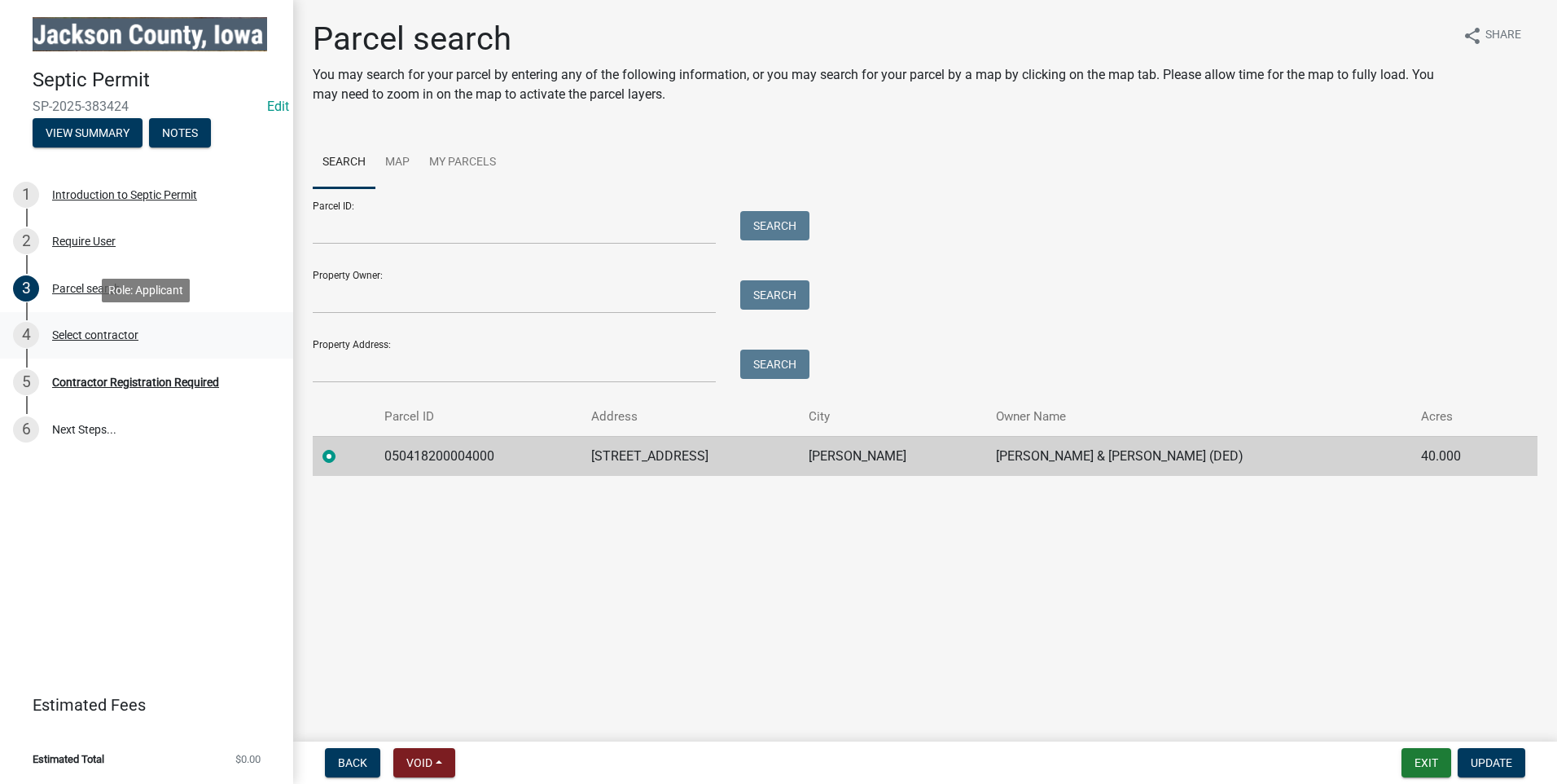
click at [111, 339] on div "Select contractor" at bounding box center [96, 335] width 87 height 11
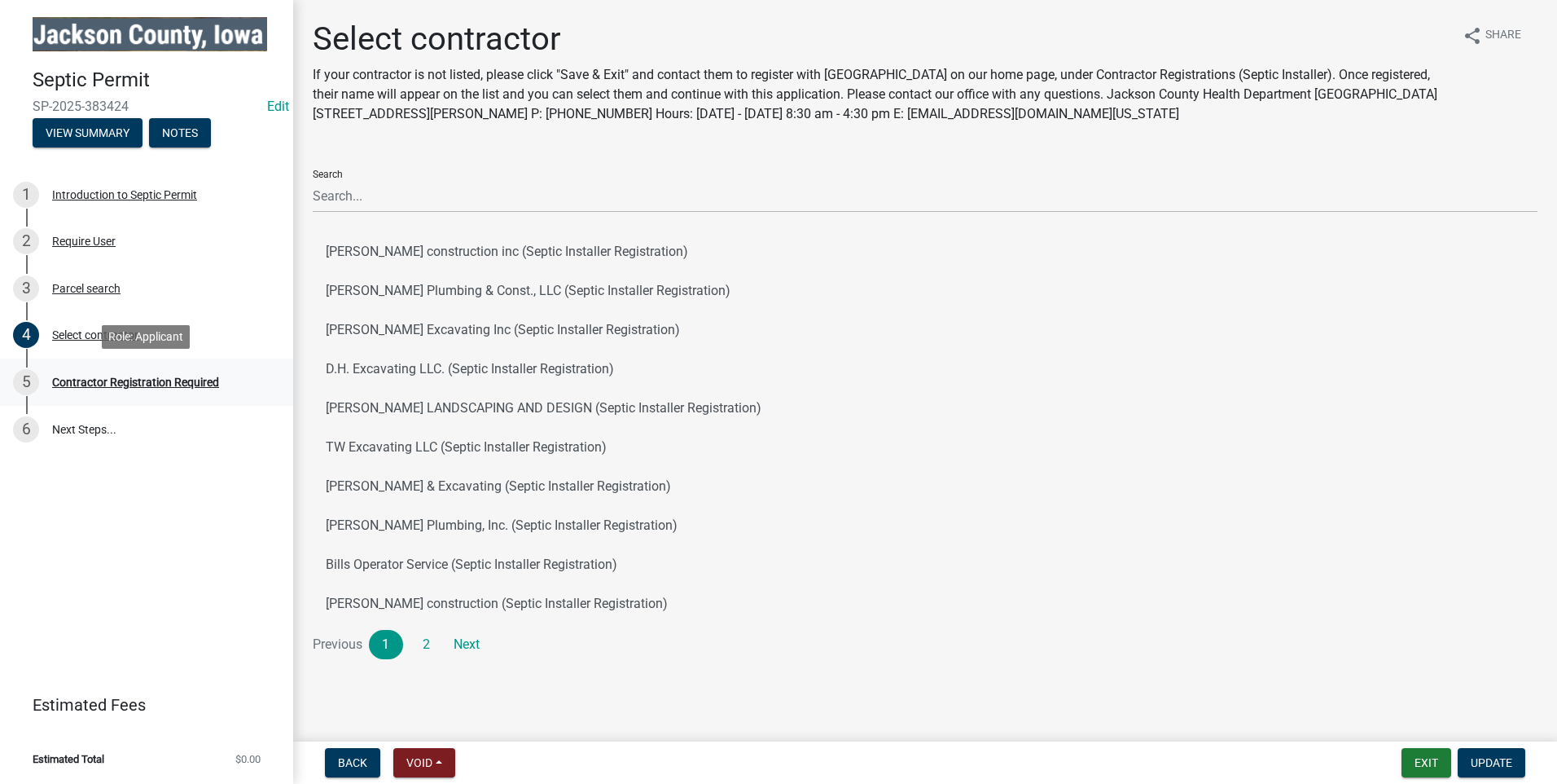
click at [114, 377] on div "Contractor Registration Required" at bounding box center [136, 382] width 167 height 11
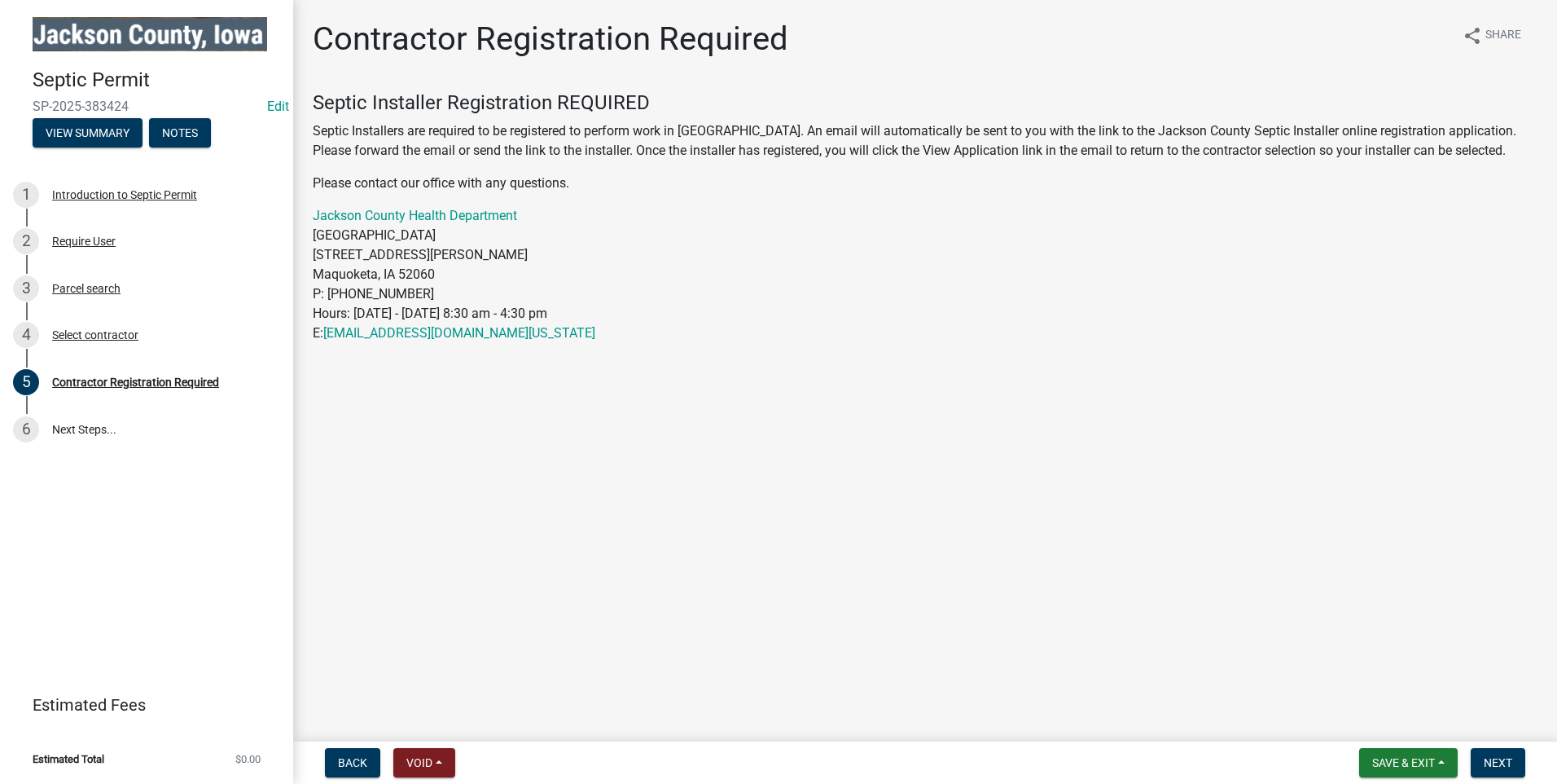
drag, startPoint x: 139, startPoint y: 108, endPoint x: 30, endPoint y: 103, distance: 109.1
click at [30, 103] on div "Septic Permit SP-2025-383424 Edit View Summary Notes" at bounding box center [147, 103] width 267 height 96
click at [91, 336] on div "Select contractor" at bounding box center [96, 335] width 87 height 11
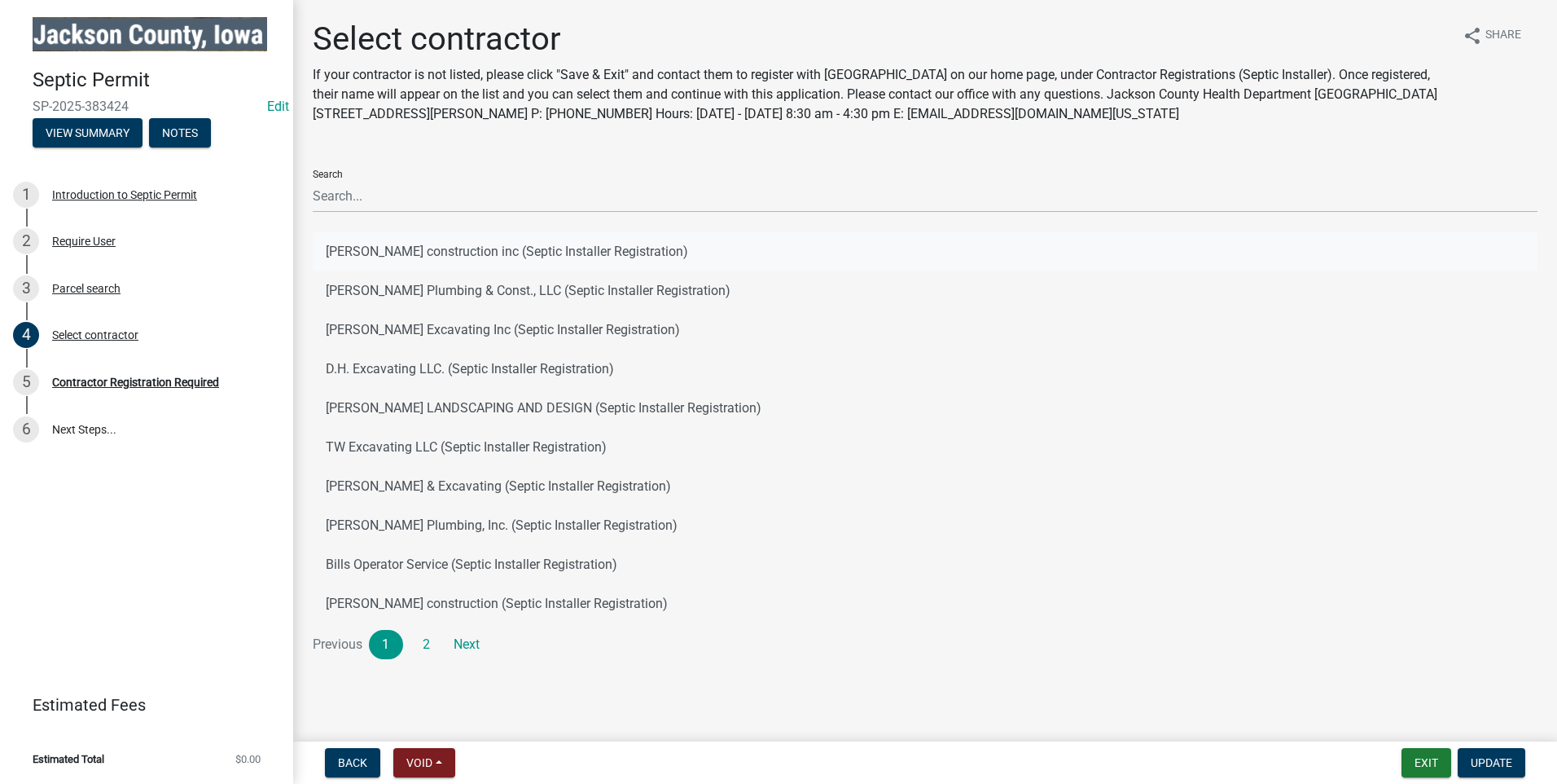
scroll to position [1, 0]
click at [468, 643] on link "Next" at bounding box center [466, 644] width 34 height 30
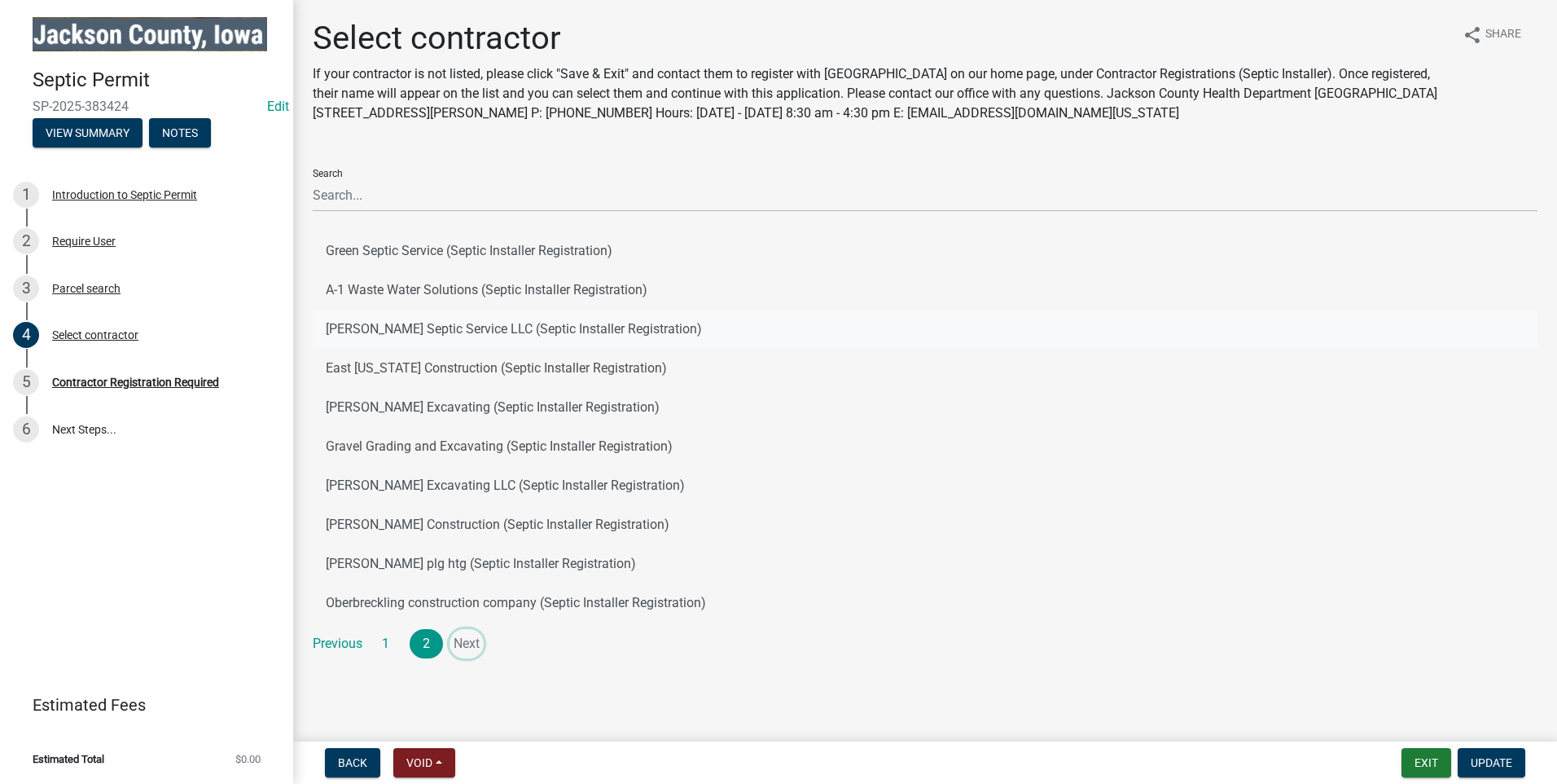
scroll to position [0, 0]
click at [146, 379] on div "Contractor Registration Required" at bounding box center [136, 382] width 167 height 11
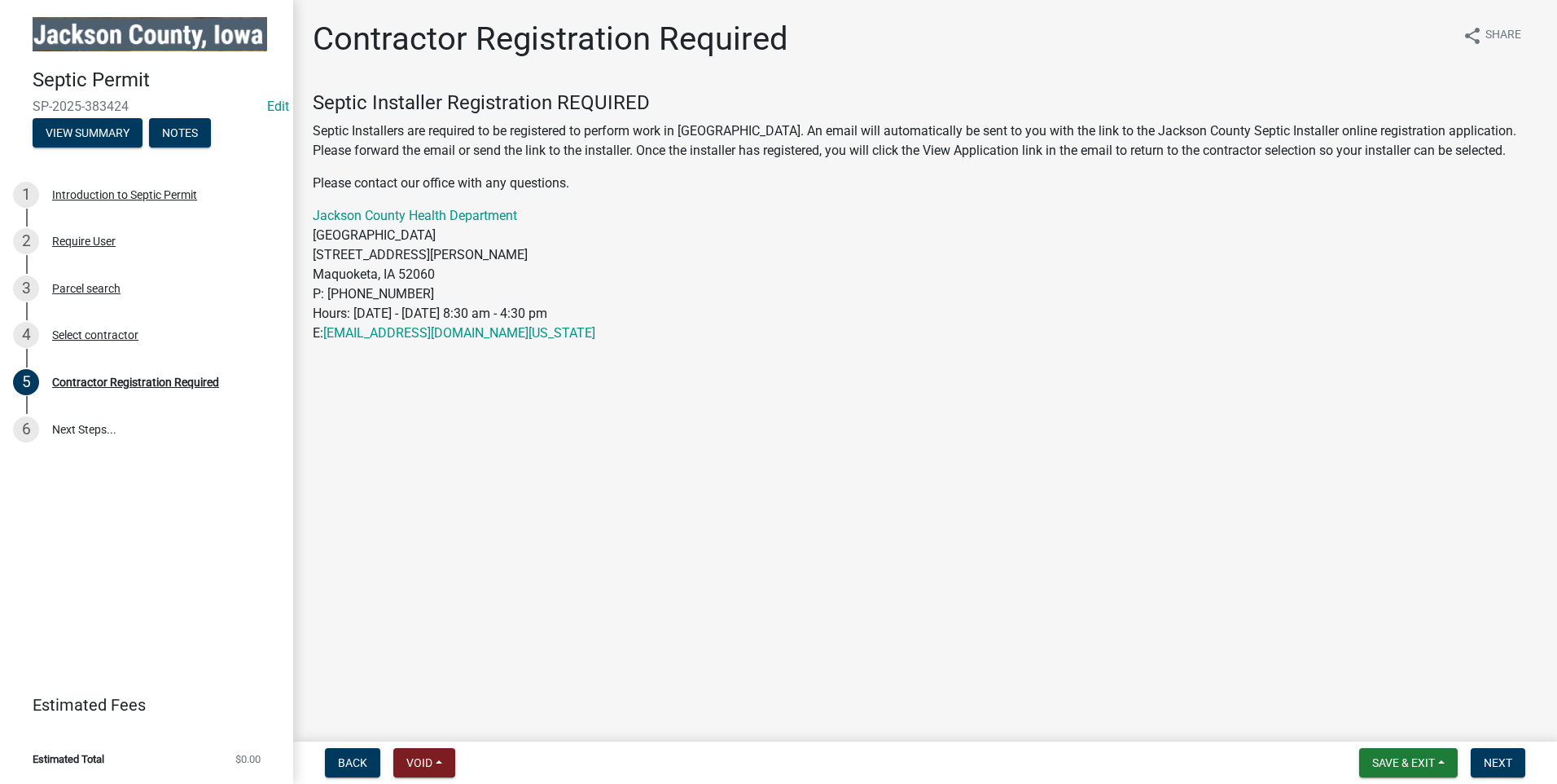
drag, startPoint x: 129, startPoint y: 101, endPoint x: 30, endPoint y: 110, distance: 99.4
click at [30, 110] on div "Septic Permit SP-2025-383424 Edit View Summary Notes" at bounding box center [147, 103] width 267 height 96
copy span "SP-2025-383424"
click at [166, 196] on div "Introduction to Septic Permit" at bounding box center [125, 195] width 145 height 11
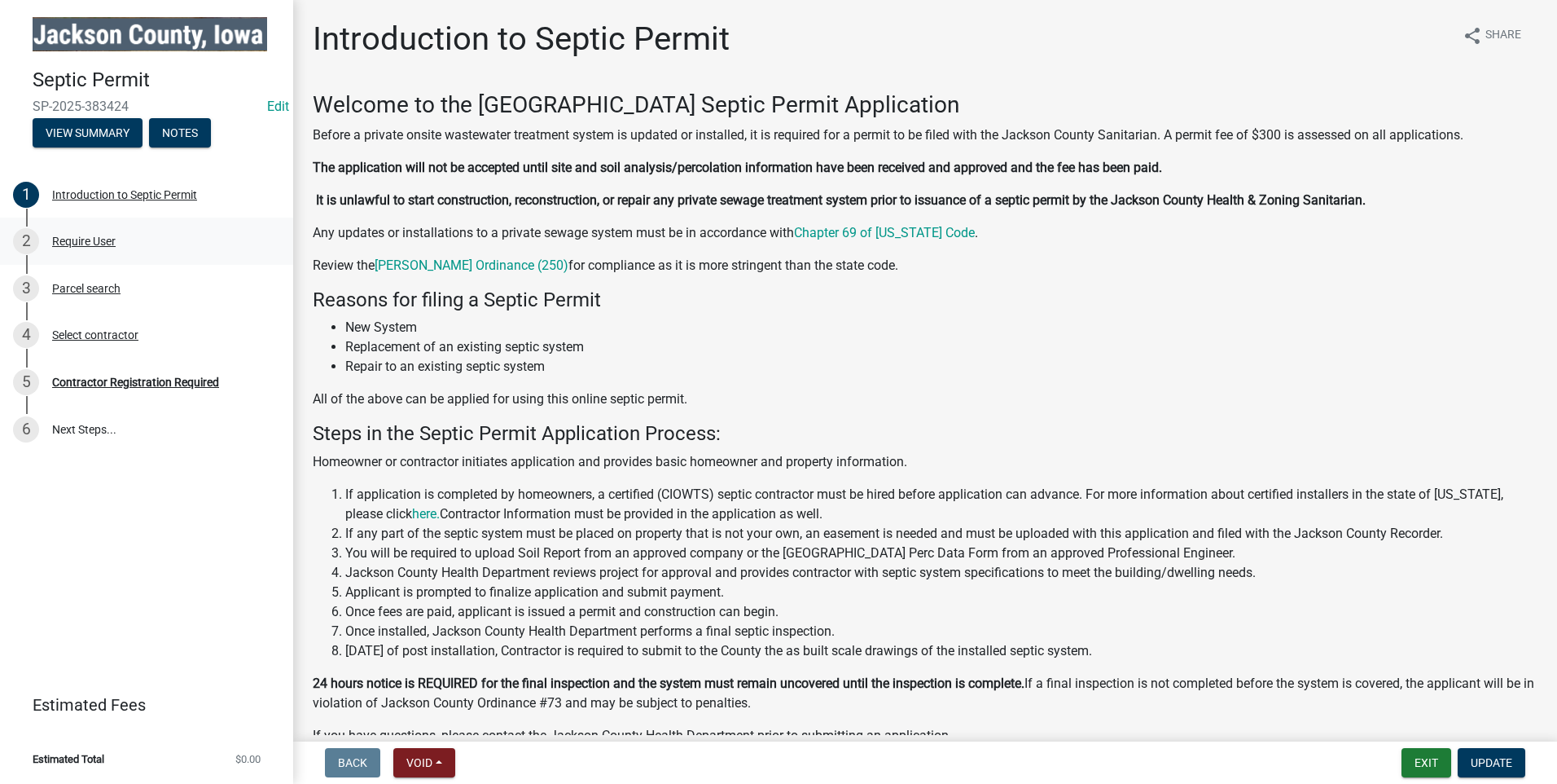
click at [92, 237] on div "Require User" at bounding box center [84, 241] width 64 height 11
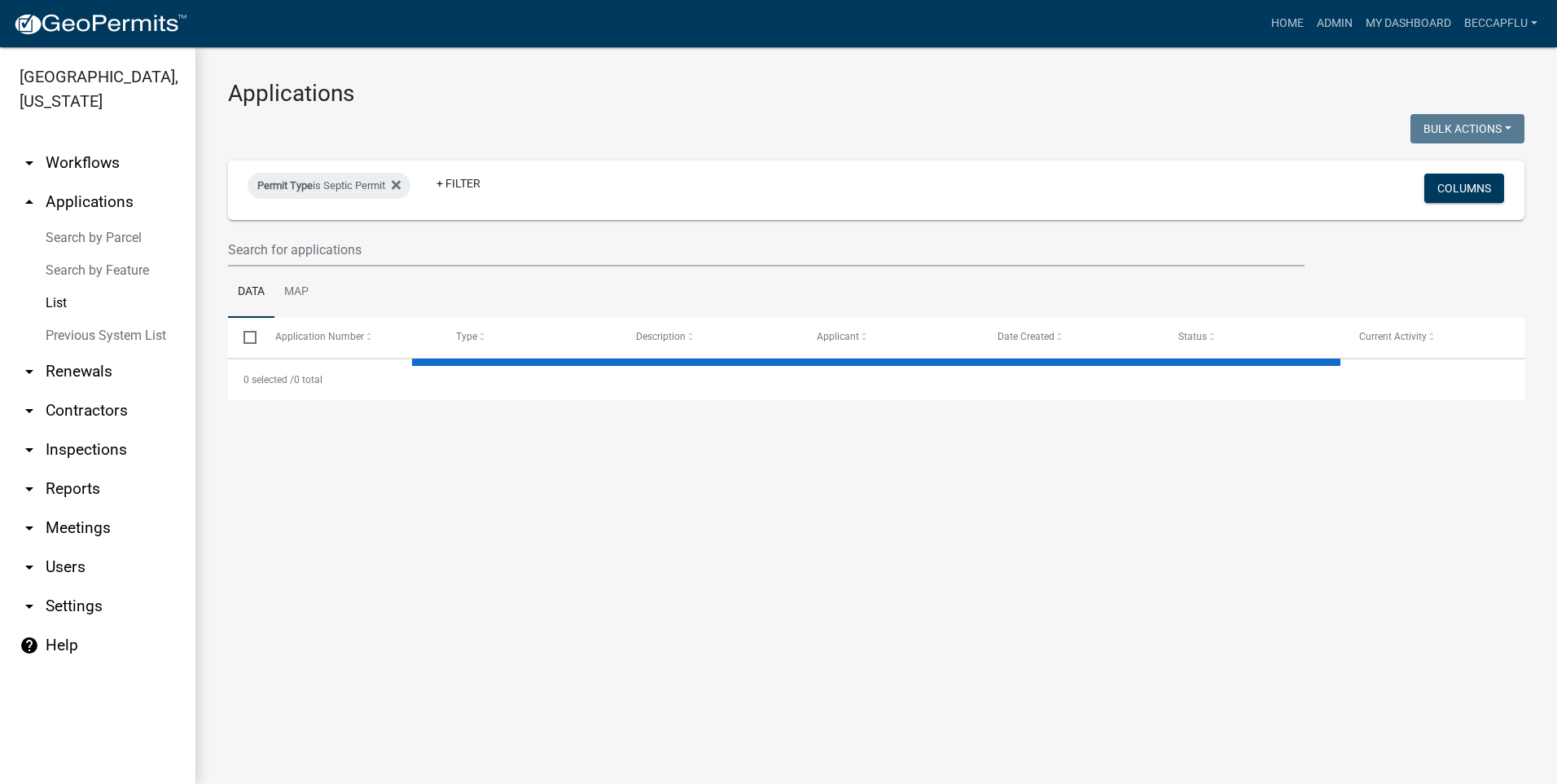
select select "3: 100"
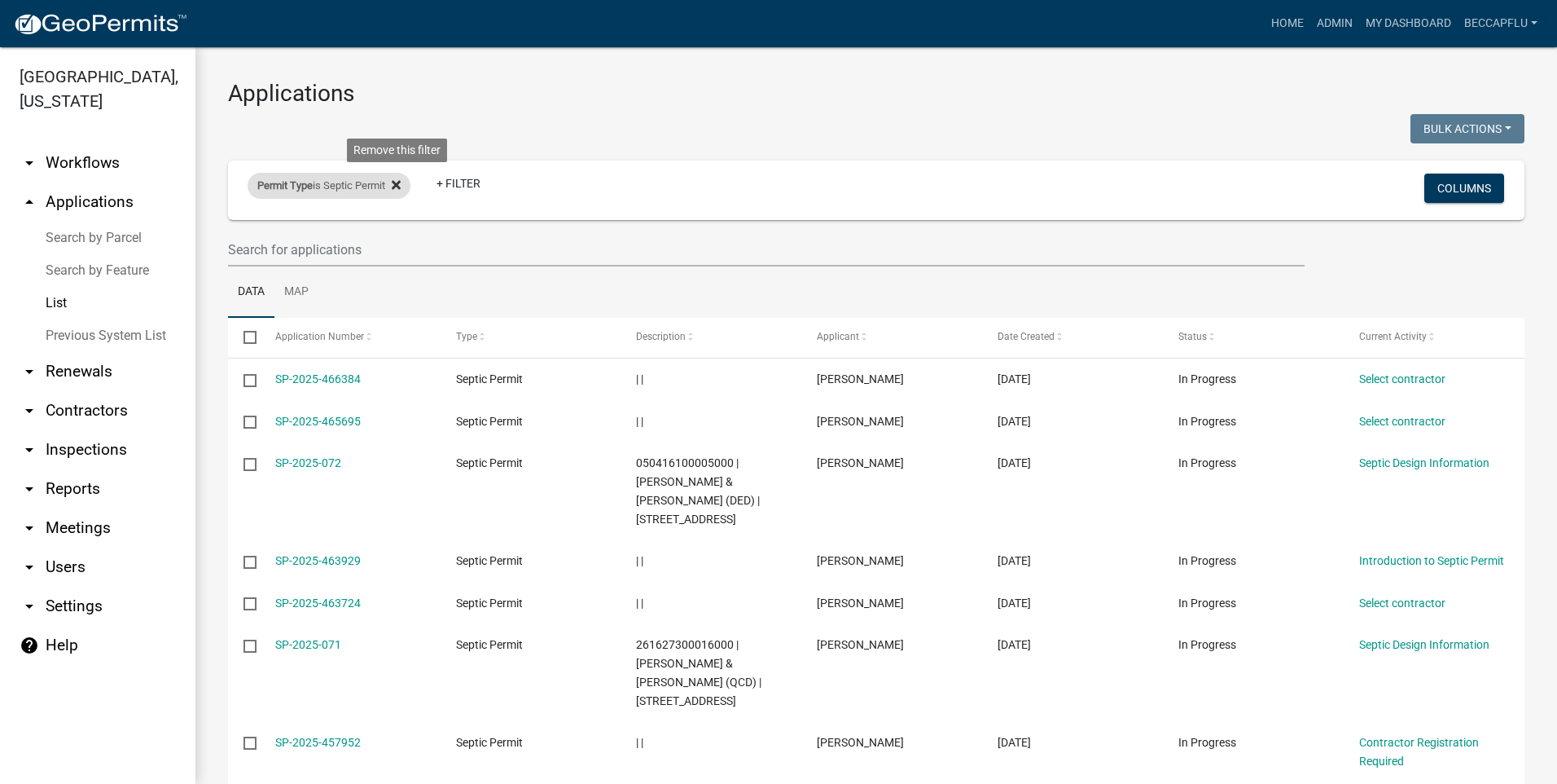
click at [400, 185] on icon at bounding box center [397, 184] width 9 height 9
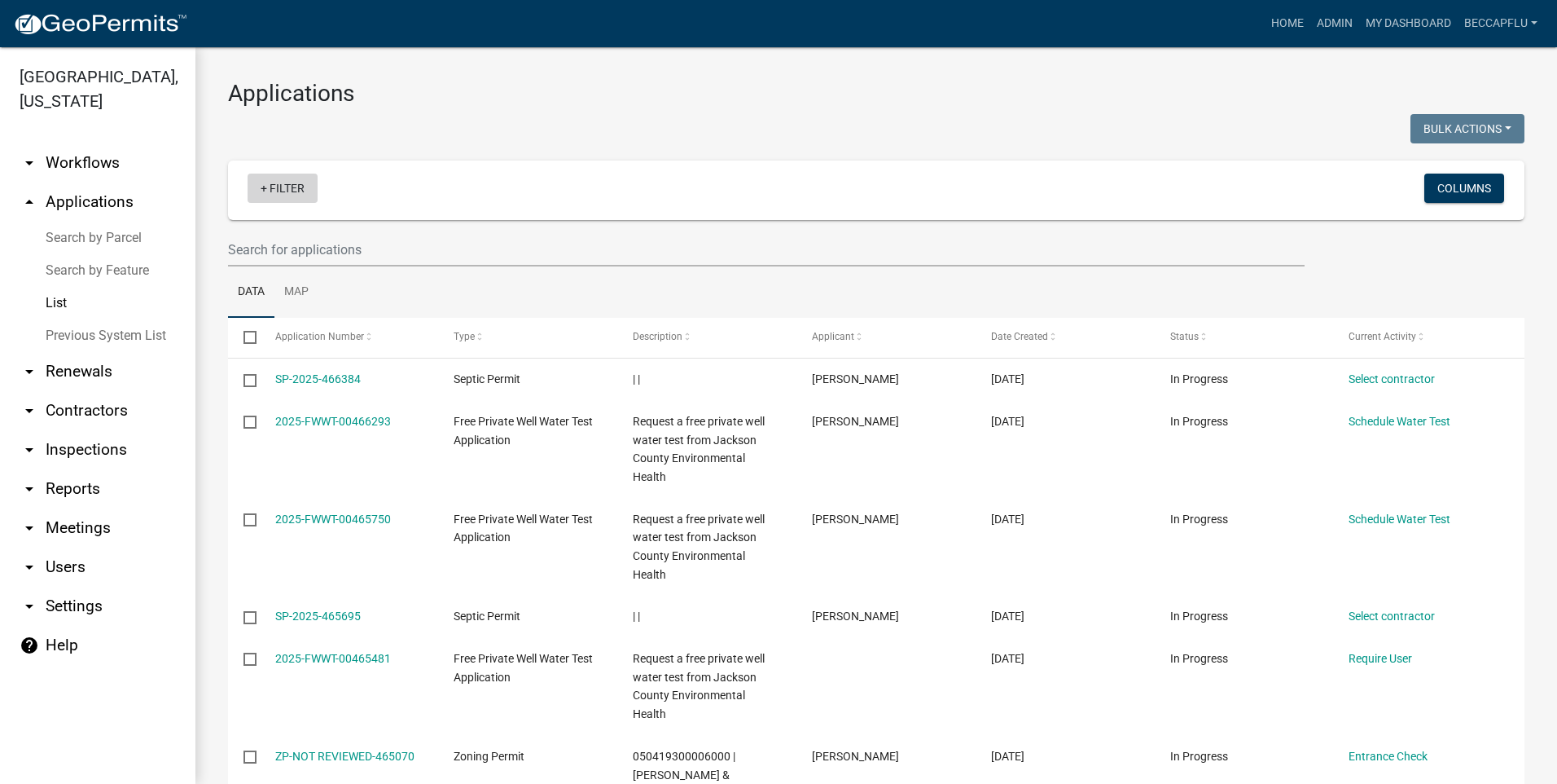
click at [284, 189] on link "+ Filter" at bounding box center [282, 188] width 70 height 30
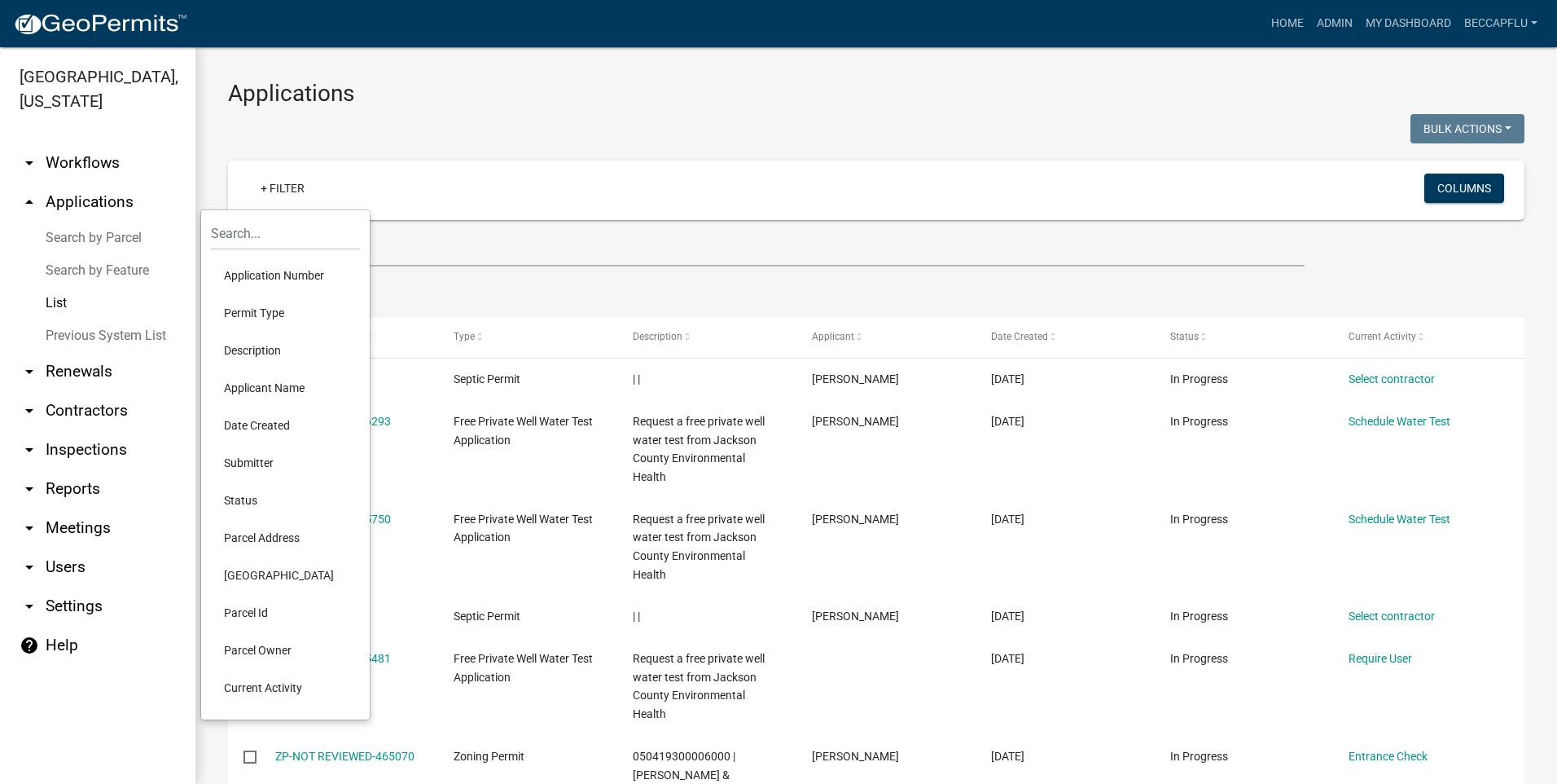
click at [274, 309] on li "Permit Type" at bounding box center [286, 313] width 149 height 38
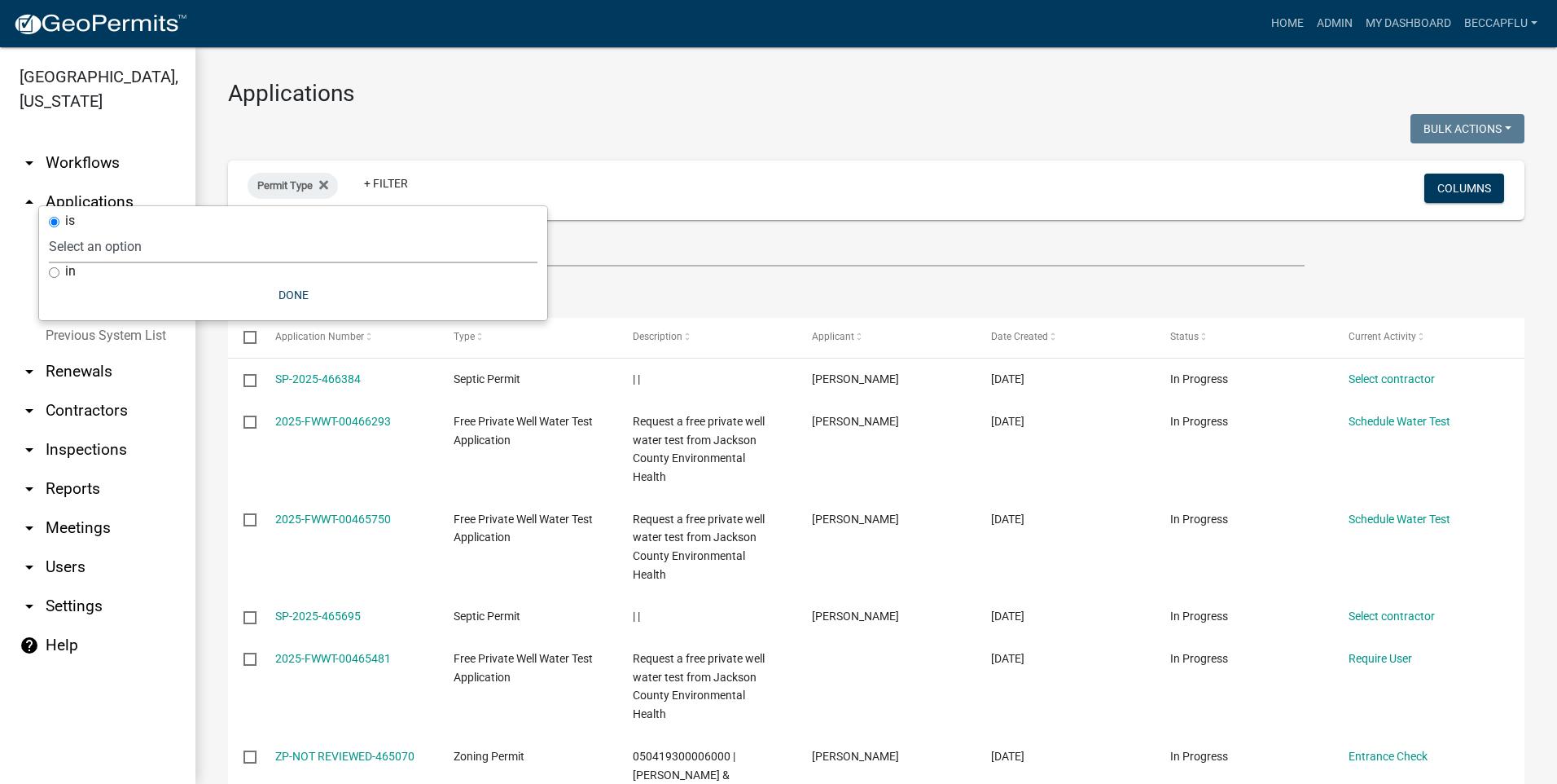
click at [147, 244] on select "Select an option County Historical Records DRAFT - Board of Adjustment Applicat…" at bounding box center [293, 246] width 489 height 33
select select "94af8675-8182-4df1-896b-73d3f368e8d1"
click at [89, 230] on select "Select an option County Historical Records DRAFT - Board of Adjustment Applicat…" at bounding box center [293, 246] width 489 height 33
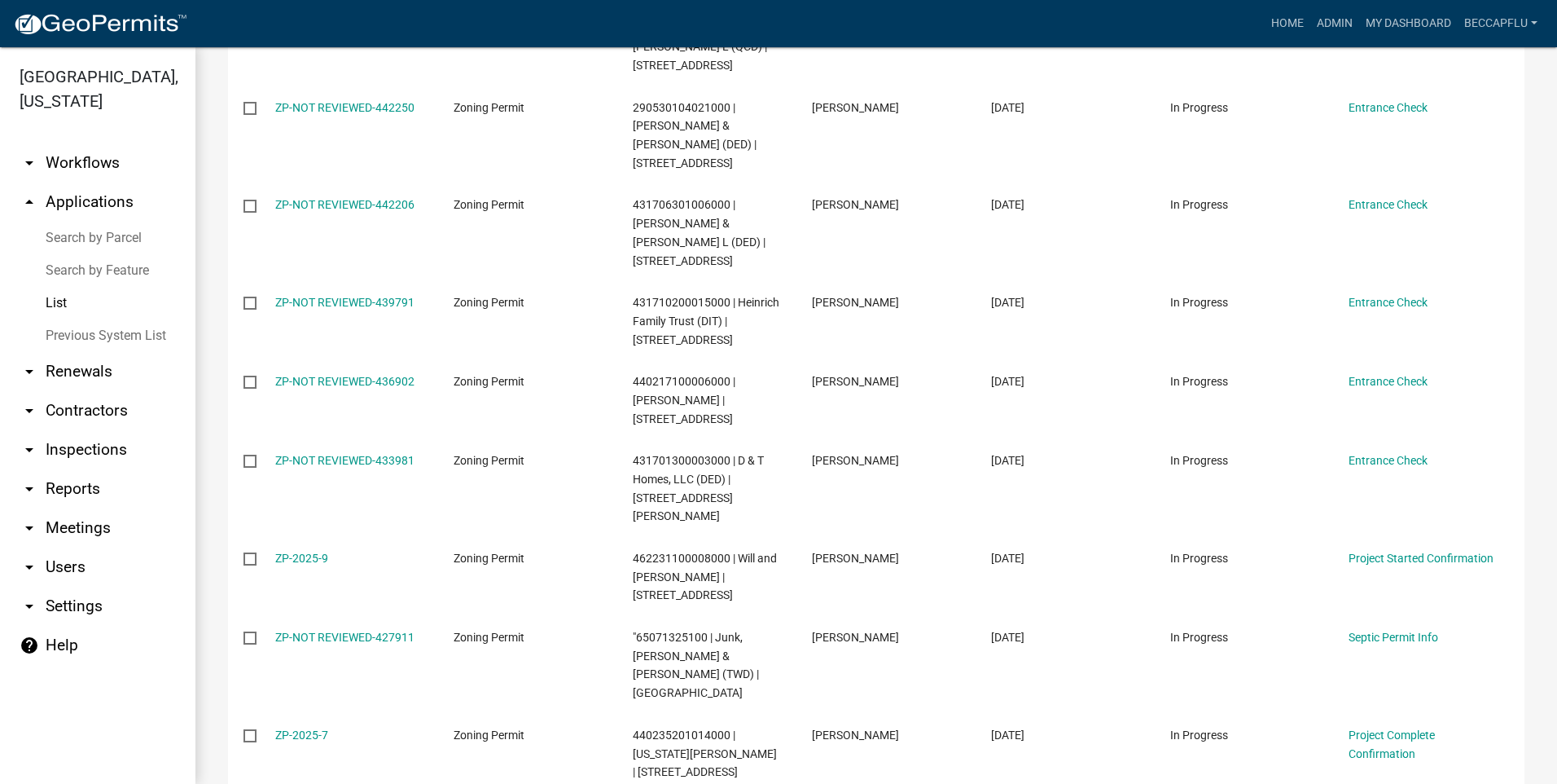
scroll to position [2301, 0]
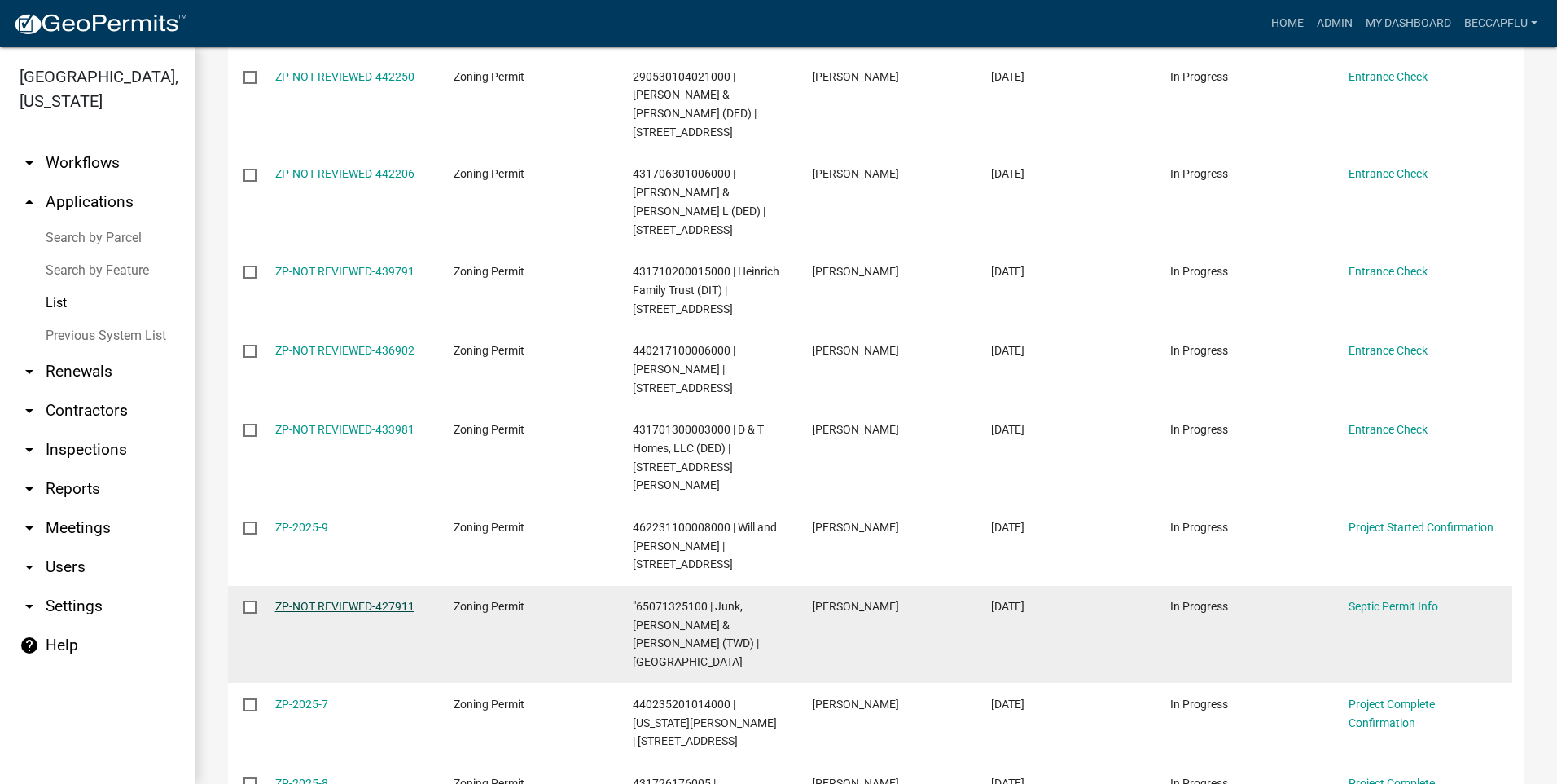
click at [351, 600] on link "ZP-NOT REVIEWED-427911" at bounding box center [344, 606] width 139 height 13
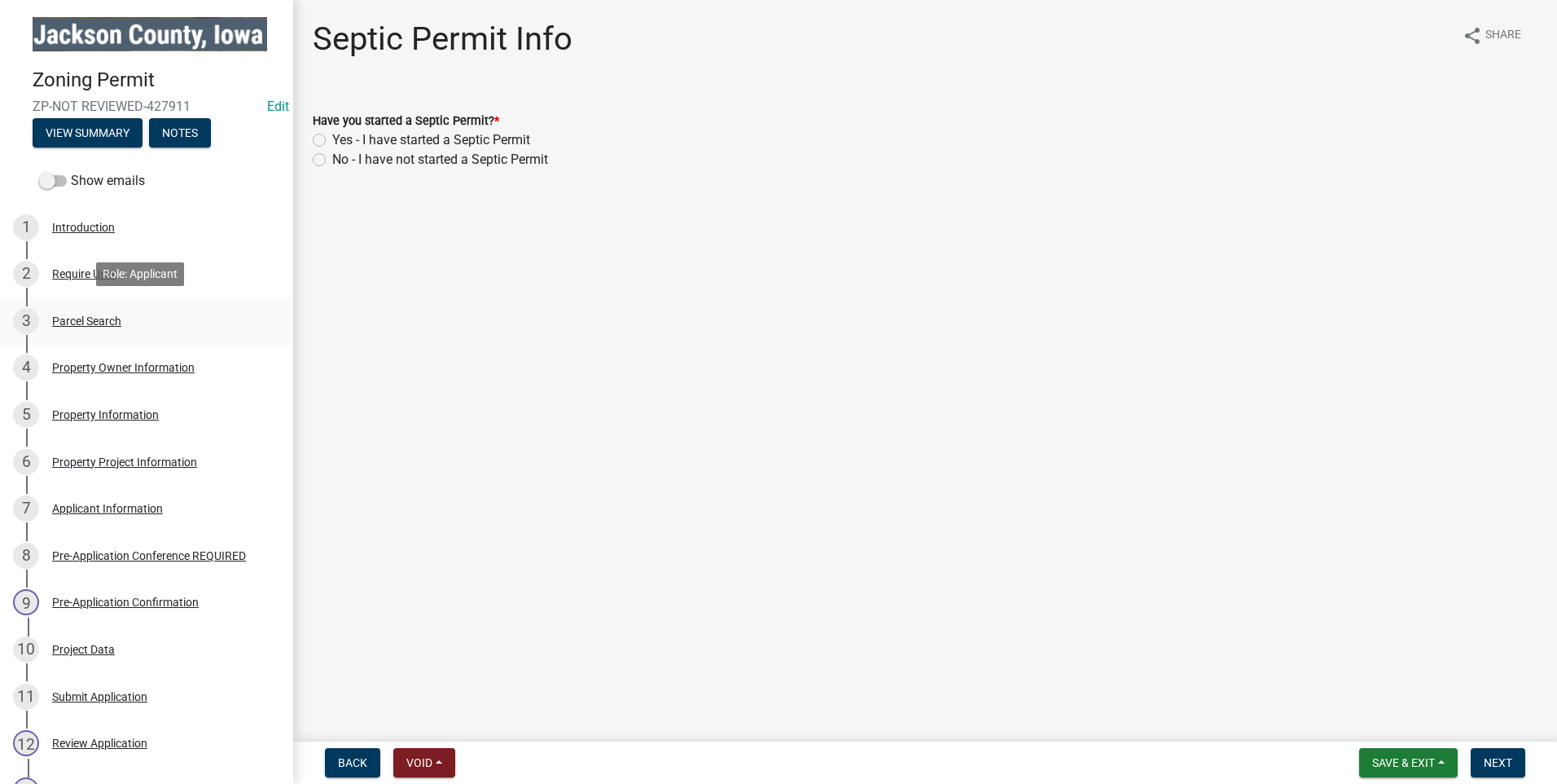
click at [97, 319] on div "Parcel Search" at bounding box center [87, 321] width 69 height 11
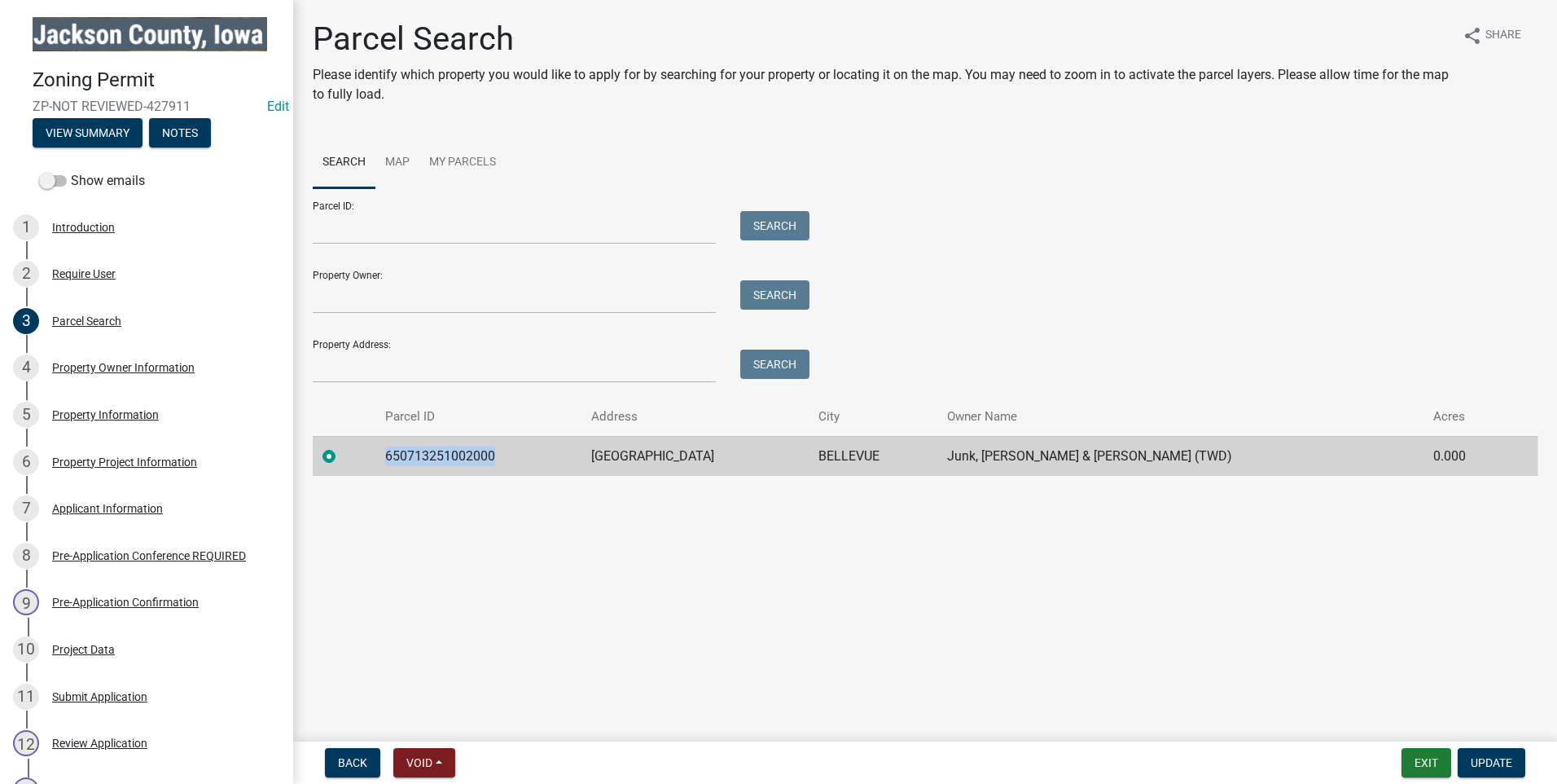
drag, startPoint x: 505, startPoint y: 455, endPoint x: 396, endPoint y: 451, distance: 109.1
click at [396, 451] on td "650713251002000" at bounding box center [479, 455] width 207 height 40
copy td "650713251002000"
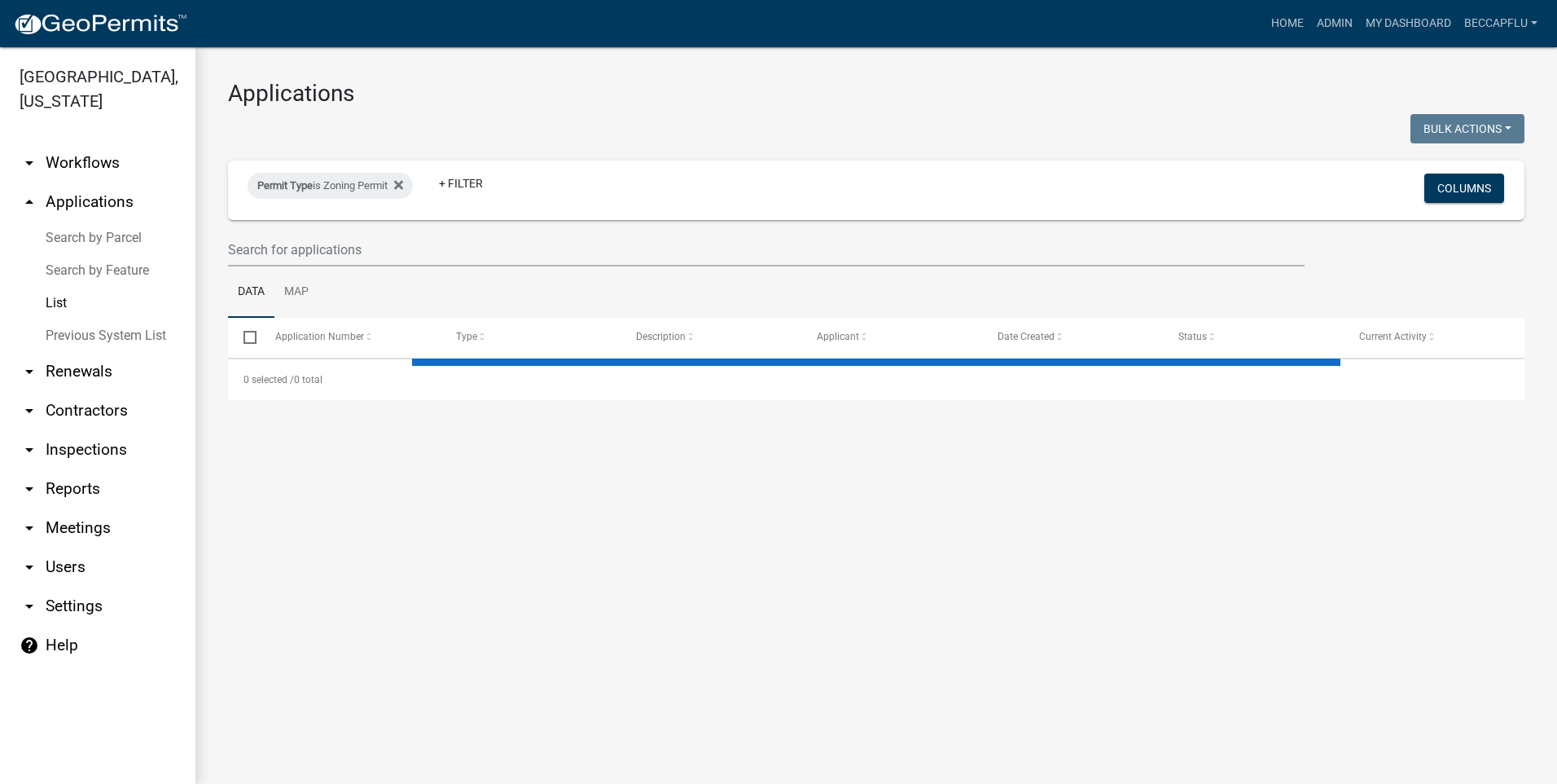
select select "3: 100"
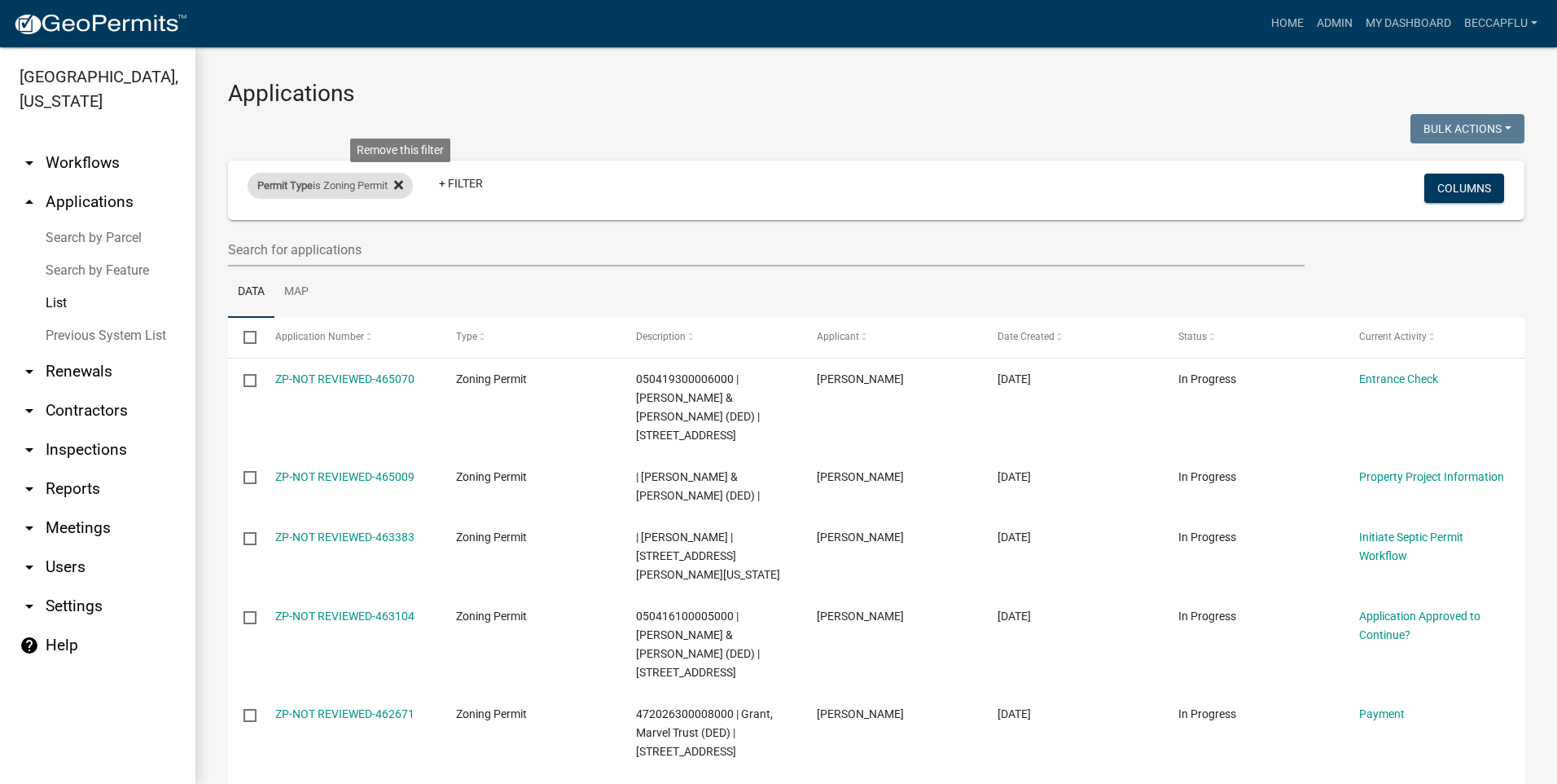
click at [403, 183] on icon at bounding box center [398, 184] width 9 height 13
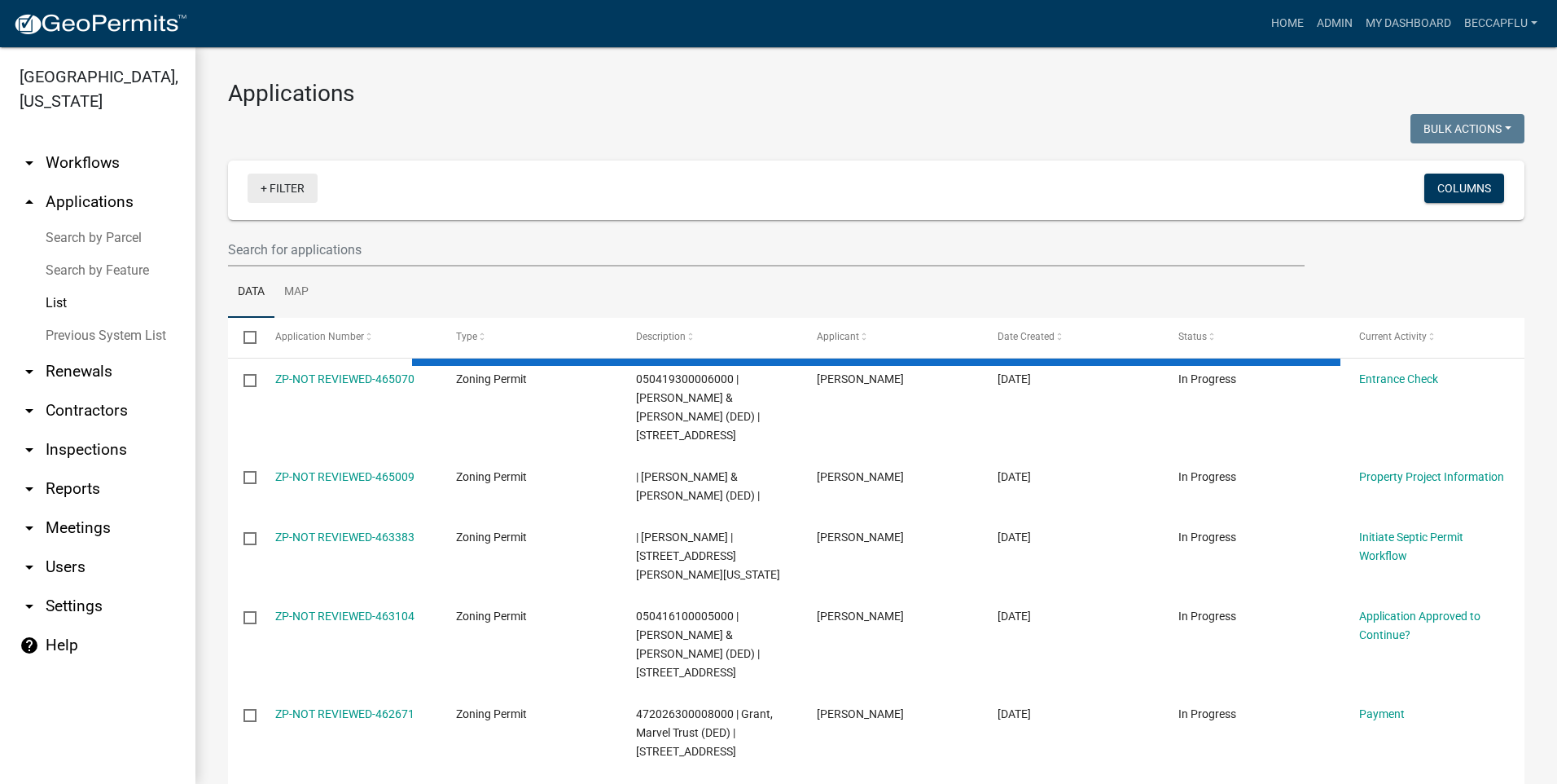
click at [291, 185] on link "+ Filter" at bounding box center [282, 188] width 70 height 30
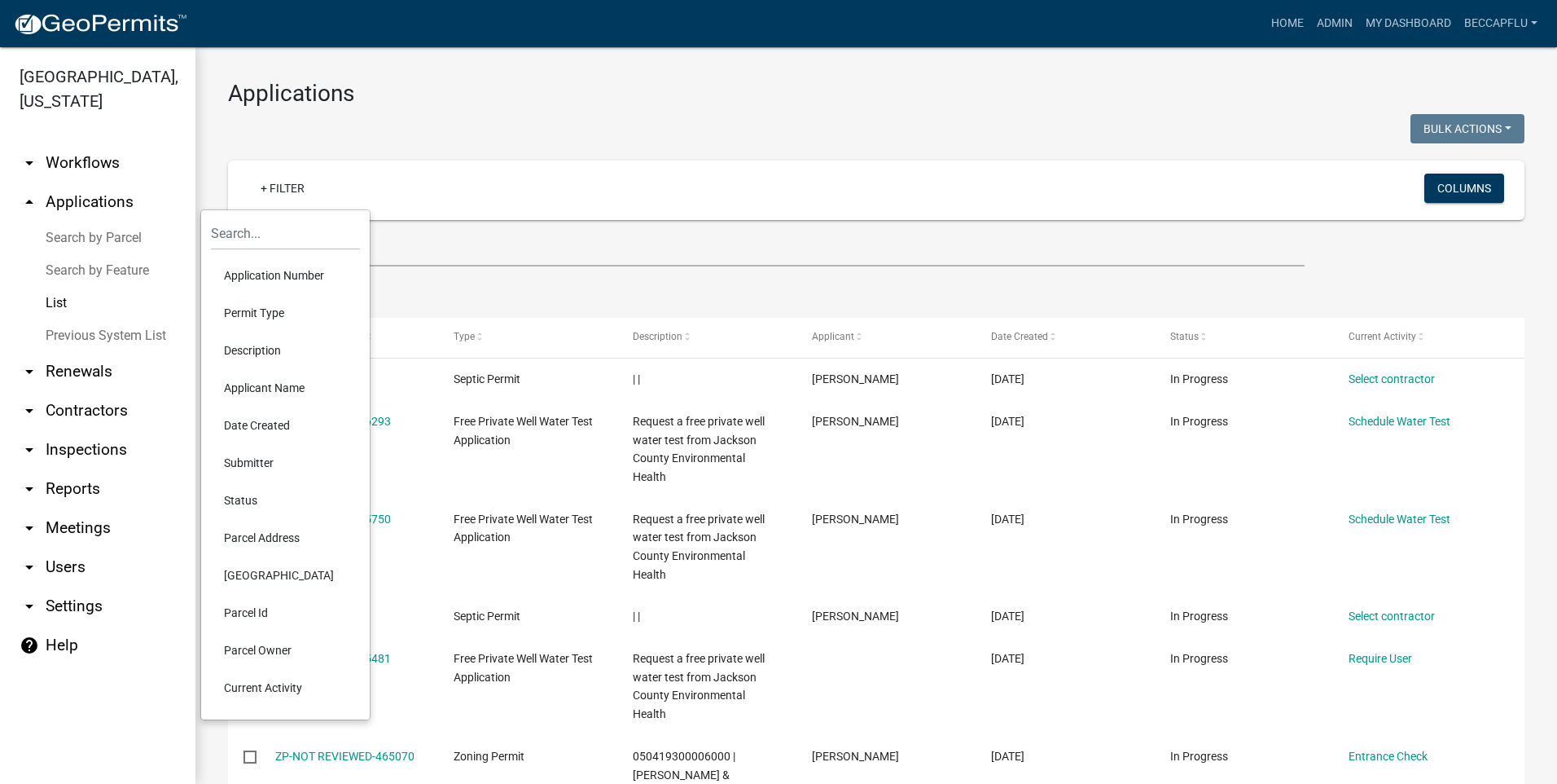
click at [256, 309] on li "Permit Type" at bounding box center [286, 313] width 149 height 38
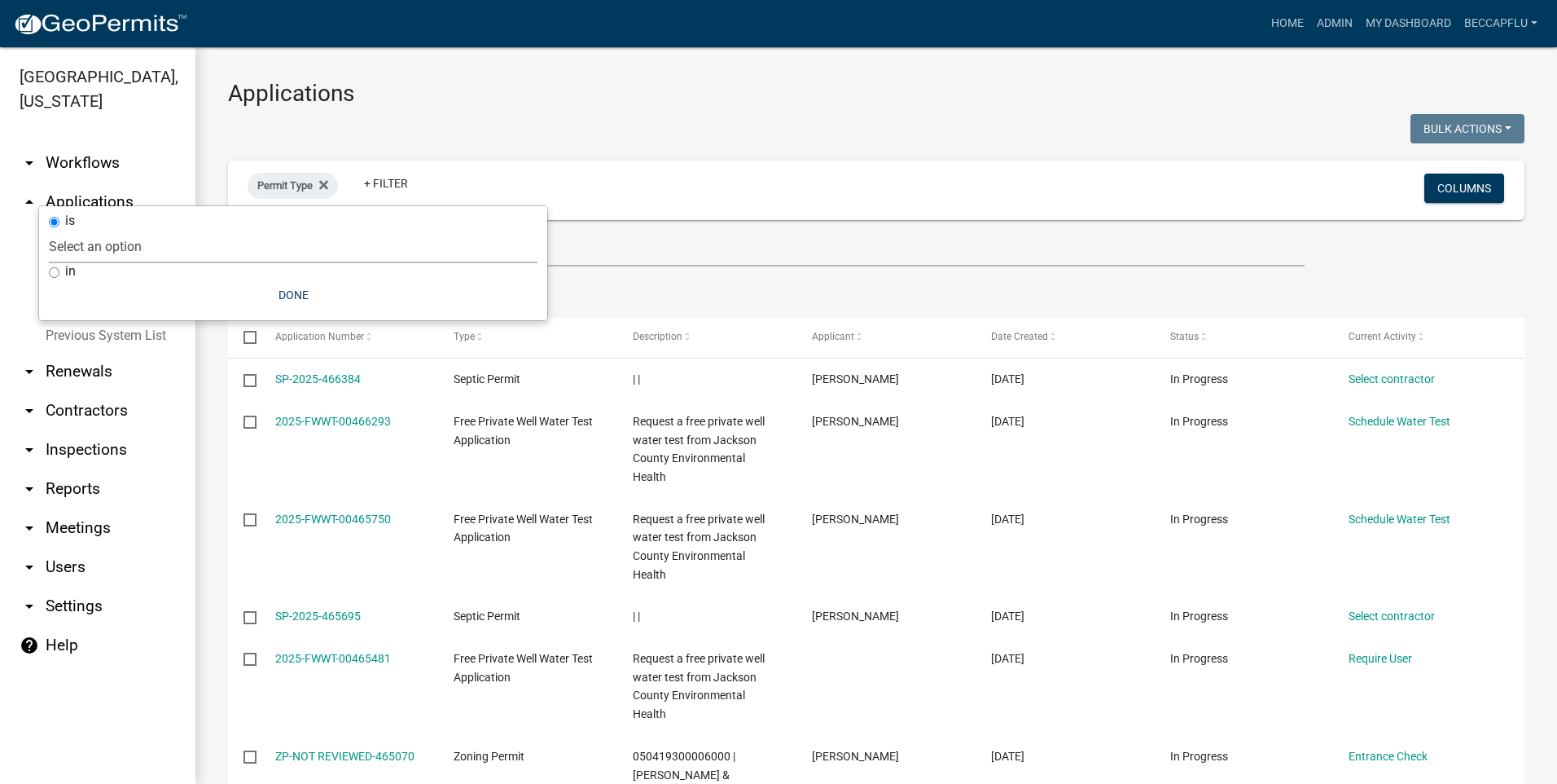
click at [145, 243] on select "Select an option County Historical Records DRAFT - Board of Adjustment Applicat…" at bounding box center [293, 246] width 489 height 33
select select "00c8d5c9-54c6-4a9d-979b-504790a05259"
click at [87, 230] on select "Select an option County Historical Records DRAFT - Board of Adjustment Applicat…" at bounding box center [293, 246] width 489 height 33
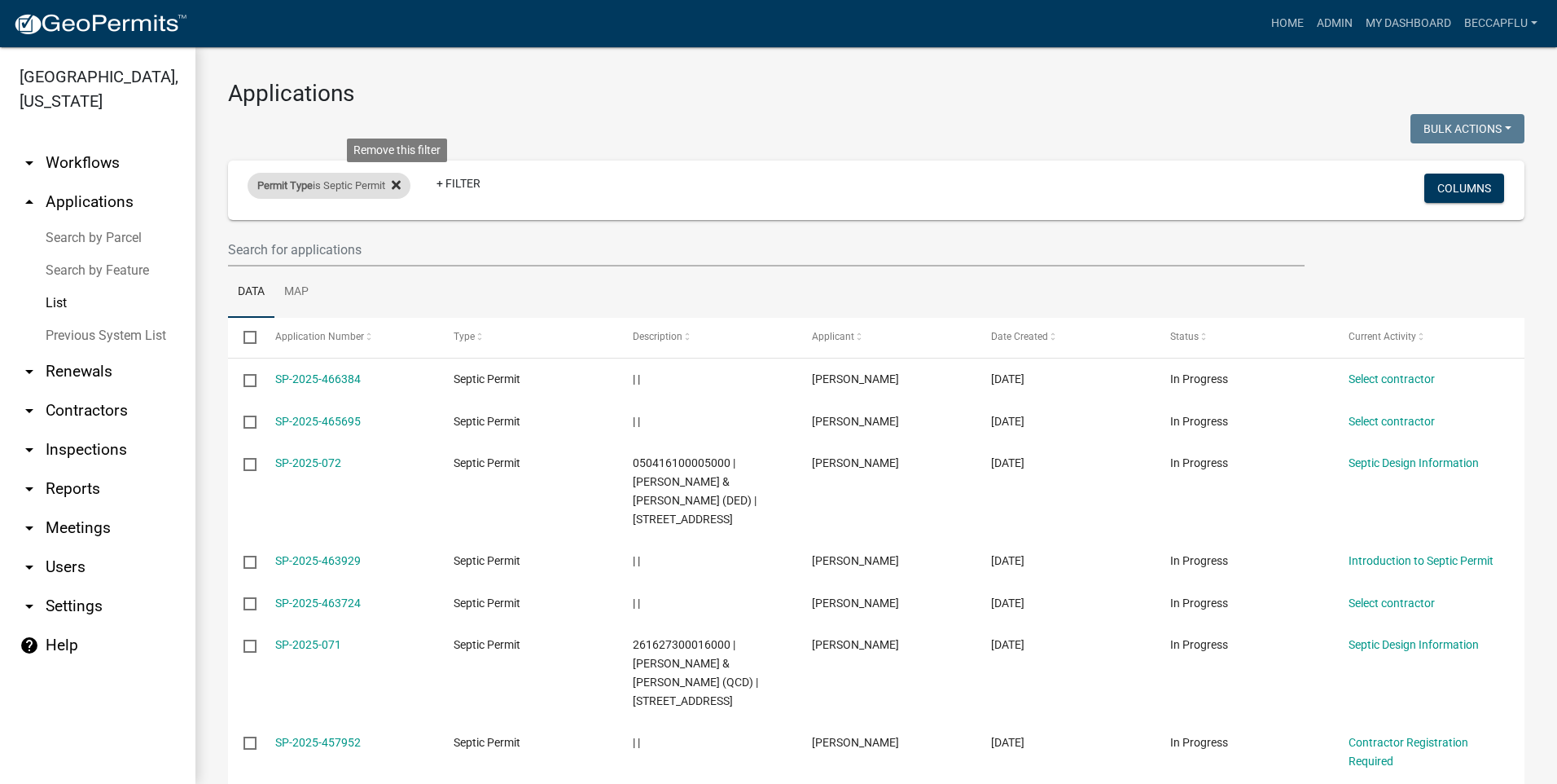
click at [400, 182] on icon at bounding box center [397, 184] width 9 height 9
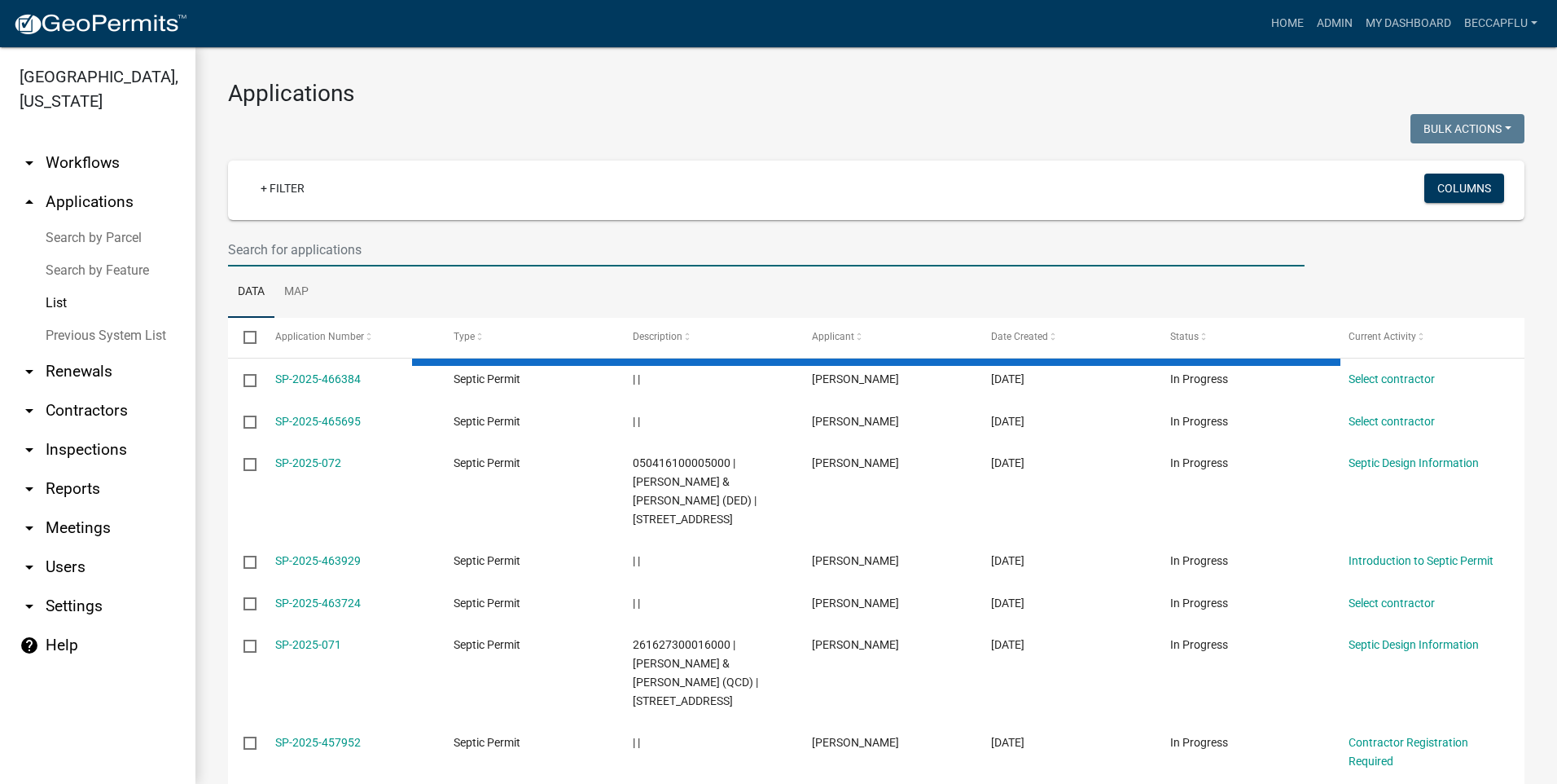
click at [368, 242] on input "text" at bounding box center [766, 250] width 1076 height 33
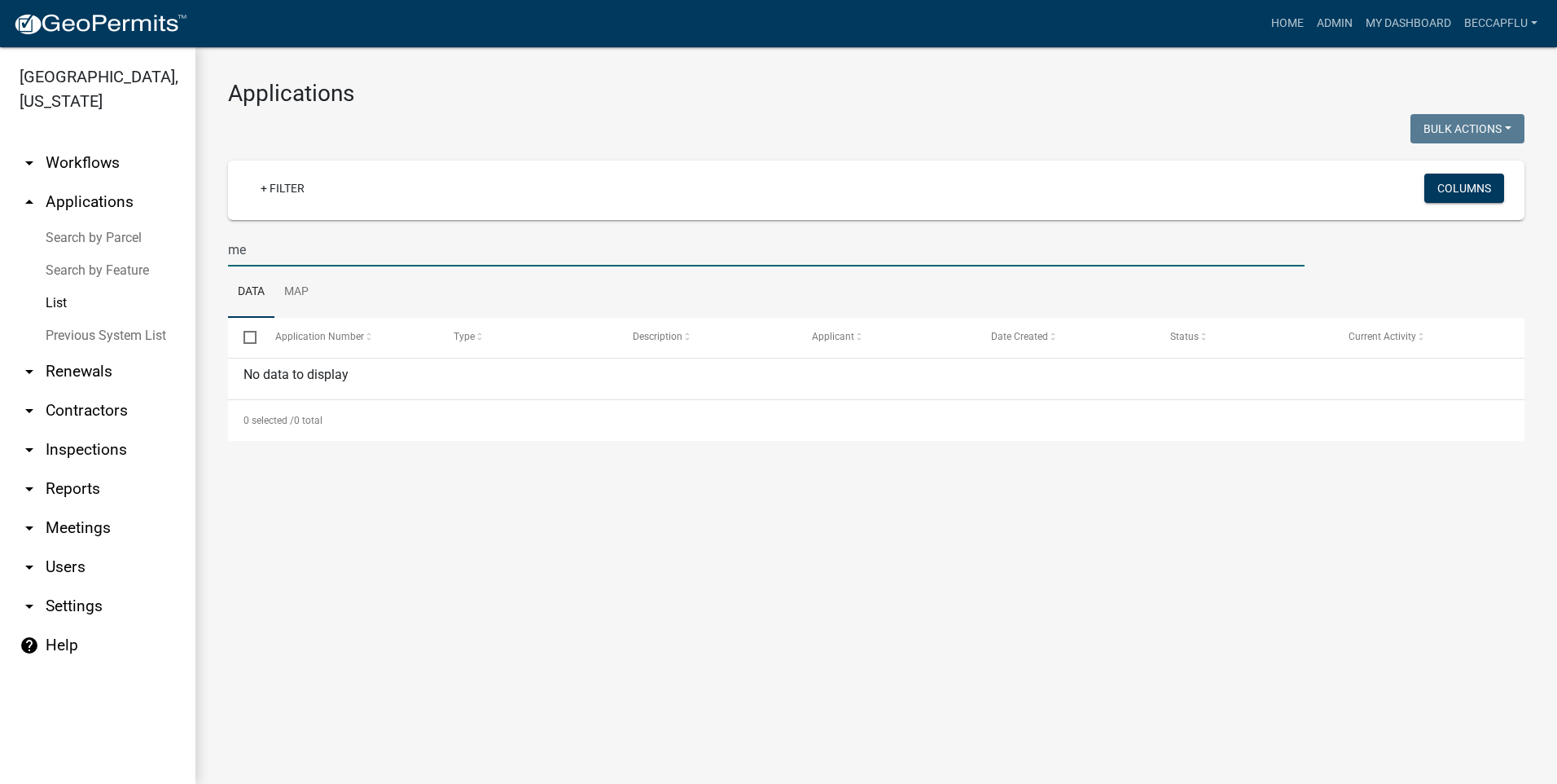
type input "m"
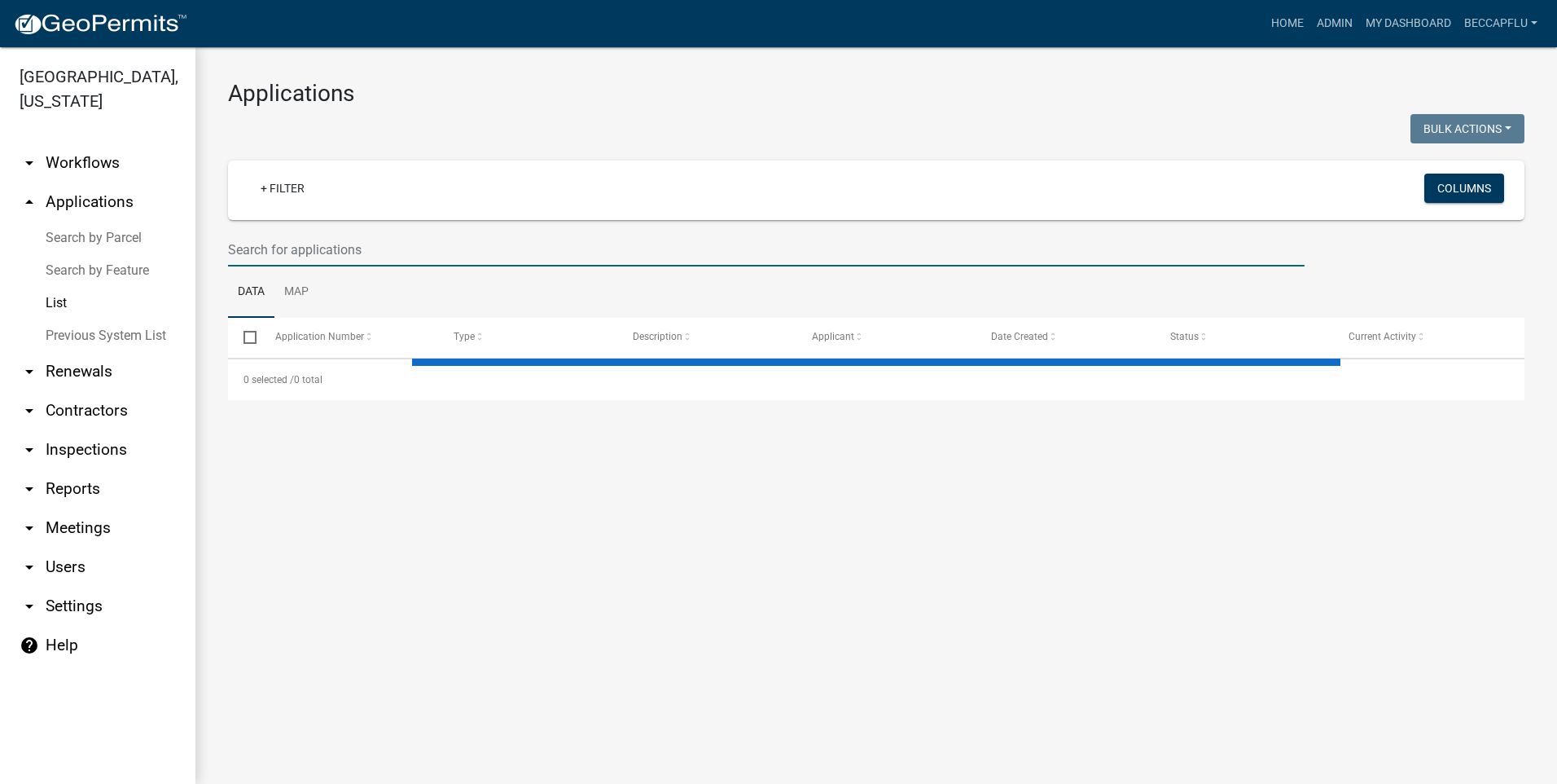
type input "j"
select select "3: 100"
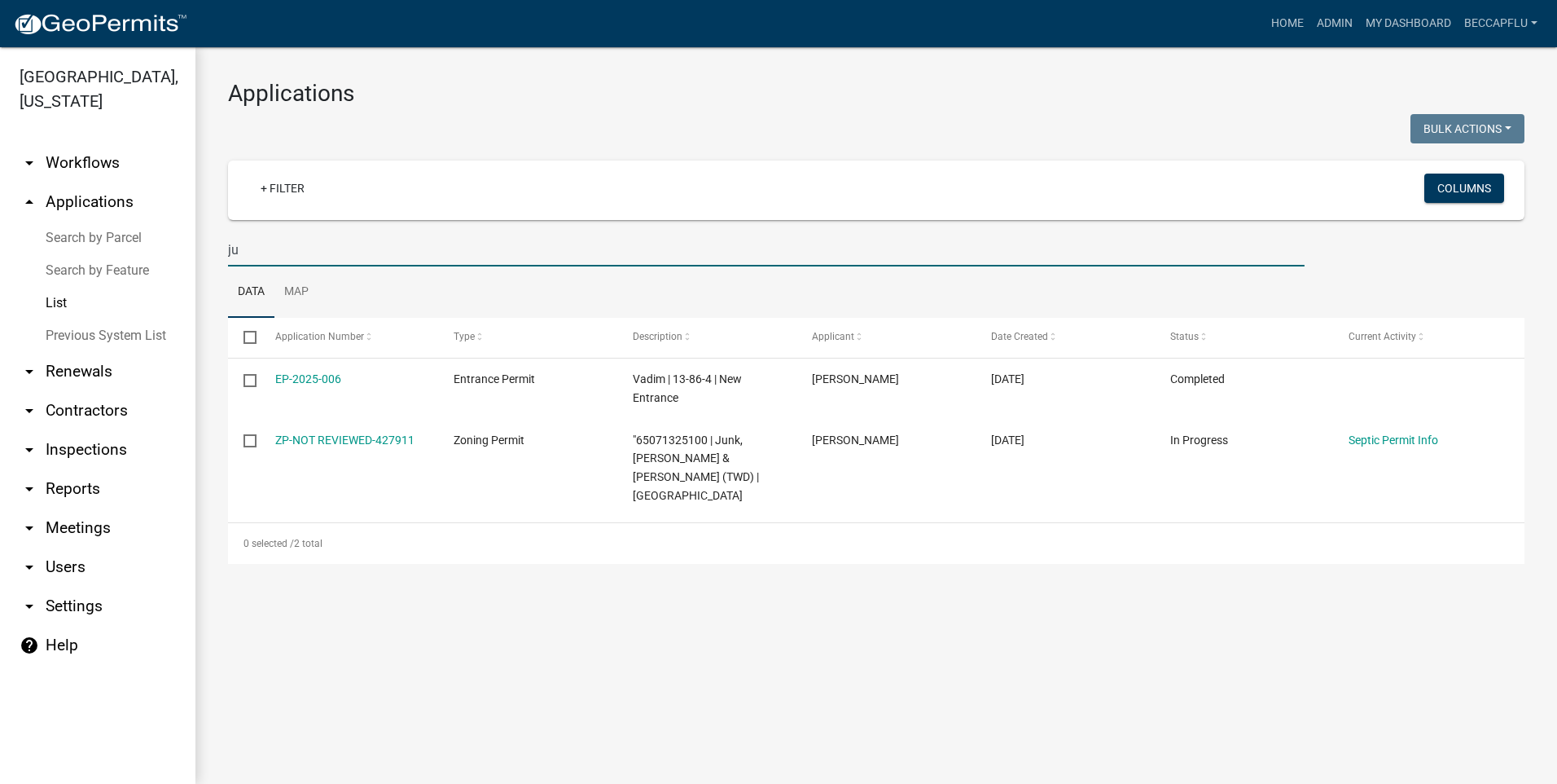
type input "j"
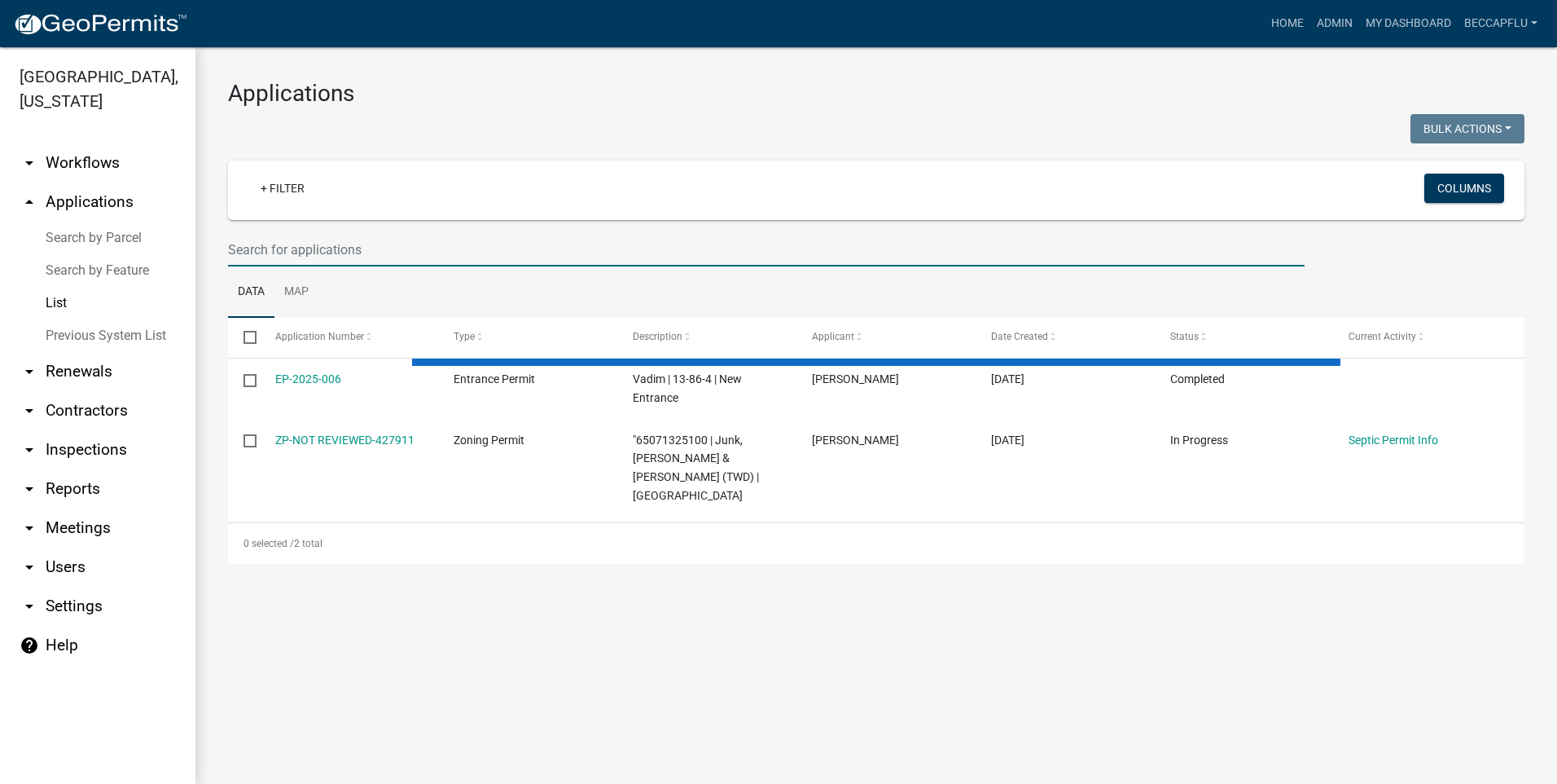
select select "3: 100"
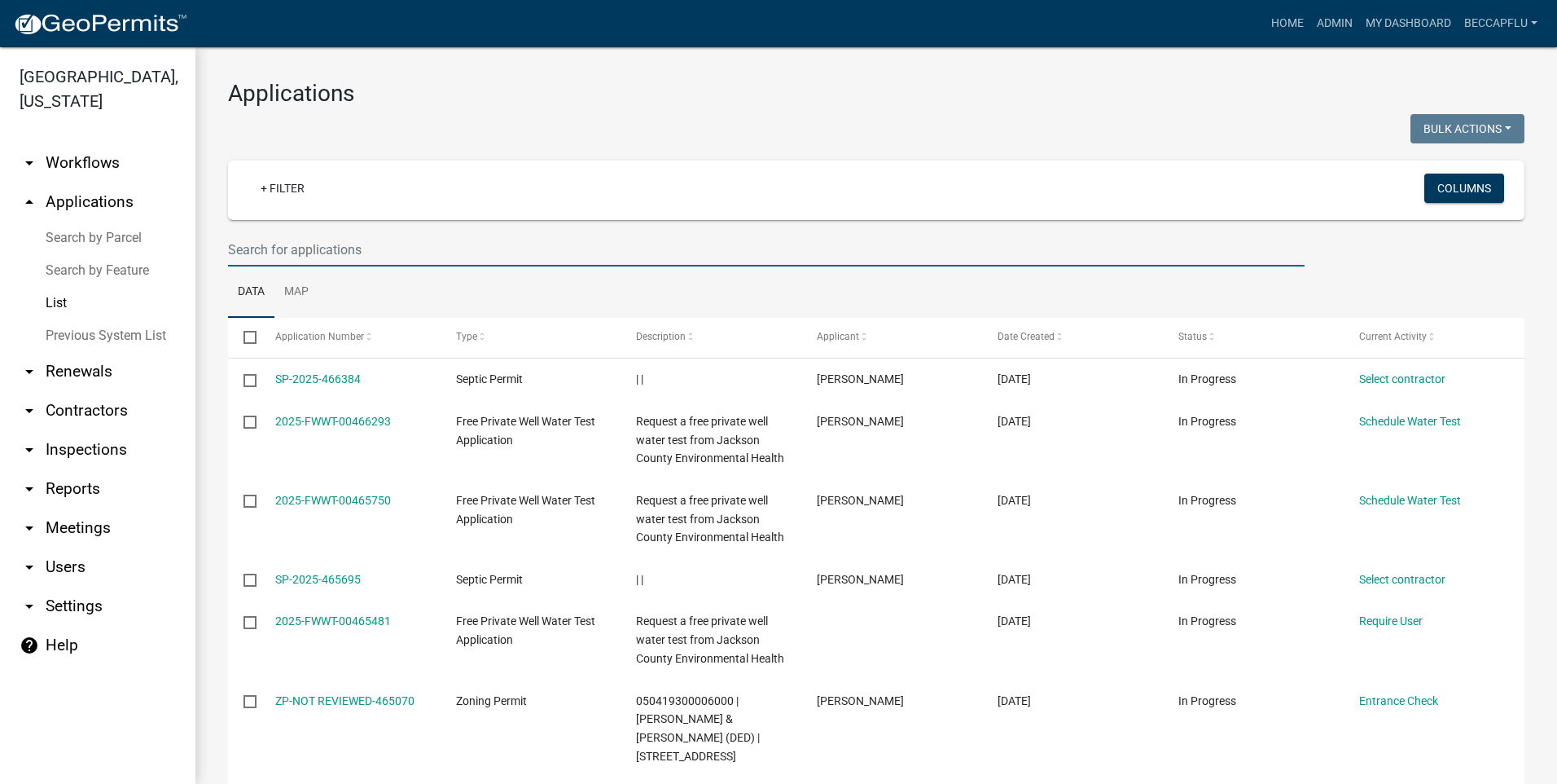
click at [365, 232] on wm-filter-builder "+ Filter Columns" at bounding box center [876, 213] width 1297 height 106
click at [363, 248] on input "text" at bounding box center [766, 250] width 1076 height 33
type input "mill creek"
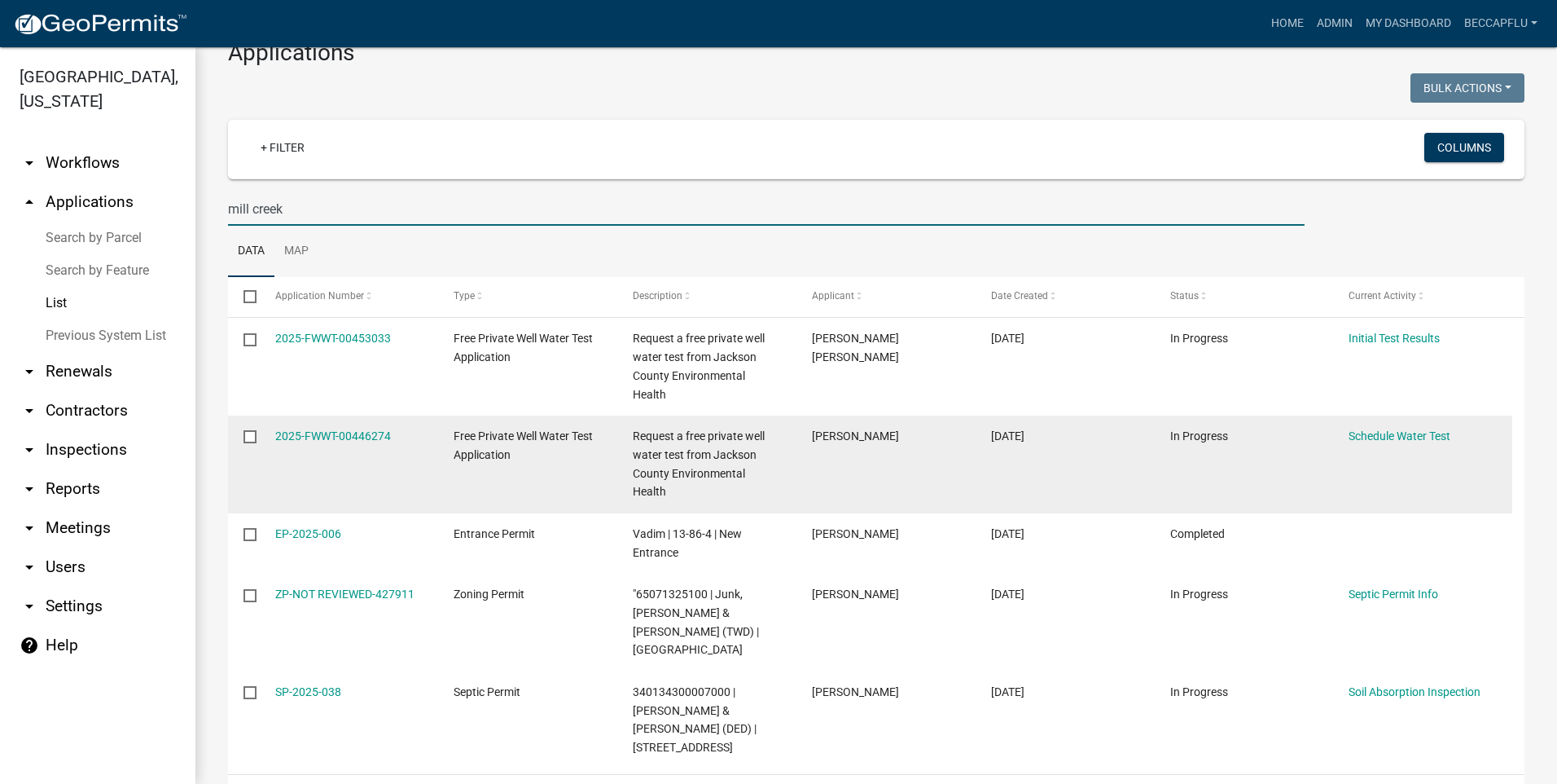
scroll to position [50, 0]
